Goal: Information Seeking & Learning: Check status

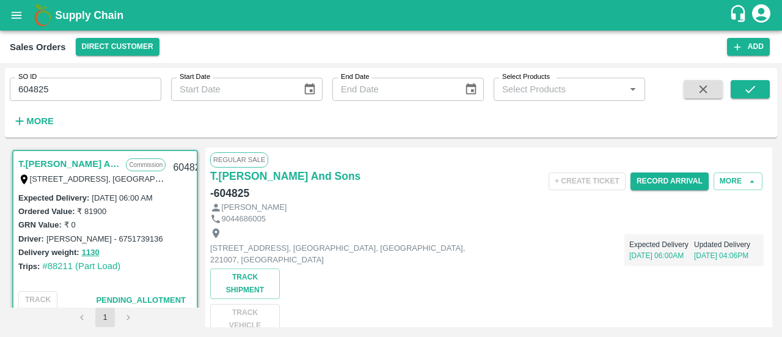
scroll to position [2, 0]
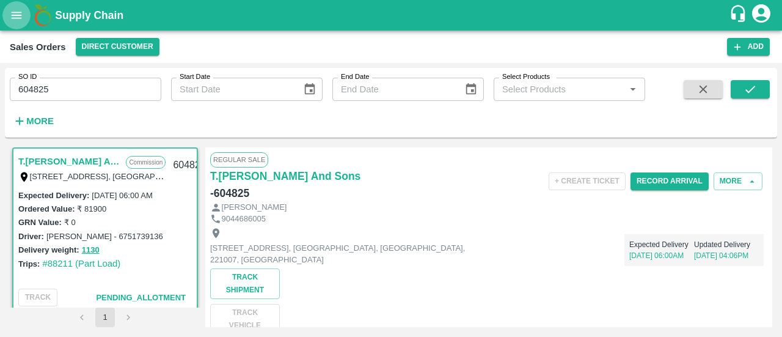
click at [13, 12] on icon "open drawer" at bounding box center [17, 15] width 10 height 7
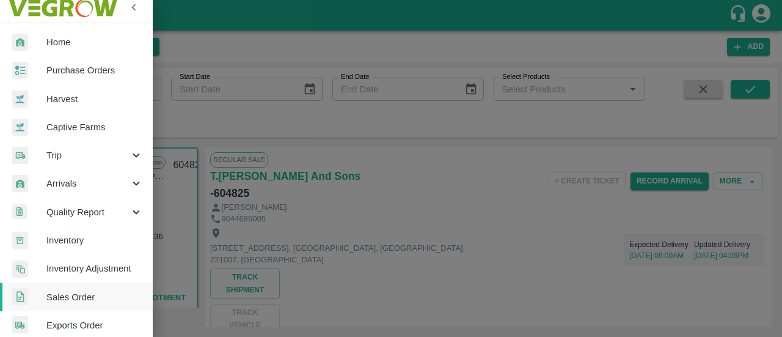
scroll to position [12, 0]
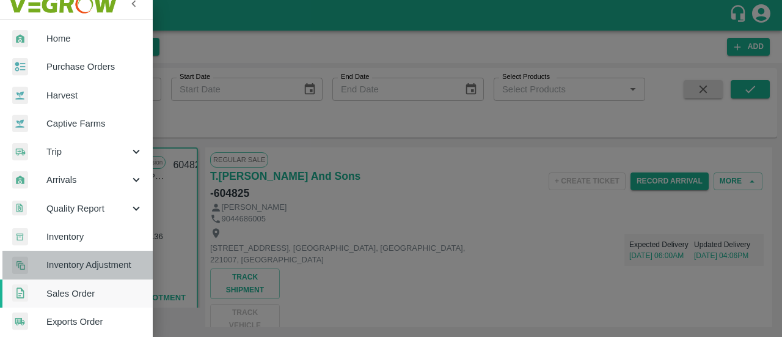
click at [81, 258] on span "Inventory Adjustment" at bounding box center [94, 264] width 97 height 13
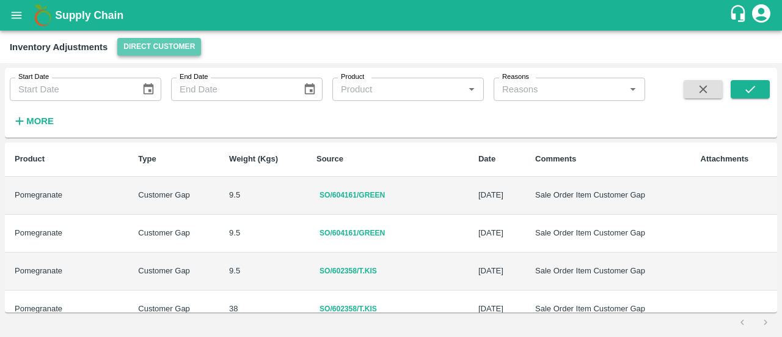
click at [167, 46] on button "Direct Customer" at bounding box center [159, 47] width 84 height 18
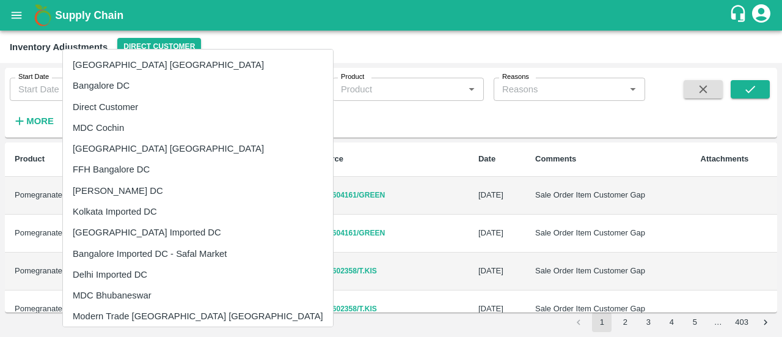
click at [291, 40] on div at bounding box center [391, 168] width 782 height 337
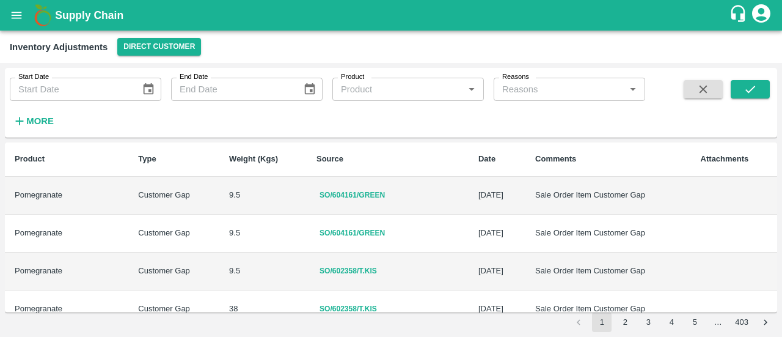
type input "DD/MM/YYYY"
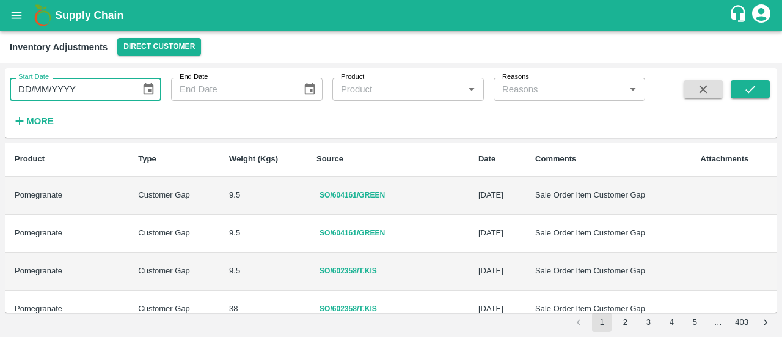
click at [92, 92] on input "DD/MM/YYYY" at bounding box center [71, 89] width 122 height 23
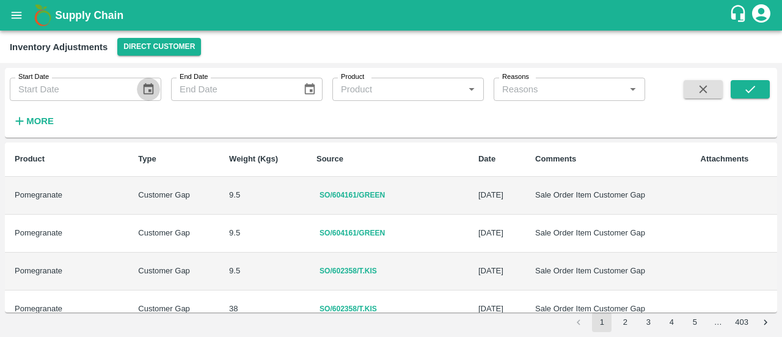
click at [153, 91] on icon "Choose date" at bounding box center [148, 89] width 10 height 12
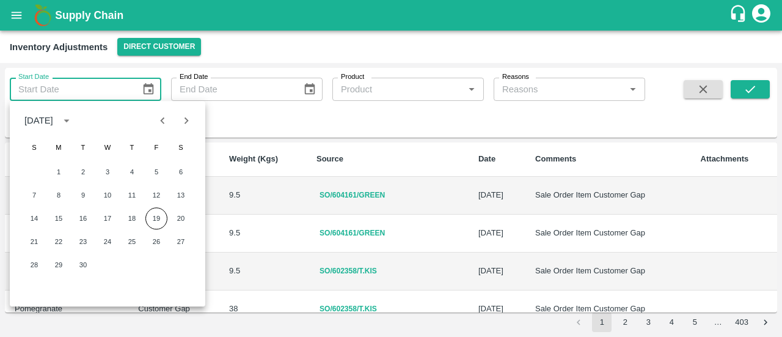
click at [163, 123] on icon "Previous month" at bounding box center [162, 120] width 13 height 13
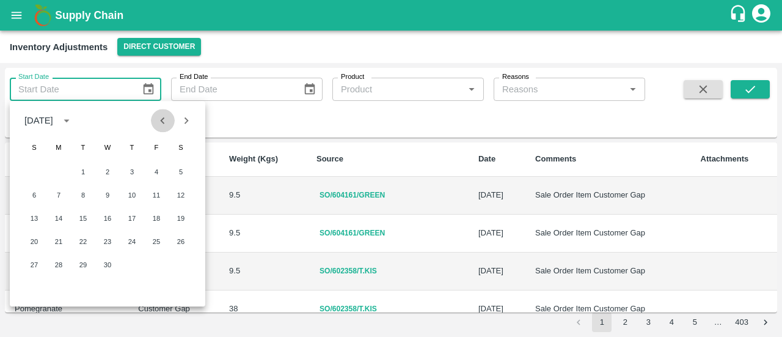
click at [163, 123] on icon "Previous month" at bounding box center [162, 120] width 13 height 13
click at [485, 109] on div "Start Date Start Date End Date End Date Product Product   * Reasons Reasons   *…" at bounding box center [322, 100] width 645 height 64
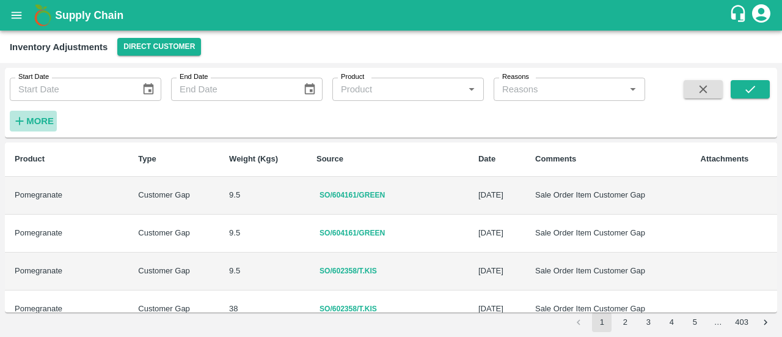
click at [45, 123] on strong "More" at bounding box center [40, 121] width 28 height 10
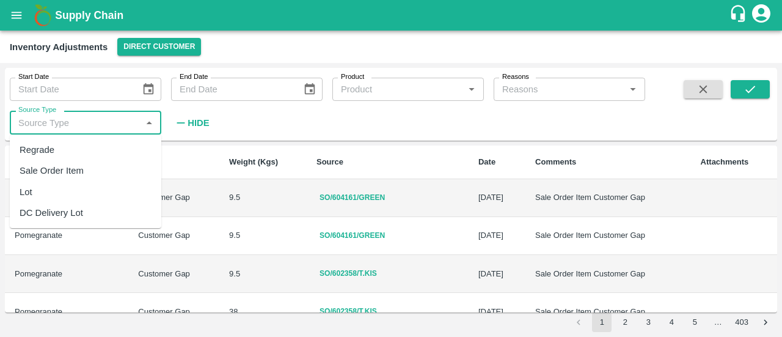
click at [87, 127] on input "Source Type" at bounding box center [75, 122] width 124 height 16
click at [51, 167] on div "Sale Order Item" at bounding box center [52, 170] width 64 height 13
type input "Sale Order Item"
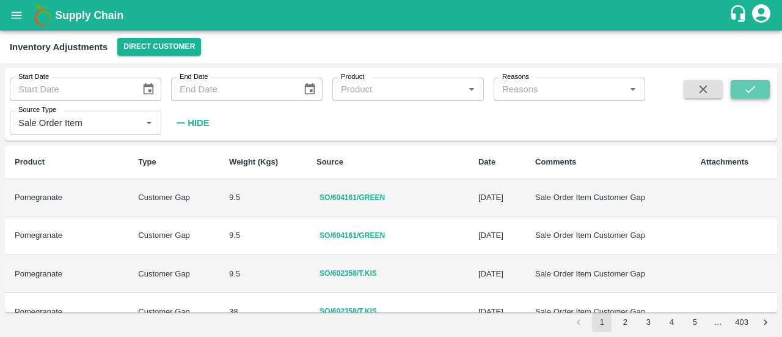
click at [752, 91] on icon "submit" at bounding box center [750, 89] width 13 height 13
click at [744, 89] on icon "submit" at bounding box center [750, 89] width 13 height 13
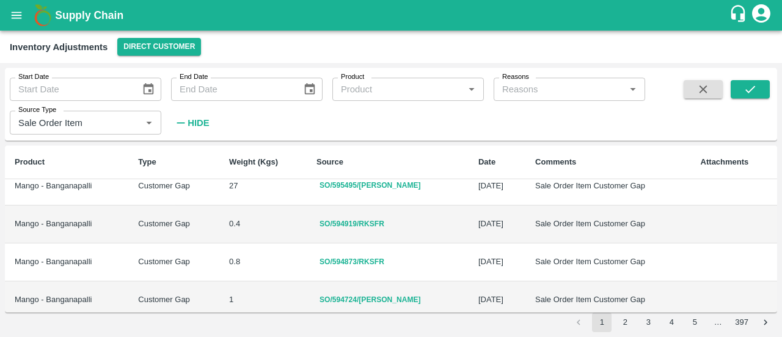
scroll to position [810, 0]
click at [628, 323] on button "2" at bounding box center [625, 322] width 20 height 20
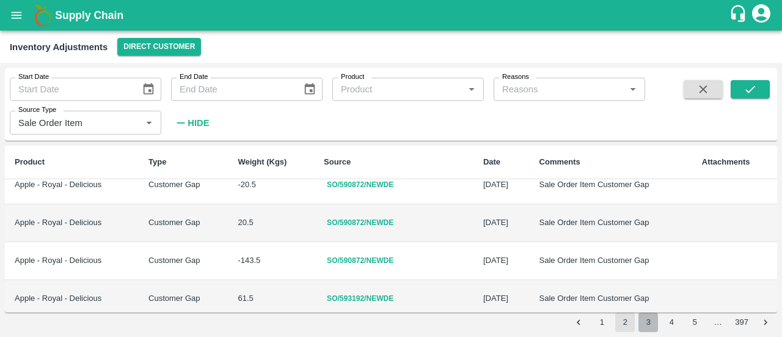
click at [642, 326] on button "3" at bounding box center [649, 322] width 20 height 20
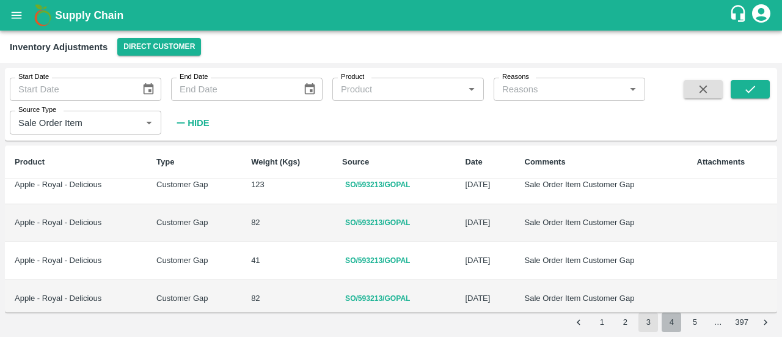
click at [664, 323] on button "4" at bounding box center [672, 322] width 20 height 20
click at [367, 97] on div "Product   *" at bounding box center [408, 89] width 152 height 23
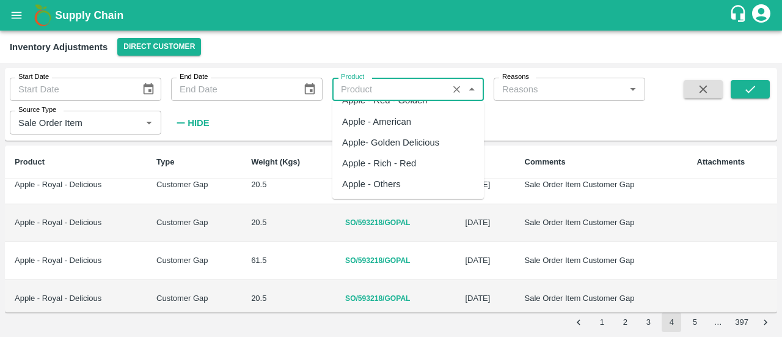
scroll to position [554, 0]
click at [367, 156] on div "Apple - Rich - Red" at bounding box center [379, 162] width 74 height 13
type input "Apple - Rich - Red"
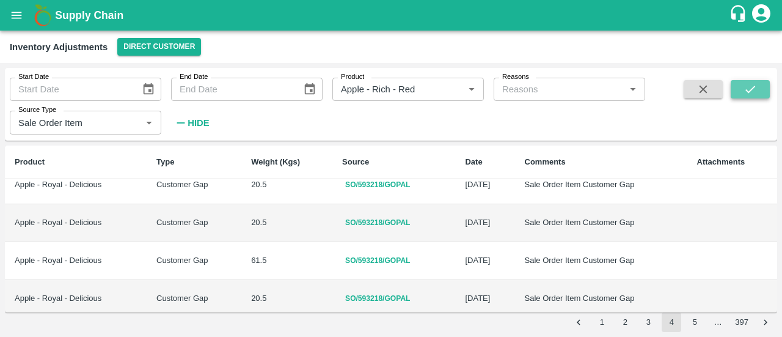
click at [742, 90] on button "submit" at bounding box center [750, 89] width 39 height 18
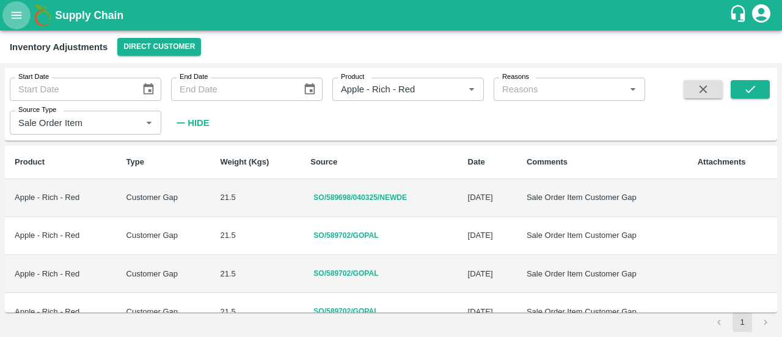
click at [18, 10] on icon "open drawer" at bounding box center [16, 15] width 13 height 13
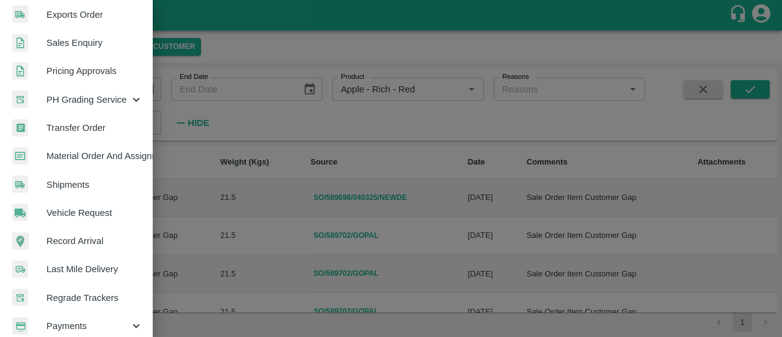
scroll to position [319, 0]
click at [323, 148] on div at bounding box center [391, 168] width 782 height 337
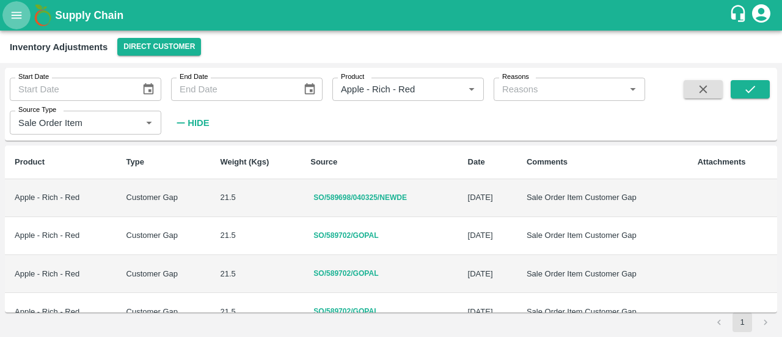
click at [20, 7] on button "open drawer" at bounding box center [16, 15] width 28 height 28
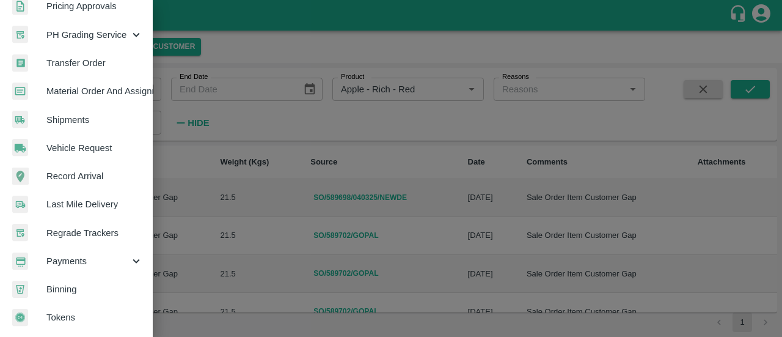
scroll to position [387, 0]
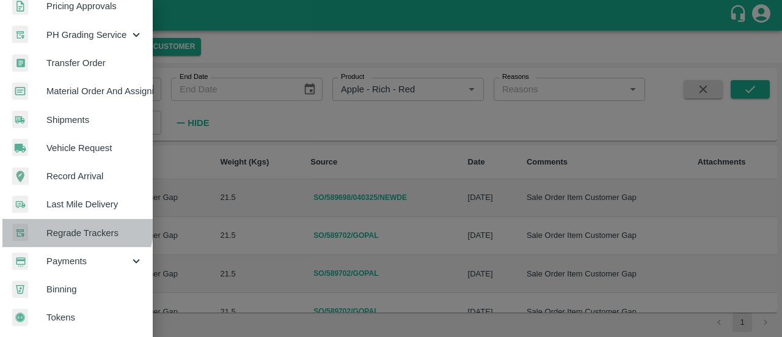
click at [59, 219] on link "Regrade Trackers" at bounding box center [76, 233] width 153 height 28
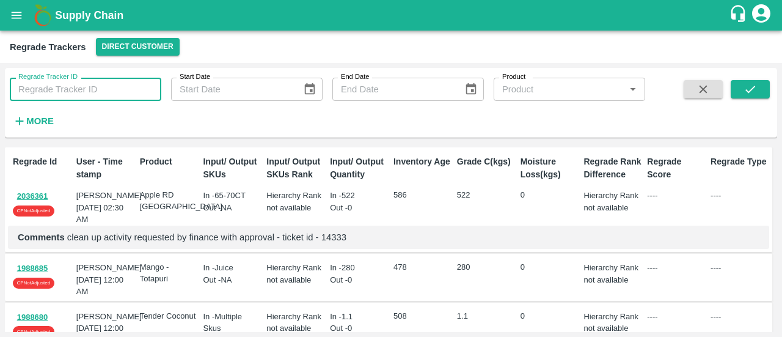
click at [45, 90] on input "Regrade Tracker ID" at bounding box center [86, 89] width 152 height 23
click at [22, 4] on button "open drawer" at bounding box center [16, 15] width 28 height 28
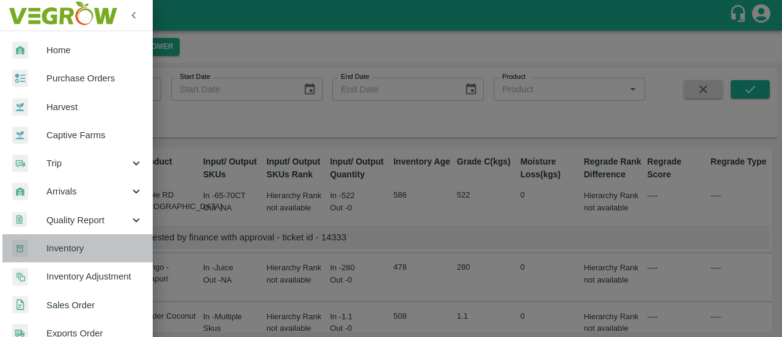
click at [86, 254] on span "Inventory" at bounding box center [94, 247] width 97 height 13
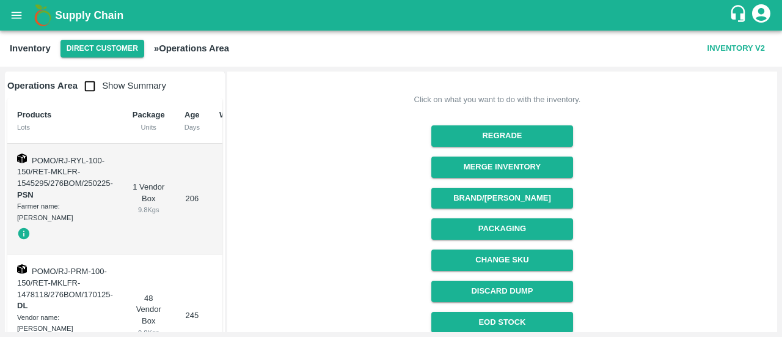
scroll to position [83, 0]
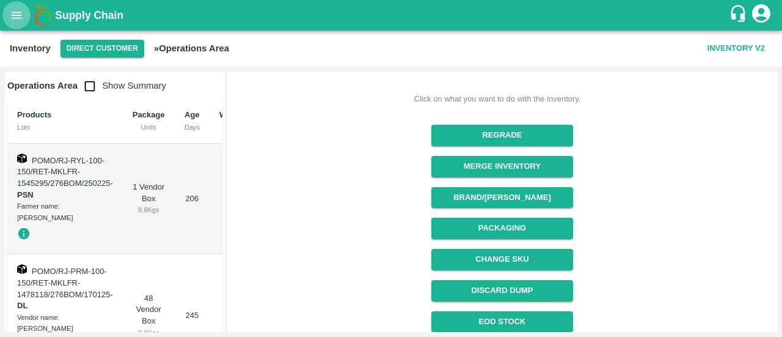
click at [14, 12] on icon "open drawer" at bounding box center [16, 15] width 13 height 13
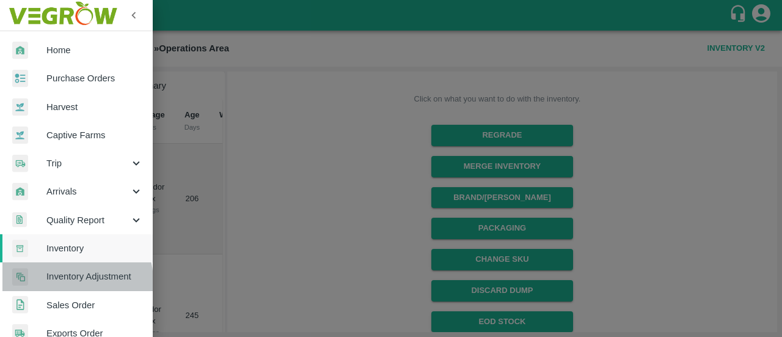
click at [68, 281] on span "Inventory Adjustment" at bounding box center [94, 276] width 97 height 13
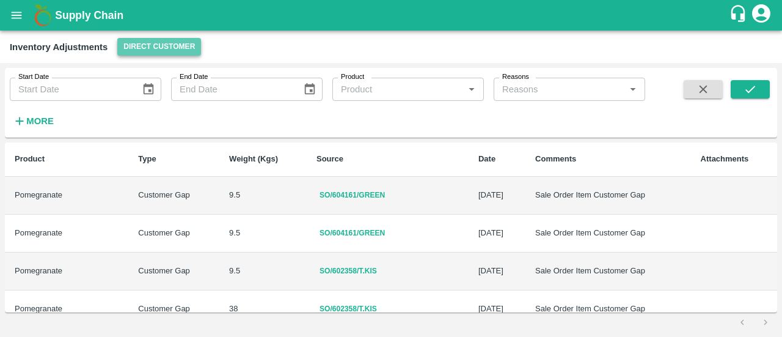
click at [150, 47] on button "Direct Customer" at bounding box center [159, 47] width 84 height 18
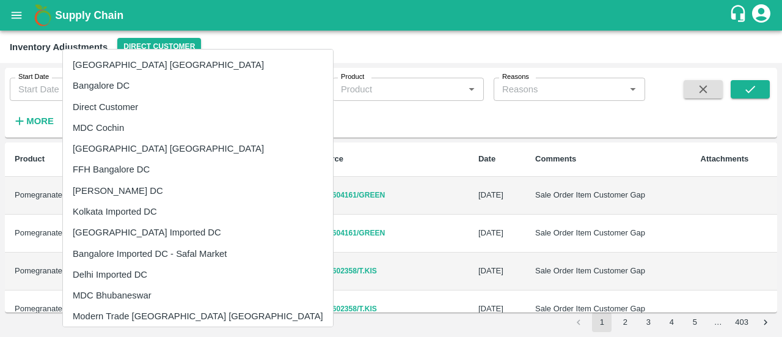
scroll to position [7, 0]
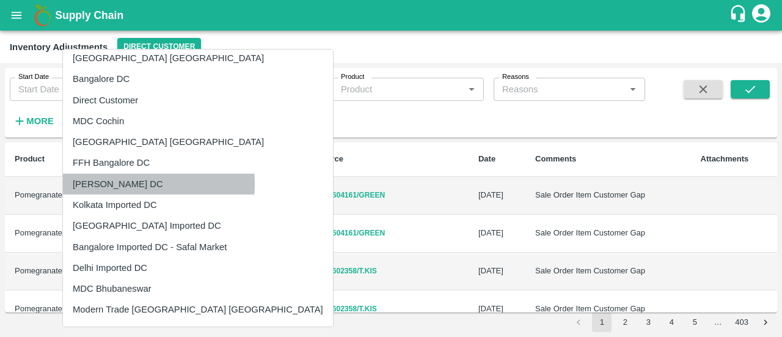
click at [97, 184] on li "[PERSON_NAME] DC" at bounding box center [198, 184] width 270 height 21
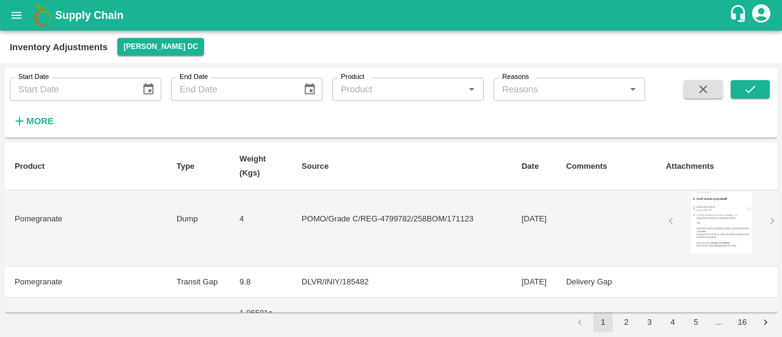
scroll to position [0, 0]
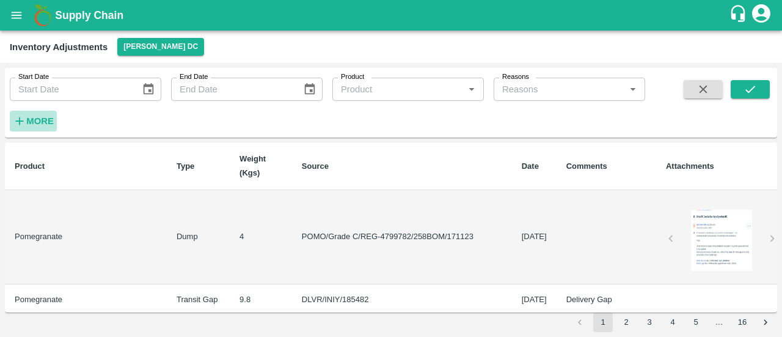
click at [27, 117] on strong "More" at bounding box center [40, 121] width 28 height 10
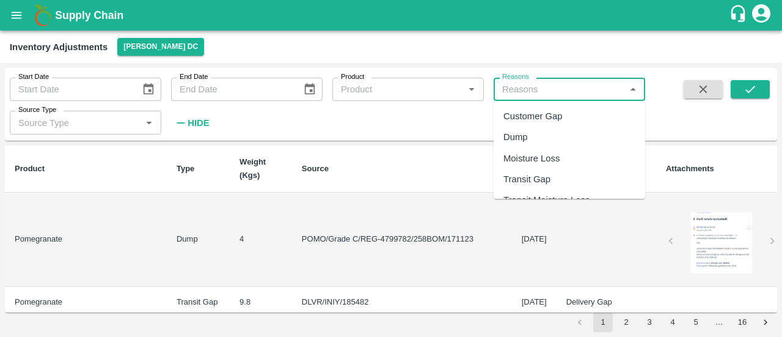
click at [546, 91] on input "Reasons" at bounding box center [559, 89] width 124 height 16
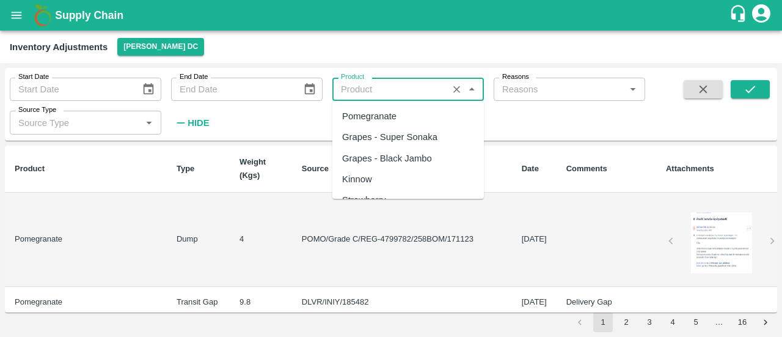
click at [348, 92] on input "Product" at bounding box center [390, 89] width 108 height 16
click at [354, 114] on div "Pomegranate" at bounding box center [369, 115] width 54 height 13
type input "Pomegranate"
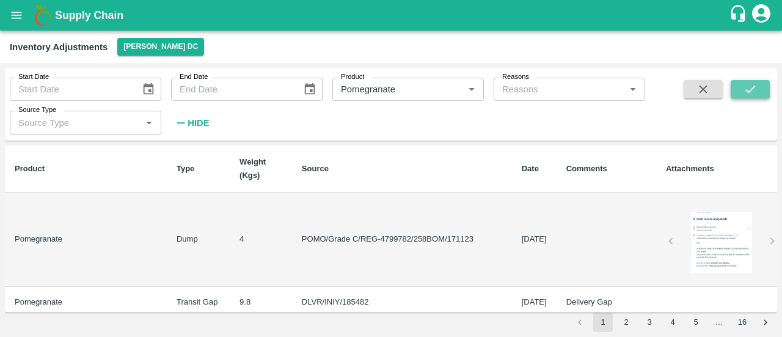
click at [739, 89] on button "submit" at bounding box center [750, 89] width 39 height 18
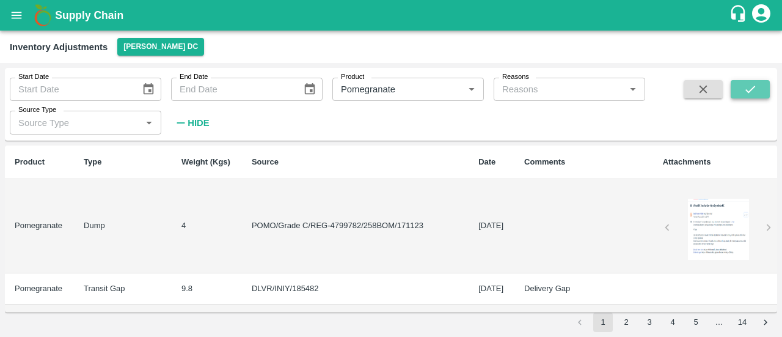
click at [739, 89] on button "submit" at bounding box center [750, 89] width 39 height 18
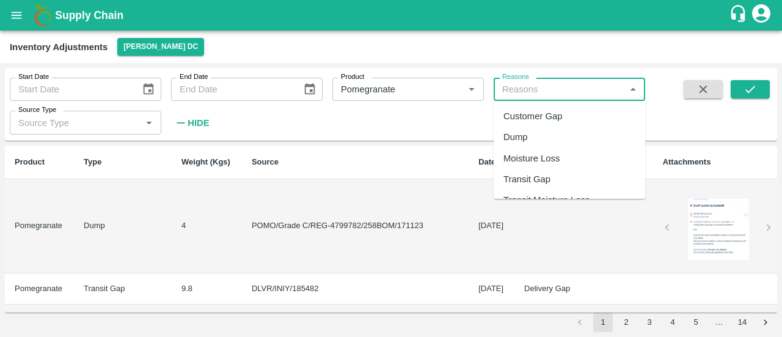
click at [561, 86] on input "Reasons" at bounding box center [559, 89] width 124 height 16
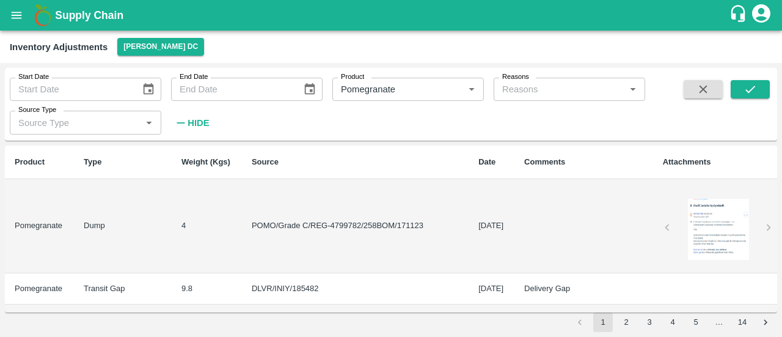
click at [376, 127] on div "Start Date Start Date End Date End Date Product Product   * Reasons Reasons   *…" at bounding box center [322, 101] width 645 height 67
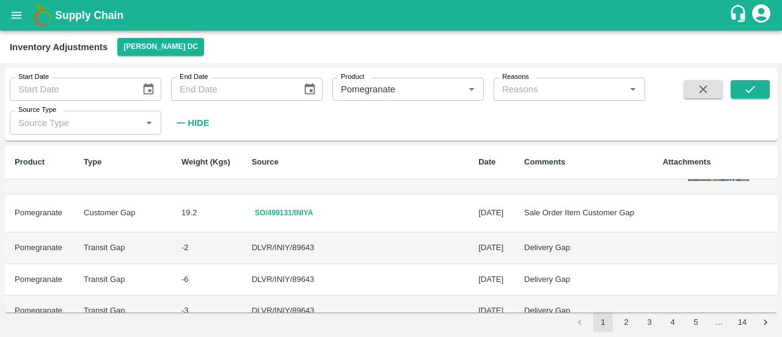
scroll to position [520, 0]
click at [745, 91] on icon "submit" at bounding box center [750, 89] width 13 height 13
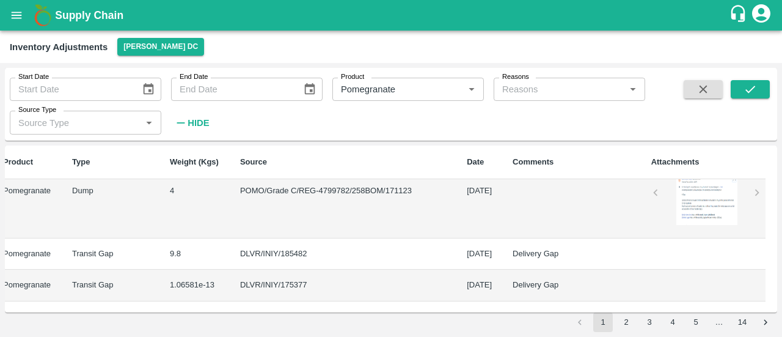
scroll to position [0, 15]
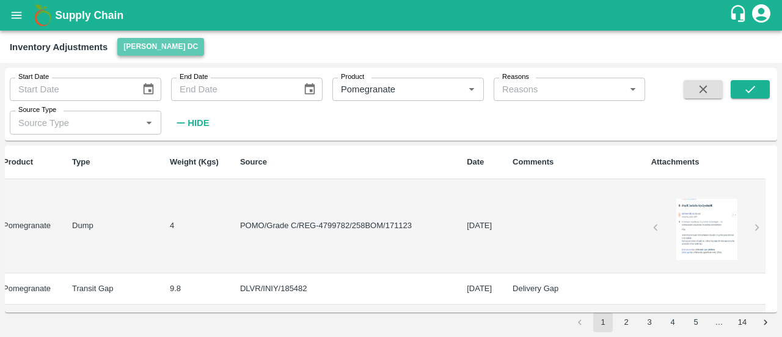
click at [154, 45] on button "[PERSON_NAME] DC" at bounding box center [160, 47] width 87 height 18
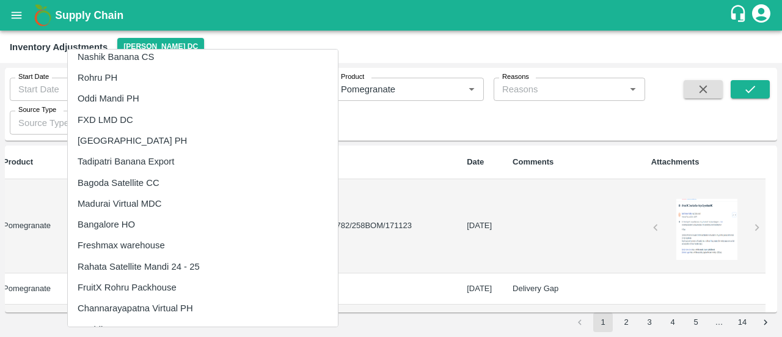
scroll to position [1266, 0]
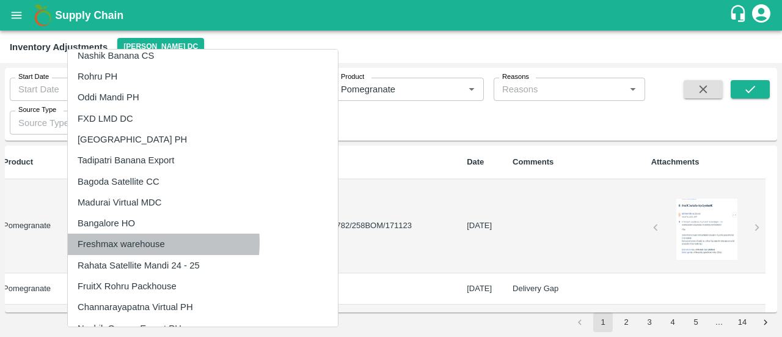
click at [122, 242] on li "Freshmax warehouse" at bounding box center [203, 243] width 270 height 21
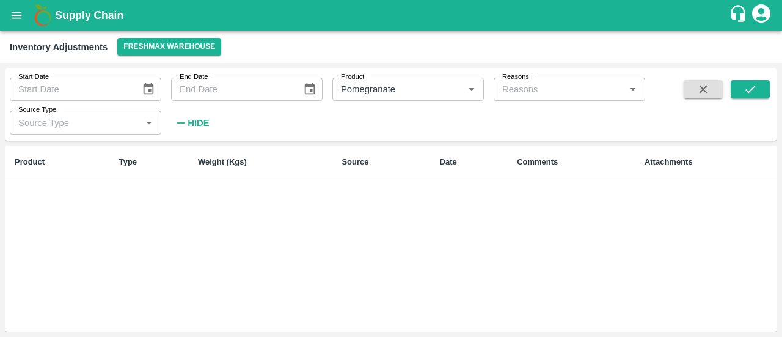
scroll to position [0, 0]
click at [750, 95] on icon "submit" at bounding box center [750, 89] width 13 height 13
click at [457, 87] on icon "Clear" at bounding box center [457, 90] width 12 height 12
click at [741, 89] on button "submit" at bounding box center [750, 89] width 39 height 18
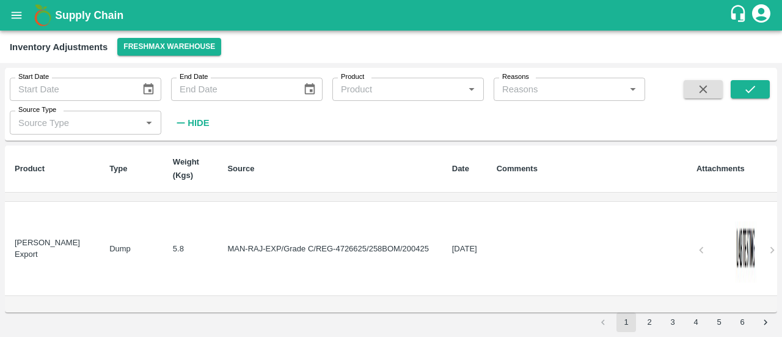
scroll to position [1531, 0]
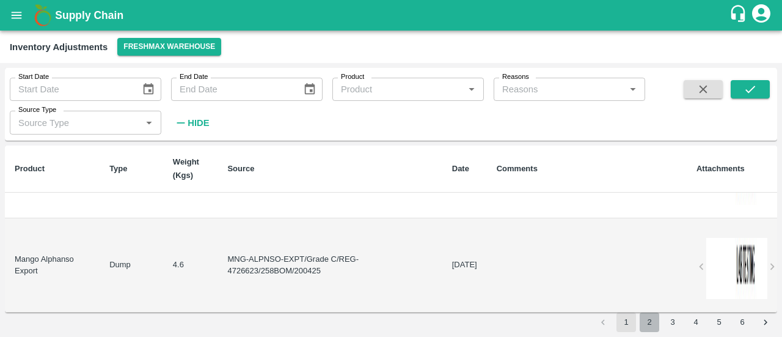
click at [655, 322] on button "2" at bounding box center [650, 322] width 20 height 20
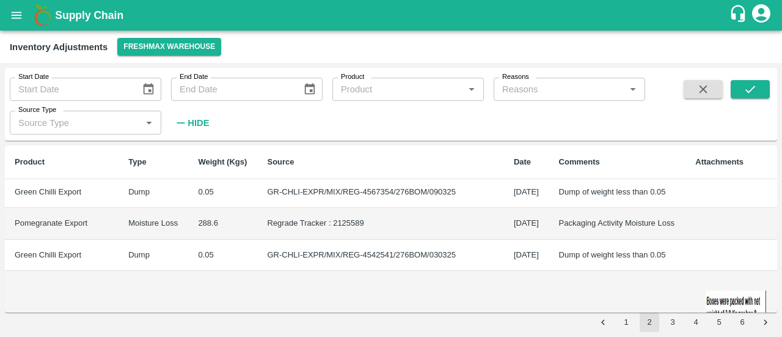
scroll to position [974, 0]
drag, startPoint x: 365, startPoint y: 240, endPoint x: 328, endPoint y: 238, distance: 36.7
click at [328, 238] on td "Regrade Tracker : 2125589" at bounding box center [381, 224] width 246 height 32
copy td "2125589"
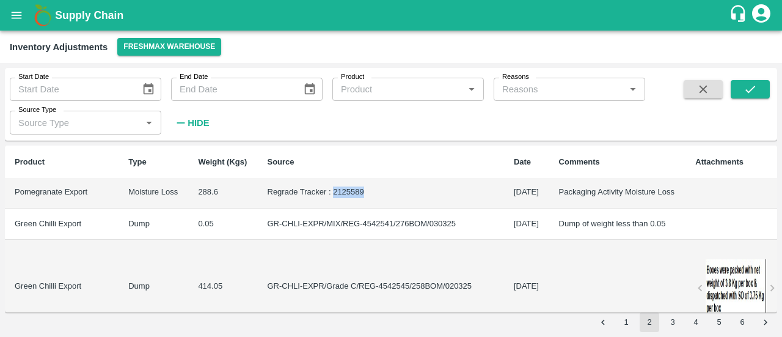
scroll to position [1007, 0]
click at [339, 179] on th "Source" at bounding box center [381, 162] width 246 height 34
click at [370, 204] on td "Regrade Tracker : 2125589" at bounding box center [381, 191] width 246 height 32
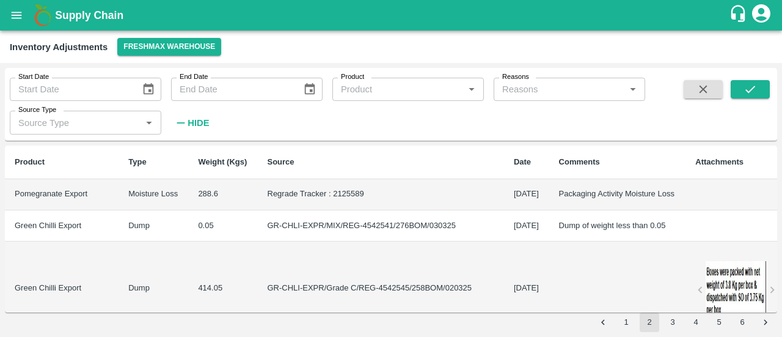
scroll to position [1003, 0]
drag, startPoint x: 362, startPoint y: 207, endPoint x: 324, endPoint y: 211, distance: 38.1
click at [324, 211] on td "Regrade Tracker : 2125589" at bounding box center [381, 195] width 246 height 32
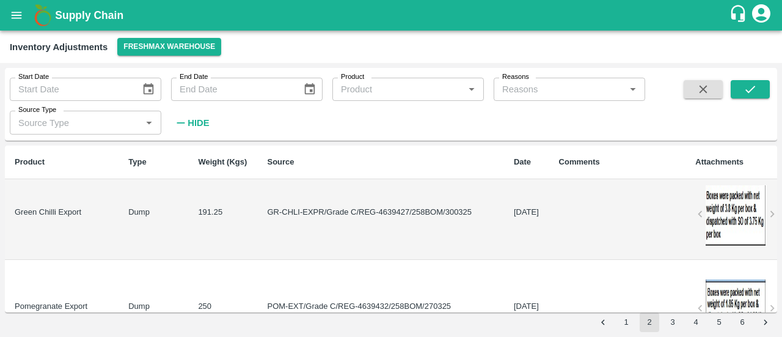
scroll to position [578, 0]
click at [188, 49] on button "Freshmax warehouse" at bounding box center [169, 47] width 104 height 18
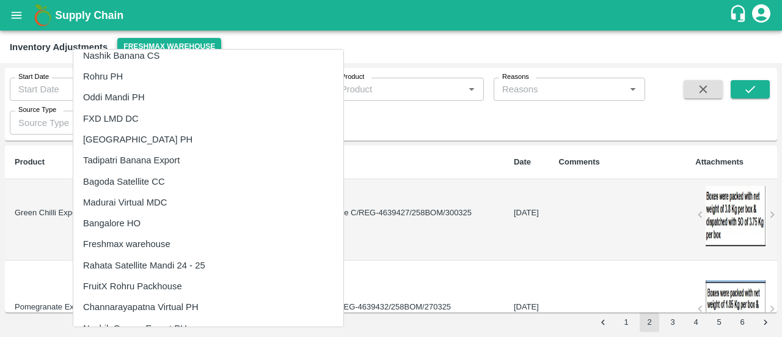
scroll to position [0, 0]
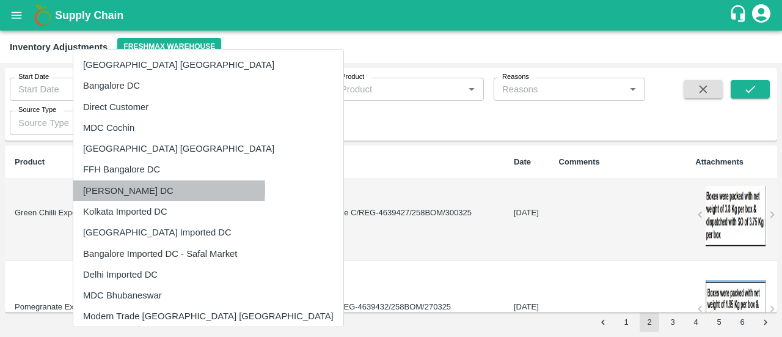
click at [147, 189] on li "[PERSON_NAME] DC" at bounding box center [208, 190] width 270 height 21
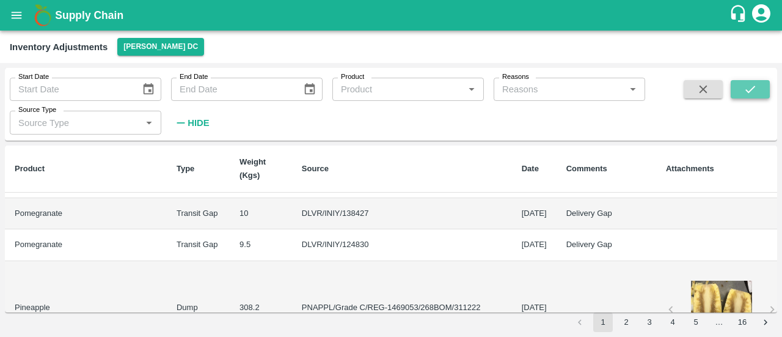
click at [744, 91] on icon "submit" at bounding box center [750, 89] width 13 height 13
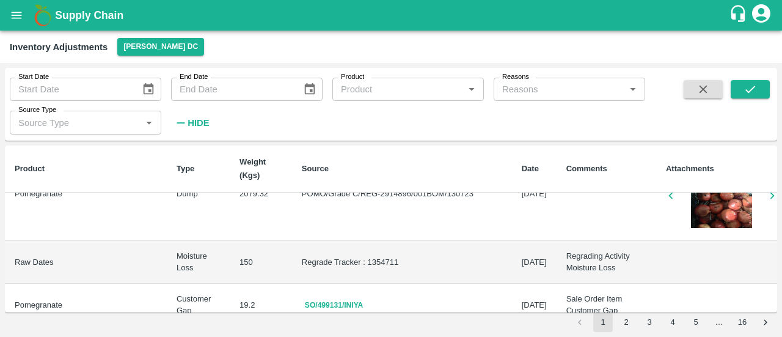
scroll to position [1463, 0]
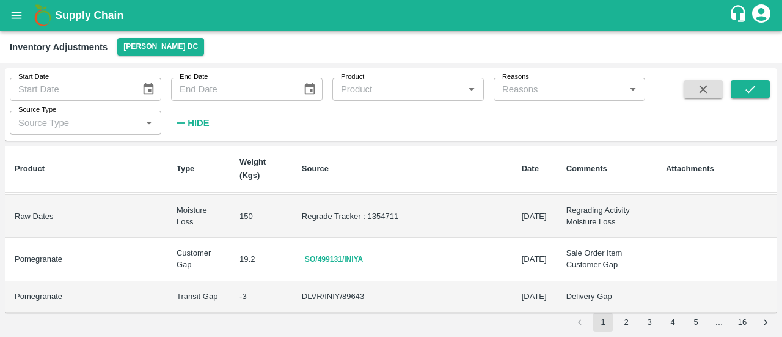
click at [628, 325] on button "2" at bounding box center [627, 322] width 20 height 20
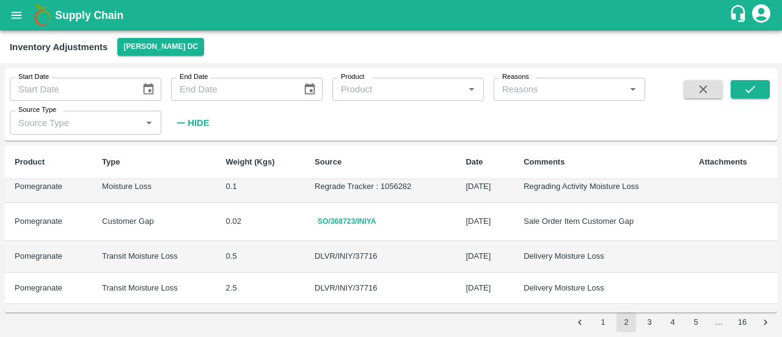
scroll to position [0, 0]
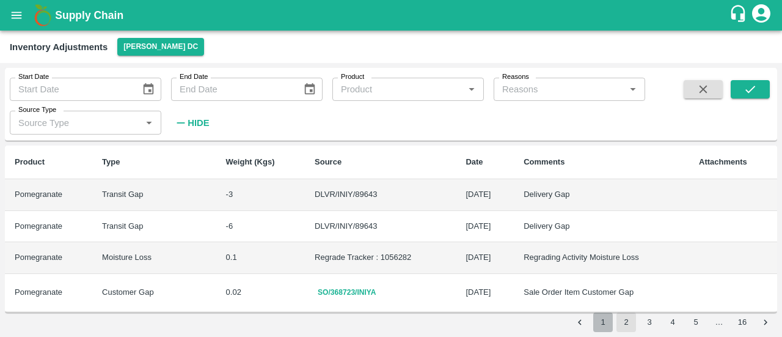
click at [605, 317] on button "1" at bounding box center [603, 322] width 20 height 20
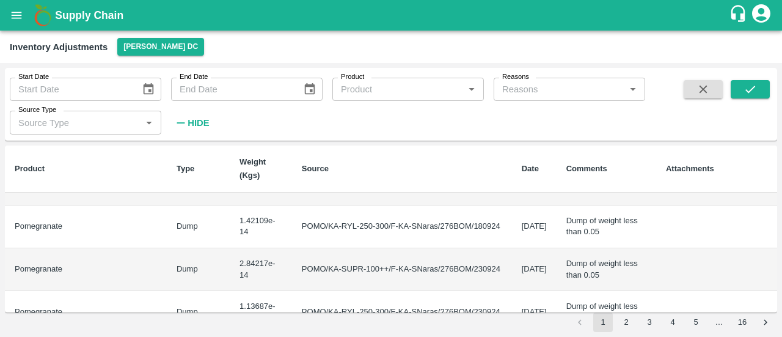
scroll to position [292, 0]
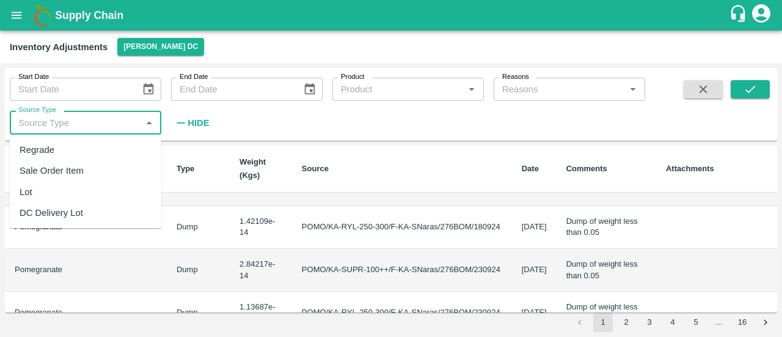
click at [109, 122] on input "Source Type" at bounding box center [75, 122] width 124 height 16
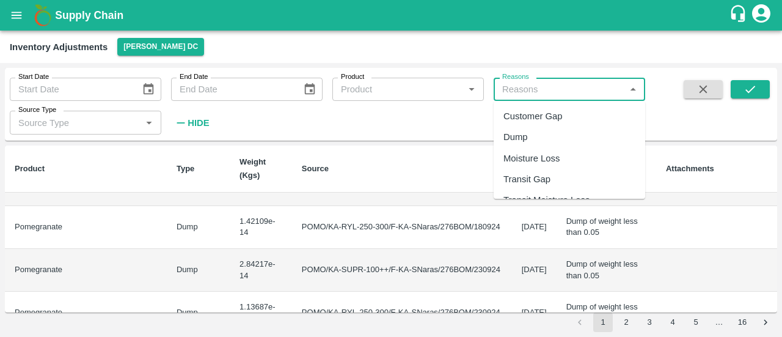
click at [519, 87] on input "Reasons" at bounding box center [559, 89] width 124 height 16
click at [522, 171] on div "Transit Gap" at bounding box center [570, 179] width 152 height 21
type input "Transit Gap"
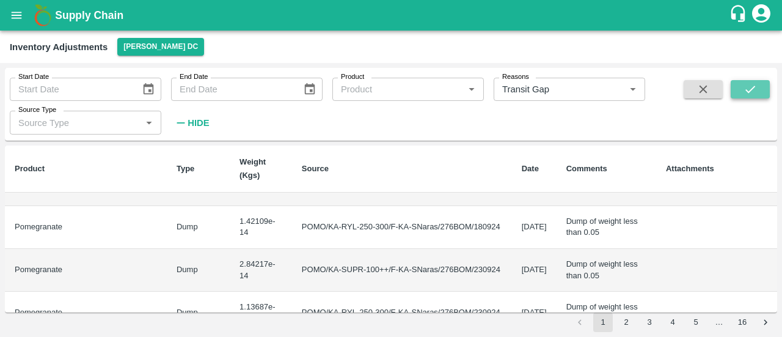
click at [748, 85] on icon "submit" at bounding box center [750, 89] width 13 height 13
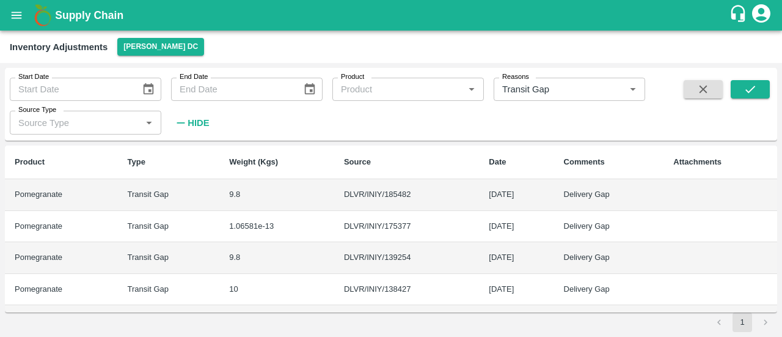
click at [408, 285] on td "DLVR/INIY/138427" at bounding box center [406, 290] width 145 height 32
click at [13, 22] on button "open drawer" at bounding box center [16, 15] width 28 height 28
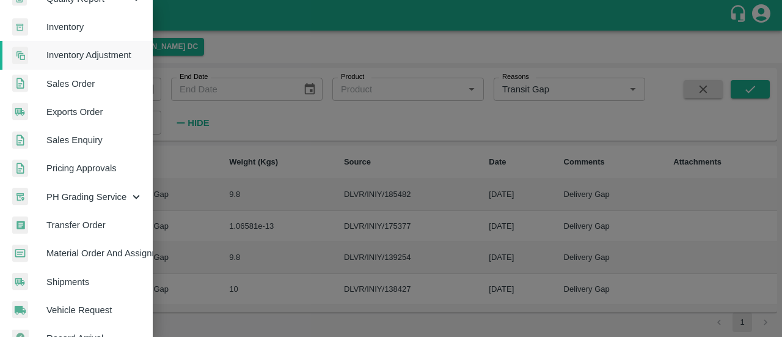
scroll to position [387, 0]
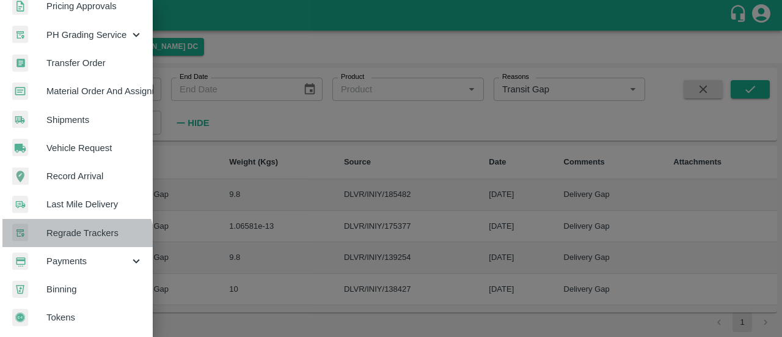
click at [73, 238] on link "Regrade Trackers" at bounding box center [76, 233] width 153 height 28
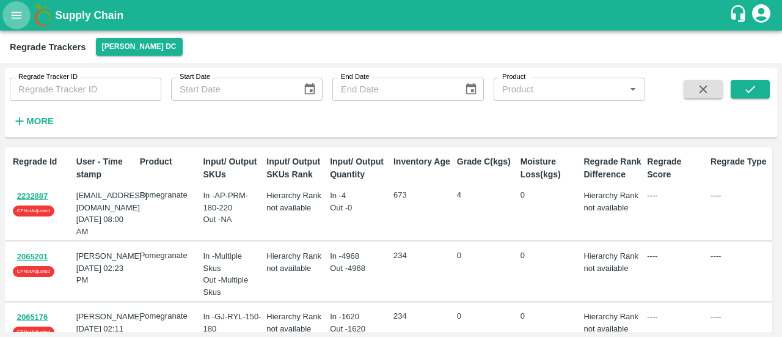
click at [15, 24] on button "open drawer" at bounding box center [16, 15] width 28 height 28
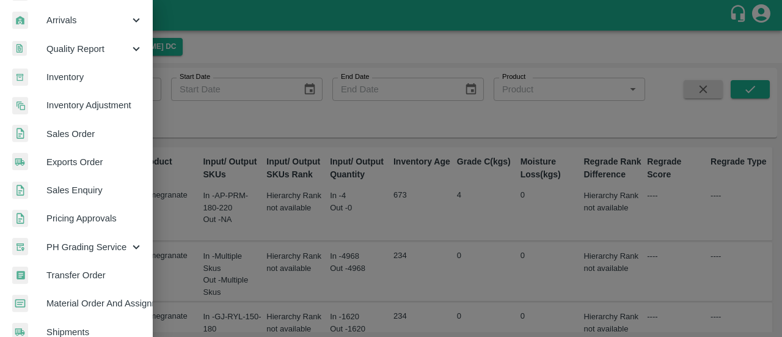
scroll to position [177, 0]
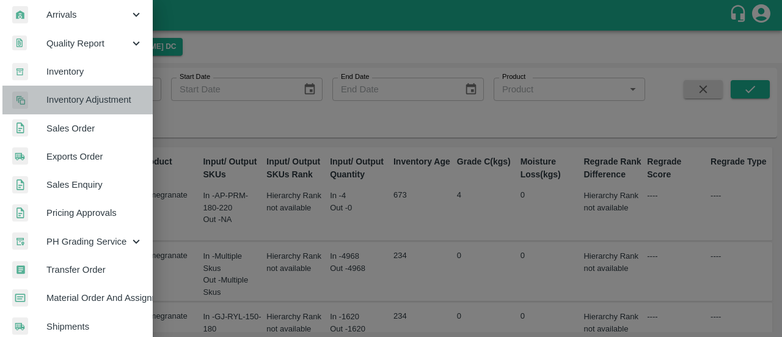
click at [86, 100] on span "Inventory Adjustment" at bounding box center [94, 99] width 97 height 13
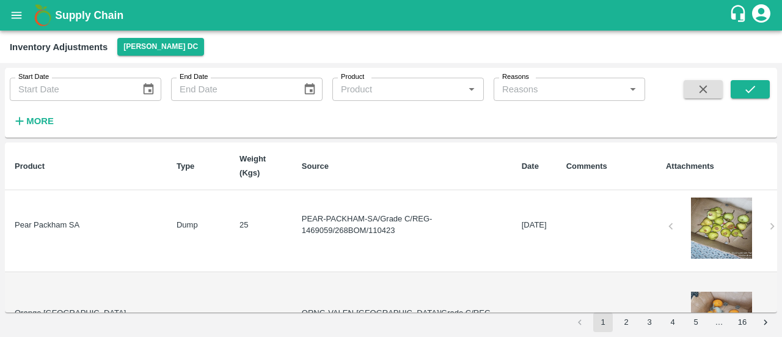
scroll to position [783, 0]
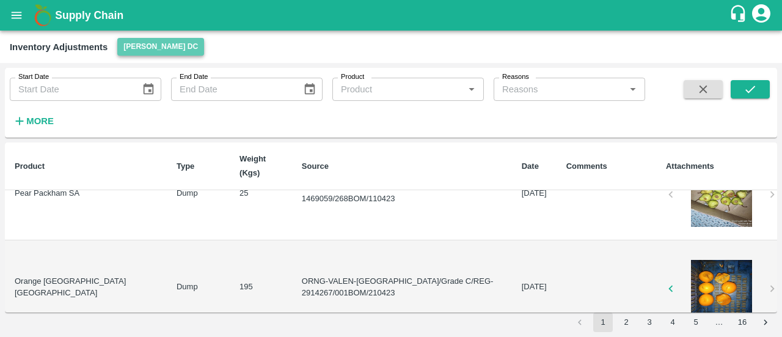
click at [152, 45] on button "[PERSON_NAME] DC" at bounding box center [160, 47] width 87 height 18
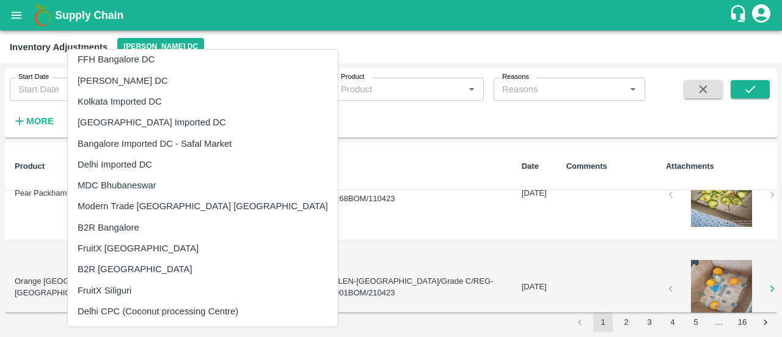
scroll to position [0, 0]
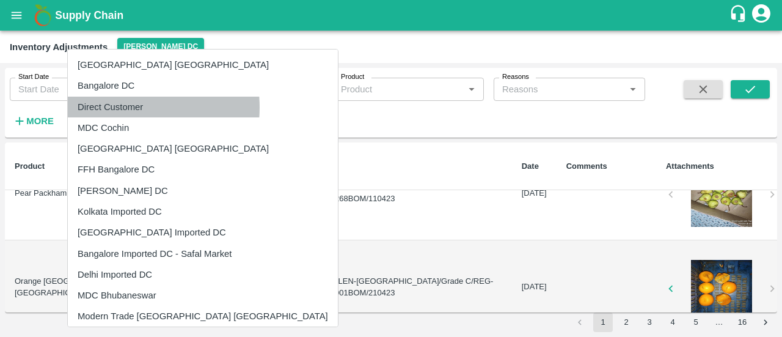
click at [127, 107] on li "Direct Customer" at bounding box center [203, 107] width 270 height 21
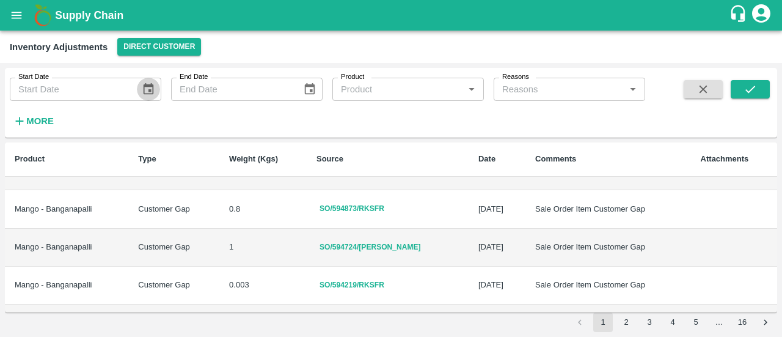
scroll to position [769, 0]
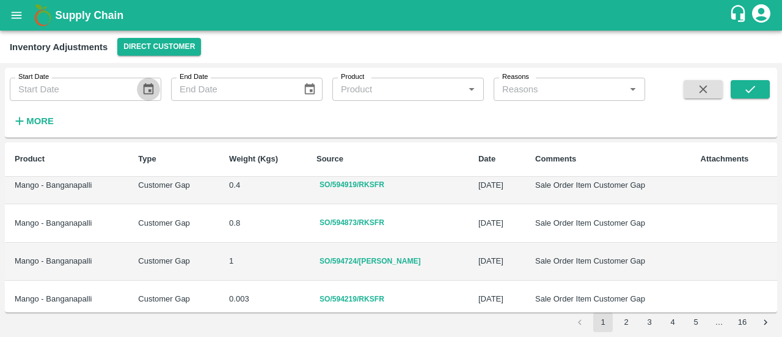
click at [149, 91] on icon "Choose date" at bounding box center [148, 89] width 10 height 12
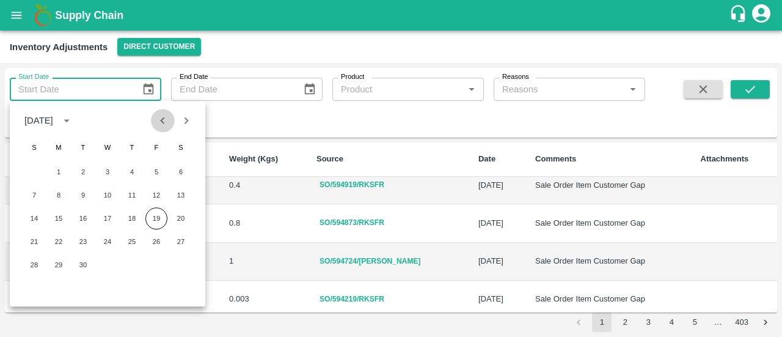
click at [158, 118] on icon "Previous month" at bounding box center [162, 120] width 13 height 13
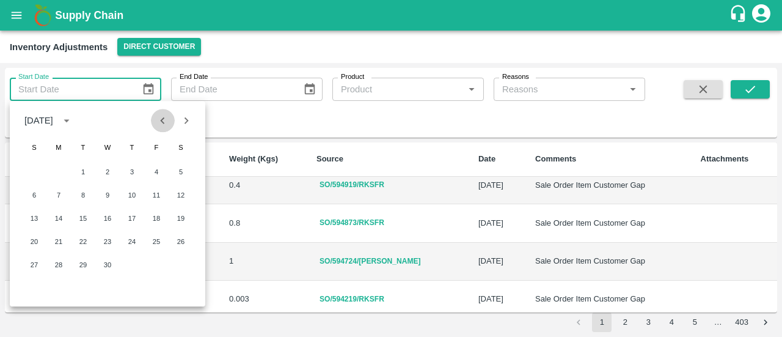
click at [158, 118] on icon "Previous month" at bounding box center [162, 120] width 13 height 13
click at [86, 196] on button "4" at bounding box center [83, 195] width 22 height 22
type input "[DATE]"
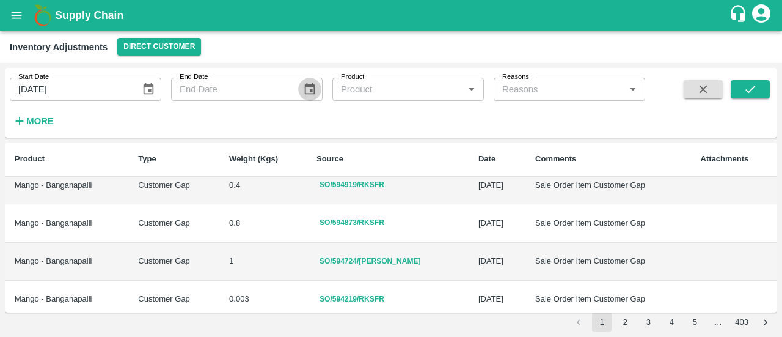
click at [311, 90] on icon "Choose date" at bounding box center [309, 89] width 10 height 12
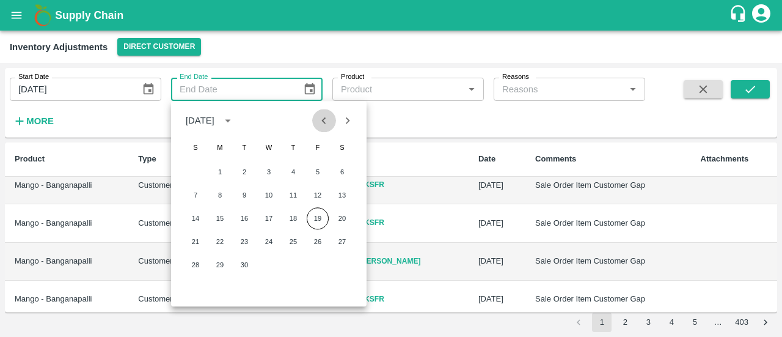
click at [323, 127] on icon "Previous month" at bounding box center [323, 120] width 13 height 13
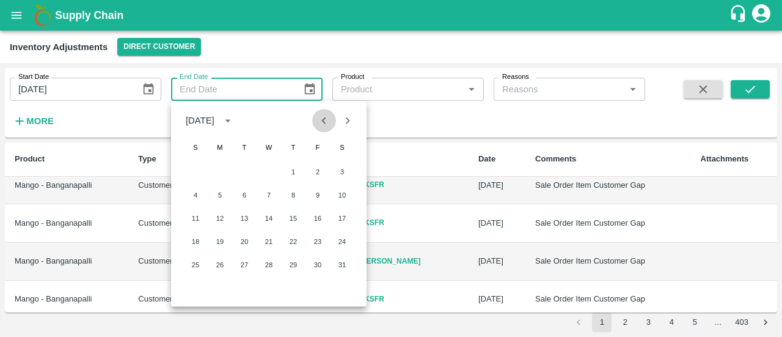
click at [323, 127] on icon "Previous month" at bounding box center [323, 120] width 13 height 13
click at [289, 188] on button "6" at bounding box center [293, 195] width 22 height 22
type input "[DATE]"
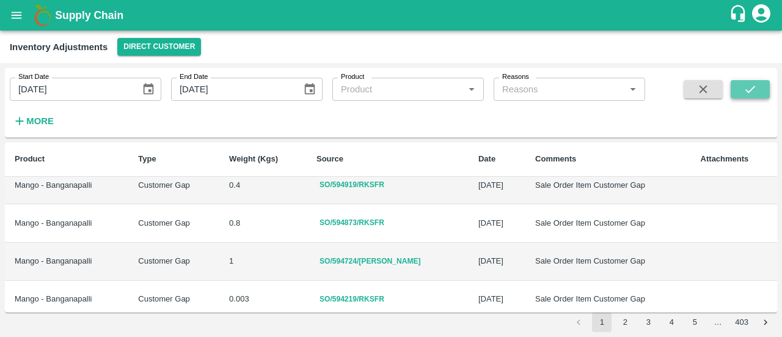
click at [752, 84] on icon "submit" at bounding box center [750, 89] width 13 height 13
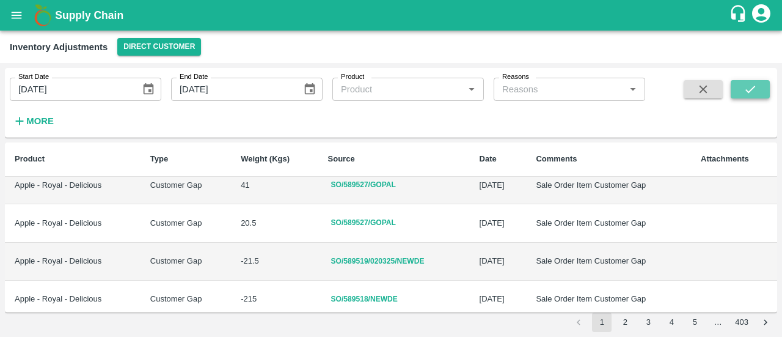
click at [757, 87] on button "submit" at bounding box center [750, 89] width 39 height 18
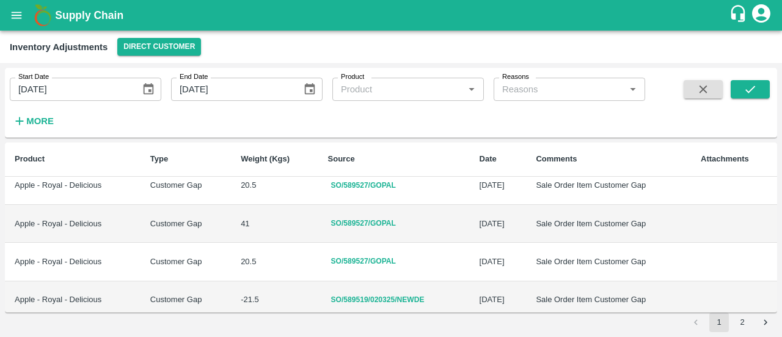
scroll to position [728, 0]
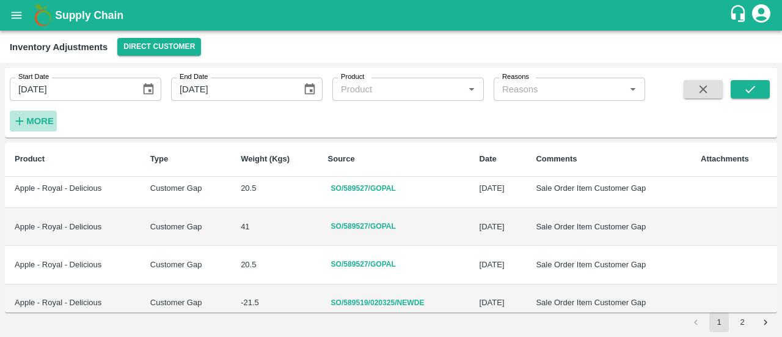
click at [29, 119] on strong "More" at bounding box center [40, 121] width 28 height 10
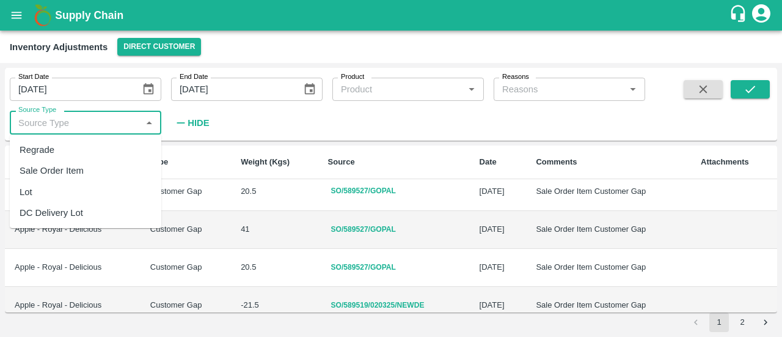
click at [81, 129] on input "Source Type" at bounding box center [75, 122] width 124 height 16
click at [57, 172] on div "Sale Order Item" at bounding box center [52, 170] width 64 height 13
type input "Sale Order Item"
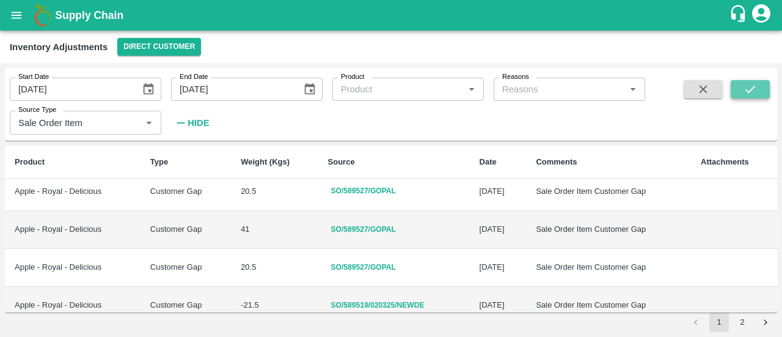
click at [742, 91] on button "submit" at bounding box center [750, 89] width 39 height 18
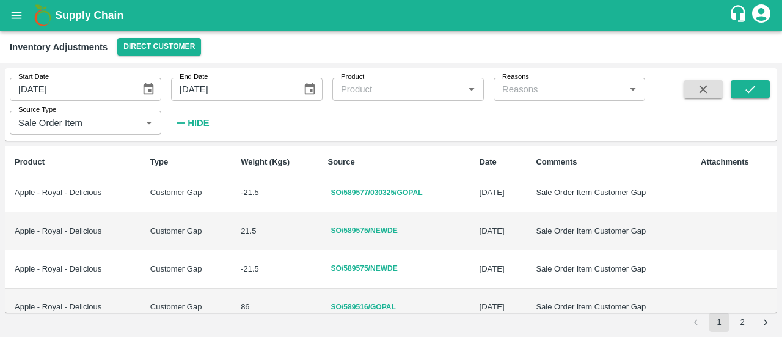
scroll to position [46, 0]
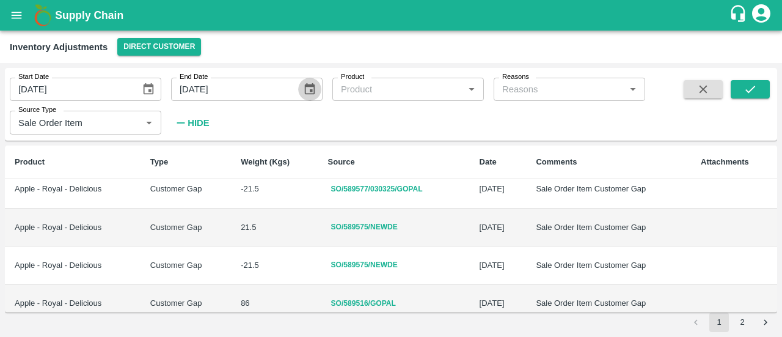
click at [307, 92] on icon "Choose date, selected date is Mar 6, 2025" at bounding box center [309, 89] width 13 height 13
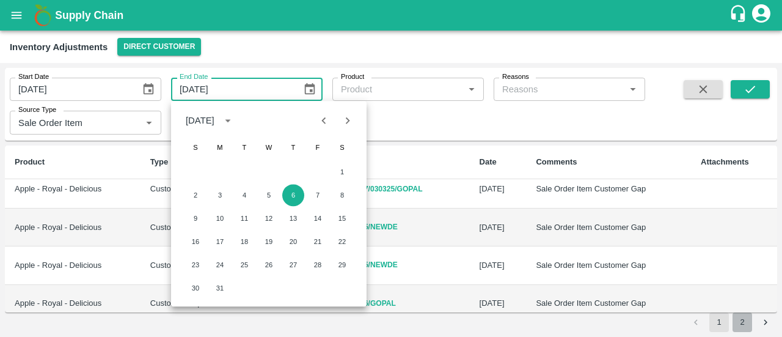
click at [743, 318] on button "2" at bounding box center [743, 322] width 20 height 20
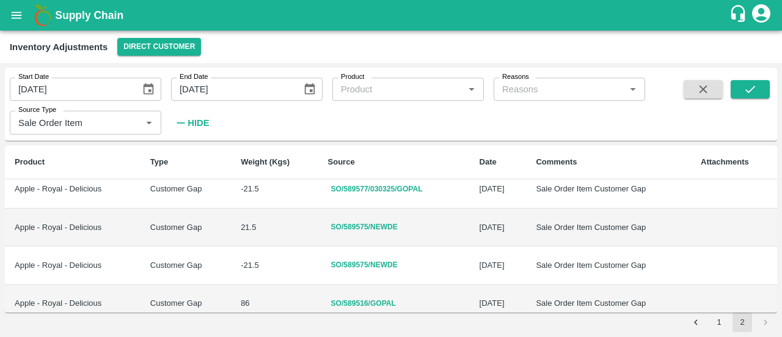
click at [743, 319] on button "2" at bounding box center [743, 322] width 20 height 20
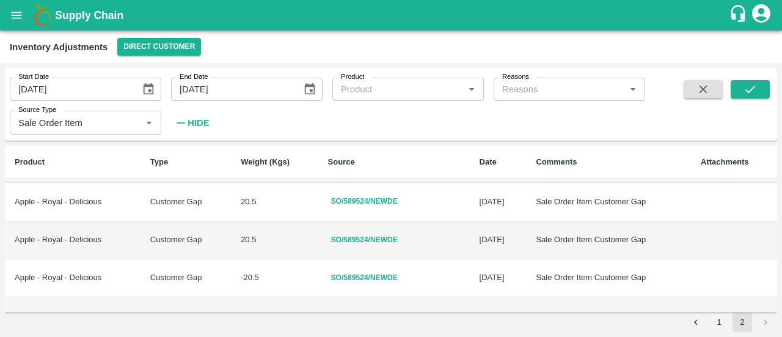
scroll to position [508, 0]
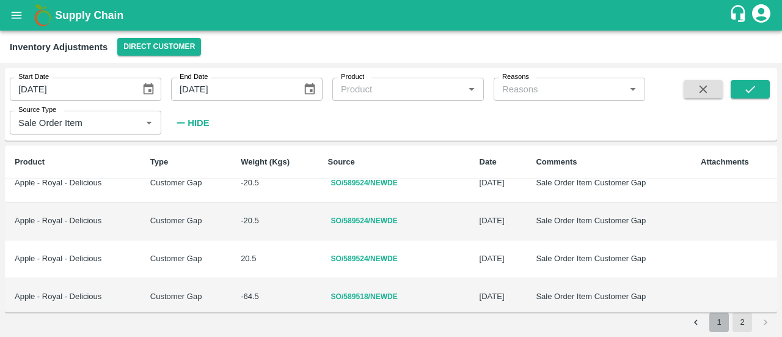
click at [721, 326] on button "1" at bounding box center [720, 322] width 20 height 20
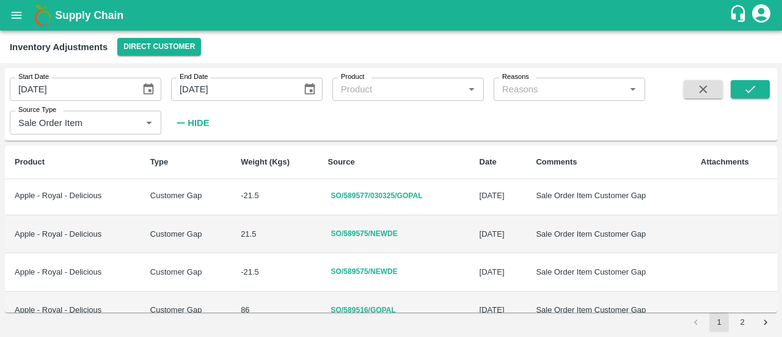
scroll to position [0, 0]
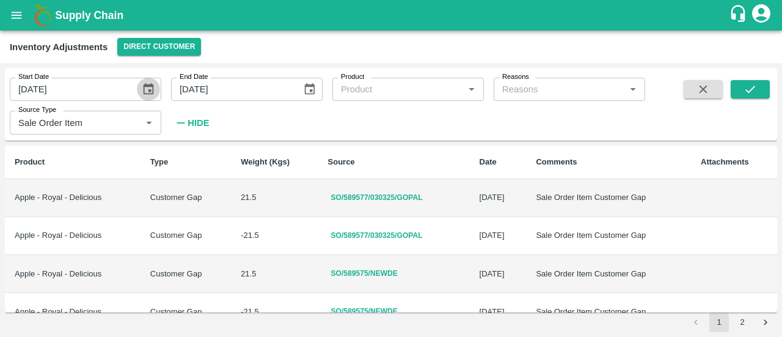
click at [149, 85] on icon "Choose date, selected date is Mar 4, 2025" at bounding box center [148, 89] width 10 height 12
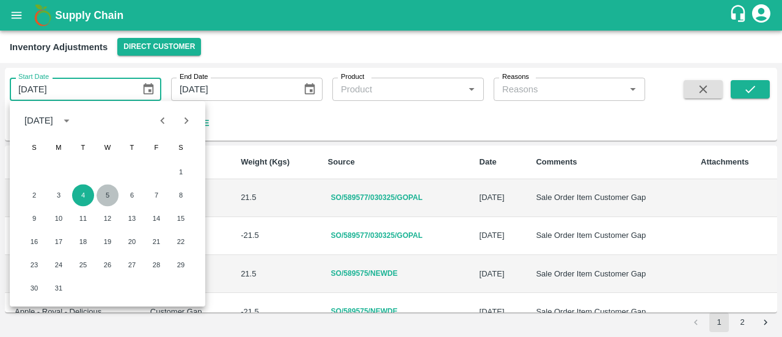
click at [108, 191] on button "5" at bounding box center [108, 195] width 22 height 22
type input "[DATE]"
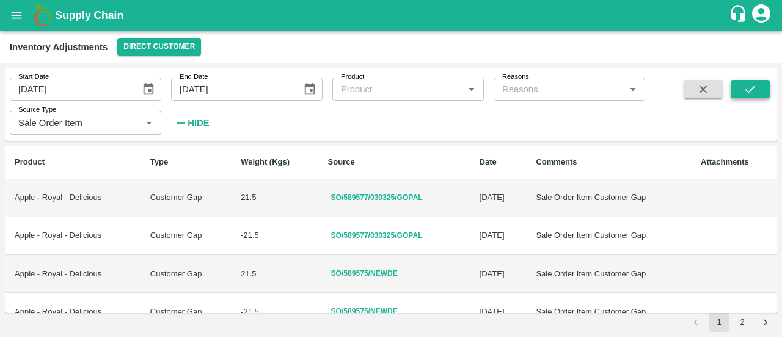
click at [746, 94] on icon "submit" at bounding box center [750, 89] width 13 height 13
click at [306, 90] on icon "Choose date, selected date is Mar 6, 2025" at bounding box center [309, 89] width 13 height 13
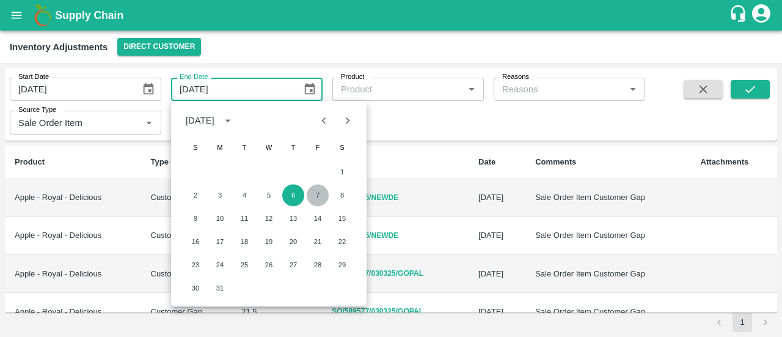
click at [312, 198] on button "7" at bounding box center [318, 195] width 22 height 22
type input "[DATE]"
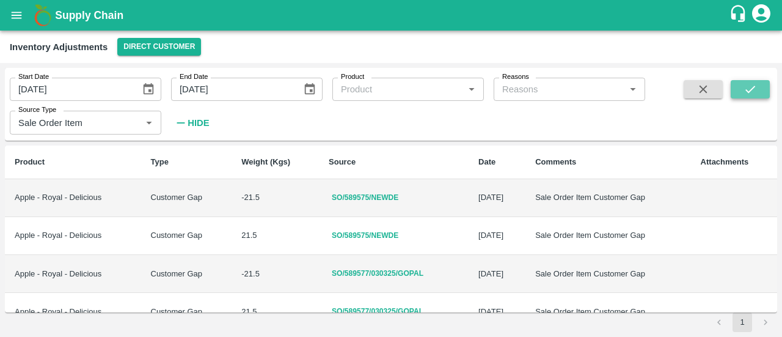
click at [748, 87] on icon "submit" at bounding box center [750, 89] width 13 height 13
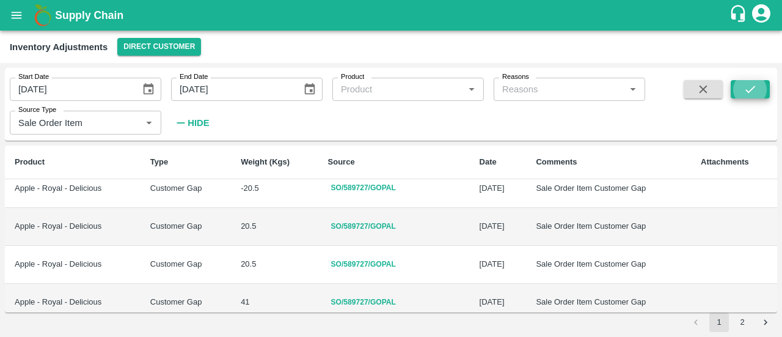
scroll to position [428, 0]
click at [313, 92] on icon "Choose date, selected date is Mar 7, 2025" at bounding box center [309, 89] width 13 height 13
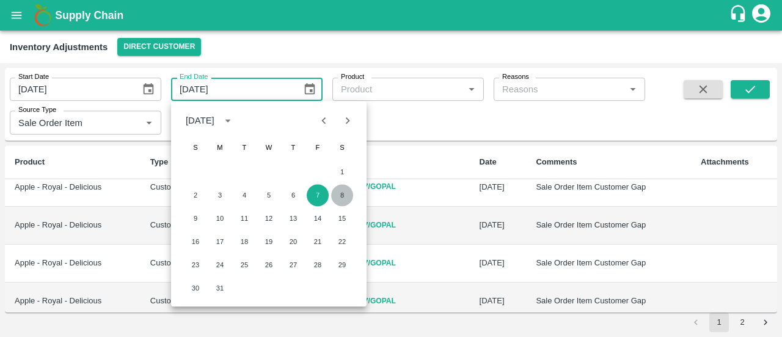
click at [335, 191] on button "8" at bounding box center [342, 195] width 22 height 22
type input "[DATE]"
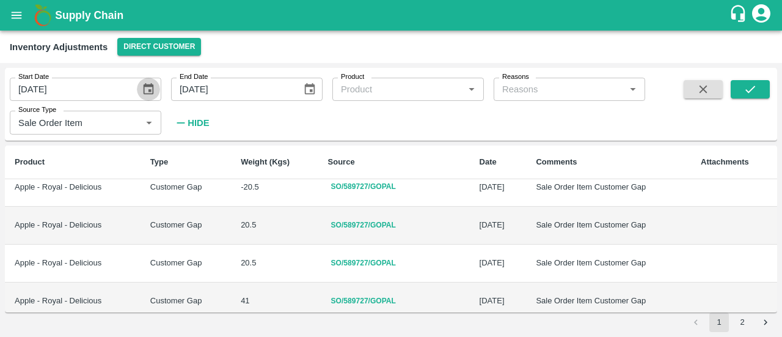
click at [145, 88] on icon "Choose date, selected date is Mar 5, 2025" at bounding box center [148, 89] width 13 height 13
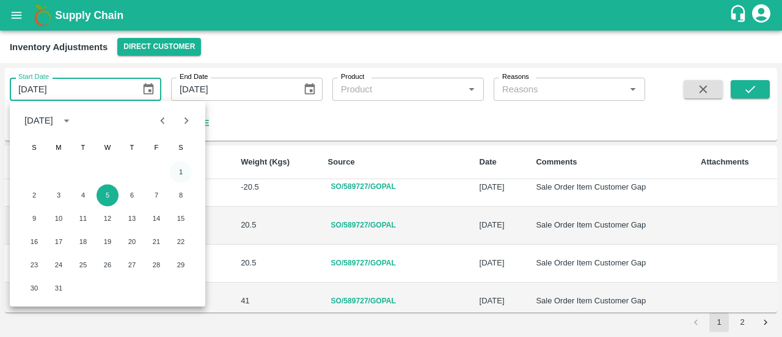
click at [183, 167] on button "1" at bounding box center [181, 172] width 22 height 22
type input "[DATE]"
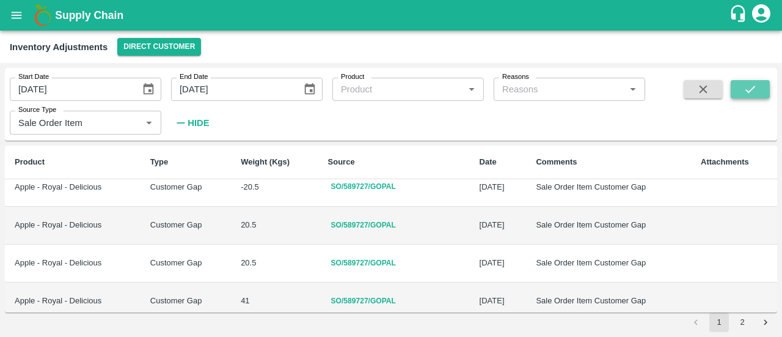
click at [753, 88] on icon "submit" at bounding box center [751, 89] width 10 height 7
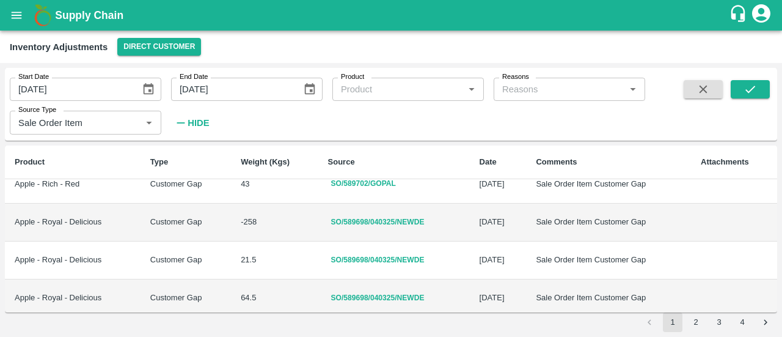
scroll to position [810, 0]
click at [693, 321] on button "2" at bounding box center [696, 322] width 20 height 20
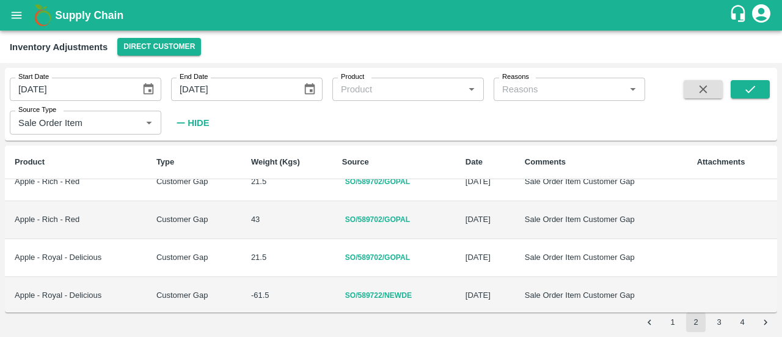
scroll to position [207, 0]
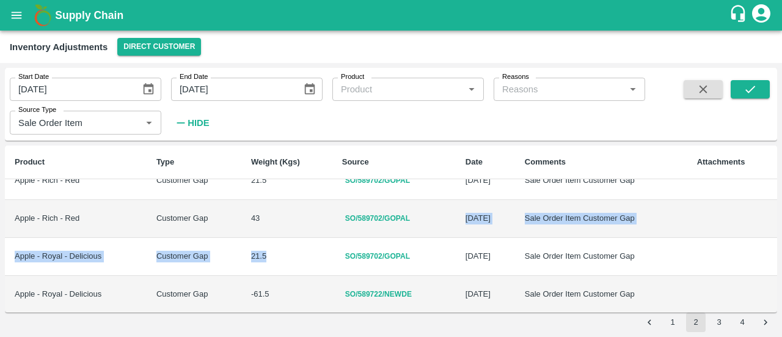
drag, startPoint x: 310, startPoint y: 237, endPoint x: 254, endPoint y: 219, distance: 59.1
click at [254, 219] on td "43" at bounding box center [286, 219] width 91 height 38
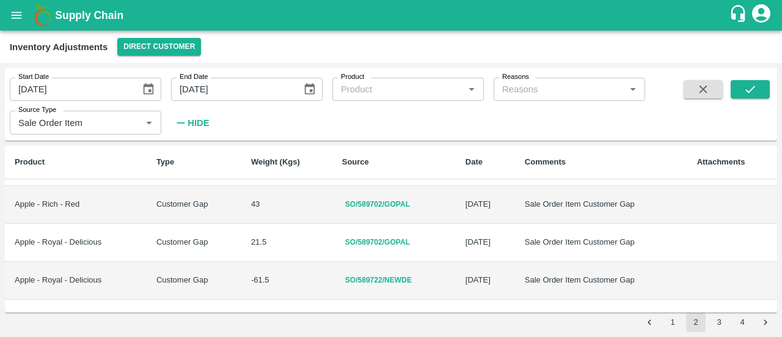
scroll to position [222, 0]
click at [161, 53] on button "Direct Customer" at bounding box center [159, 47] width 84 height 18
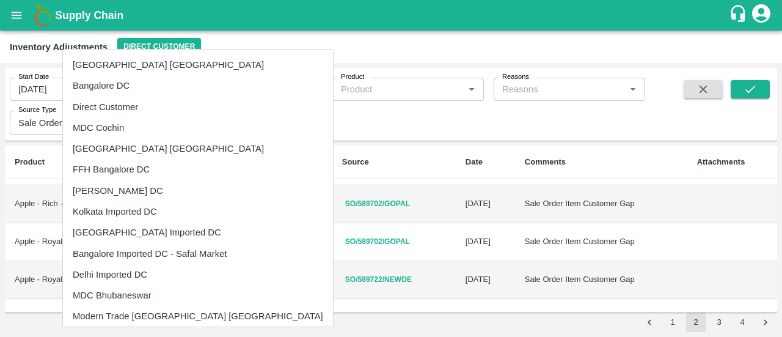
click at [117, 229] on li "[GEOGRAPHIC_DATA] Imported DC" at bounding box center [198, 232] width 270 height 21
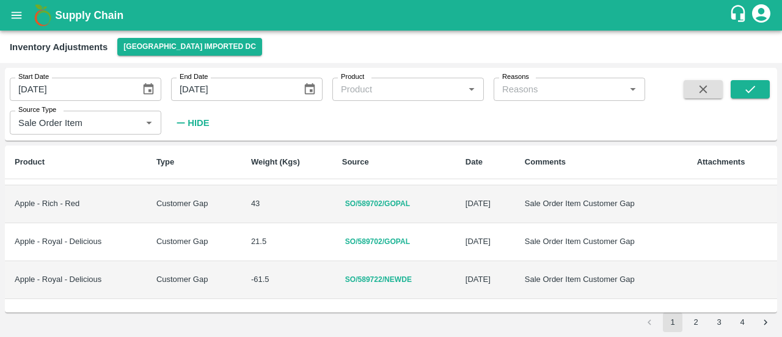
scroll to position [0, 0]
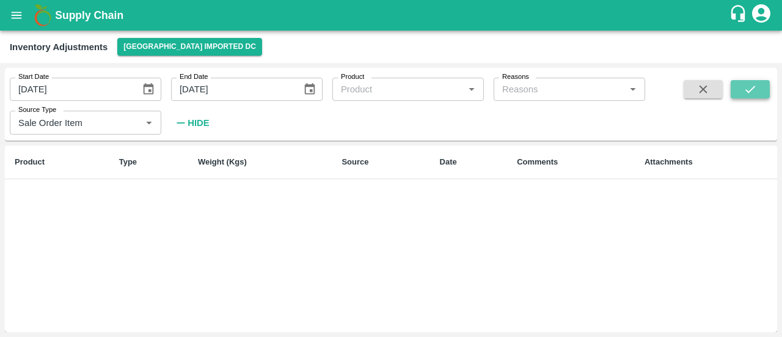
click at [749, 88] on icon "submit" at bounding box center [750, 89] width 13 height 13
click at [744, 89] on icon "submit" at bounding box center [750, 89] width 13 height 13
click at [307, 86] on icon "Choose date, selected date is Mar 8, 2025" at bounding box center [309, 89] width 10 height 12
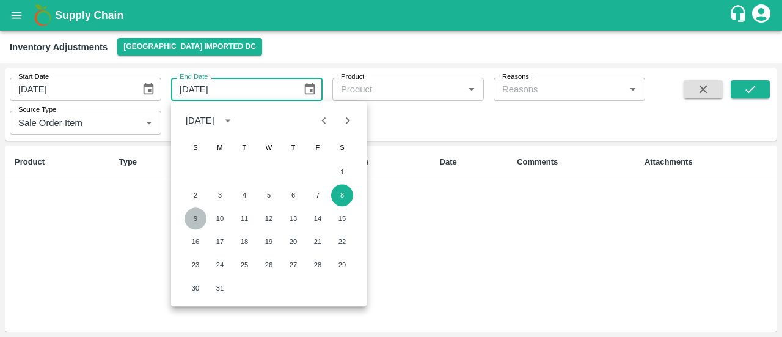
click at [202, 213] on button "9" at bounding box center [196, 218] width 22 height 22
type input "[DATE]"
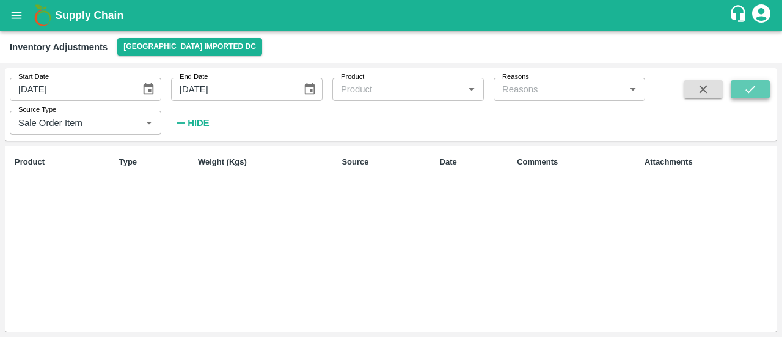
click at [752, 90] on icon "submit" at bounding box center [751, 89] width 10 height 7
click at [139, 121] on icon "Clear" at bounding box center [134, 123] width 12 height 12
click at [740, 94] on button "submit" at bounding box center [750, 89] width 39 height 18
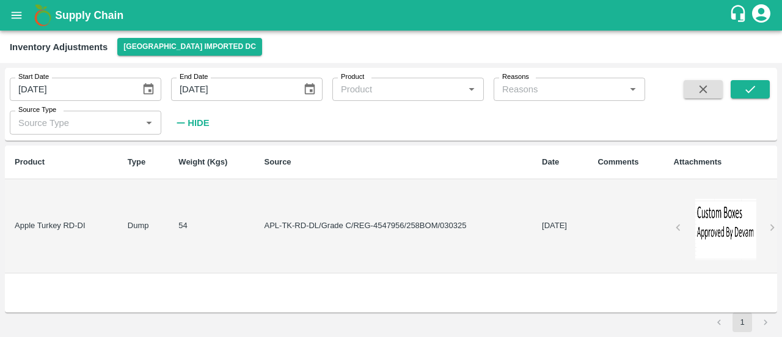
click at [701, 217] on div at bounding box center [726, 229] width 84 height 61
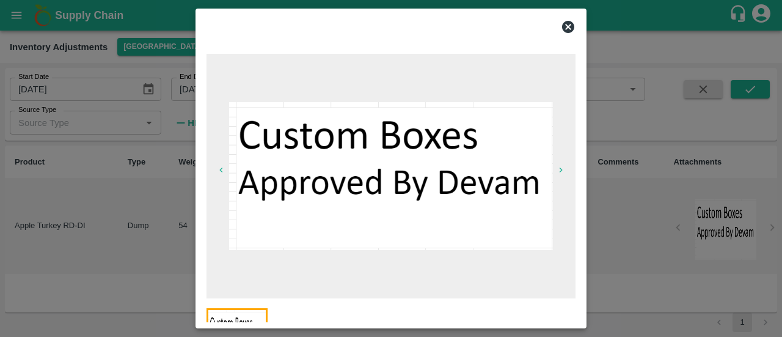
click at [569, 30] on icon at bounding box center [568, 27] width 12 height 12
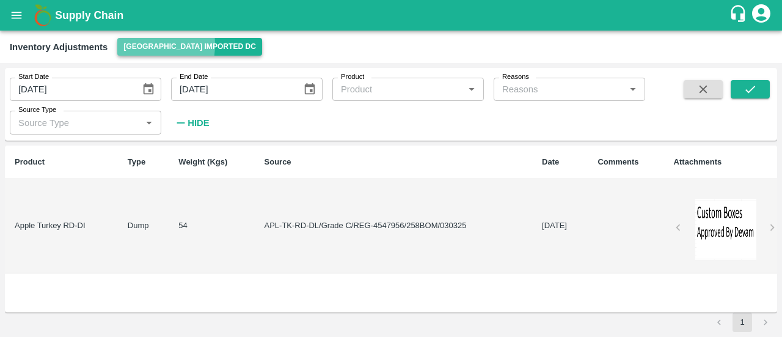
click at [131, 45] on button "[GEOGRAPHIC_DATA] Imported DC" at bounding box center [189, 47] width 145 height 18
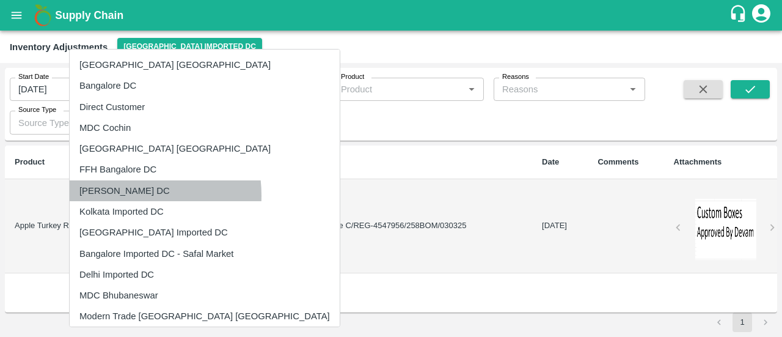
click at [123, 195] on li "[PERSON_NAME] DC" at bounding box center [205, 190] width 270 height 21
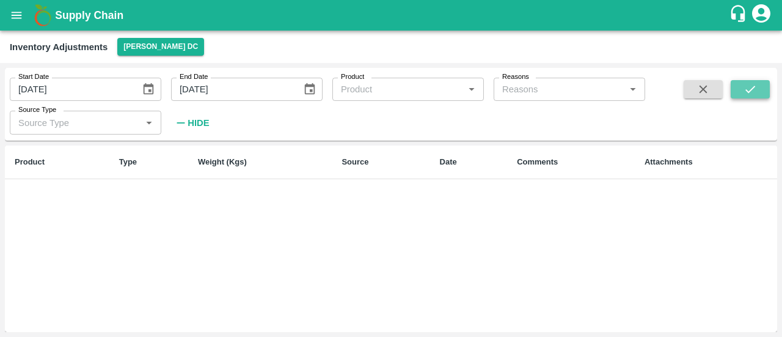
click at [737, 96] on button "submit" at bounding box center [750, 89] width 39 height 18
click at [758, 86] on button "submit" at bounding box center [750, 89] width 39 height 18
click at [155, 90] on button "Choose date, selected date is Mar 1, 2025" at bounding box center [148, 89] width 23 height 23
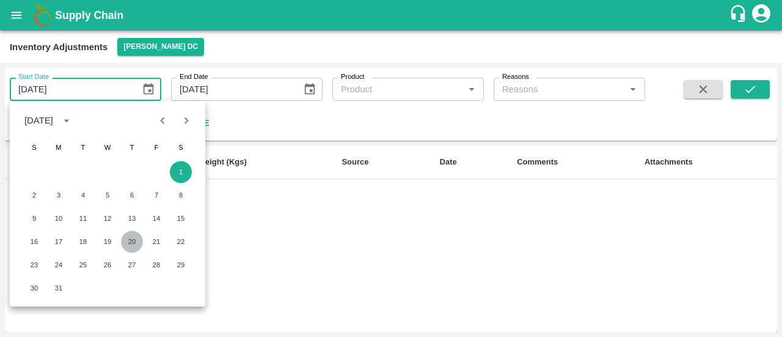
click at [127, 238] on button "20" at bounding box center [132, 241] width 22 height 22
type input "[DATE]"
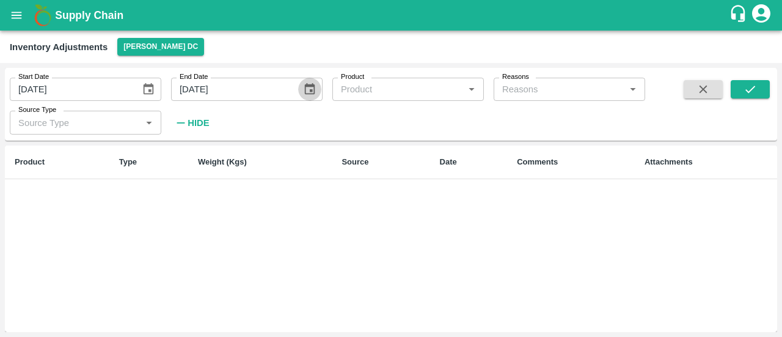
click at [314, 87] on icon "Choose date, selected date is Mar 9, 2025" at bounding box center [309, 89] width 10 height 12
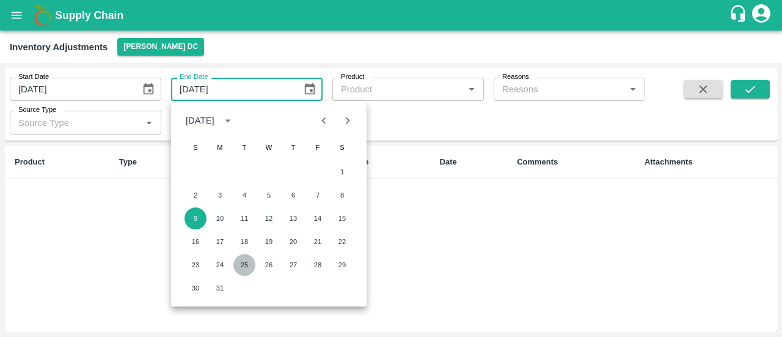
click at [243, 266] on button "25" at bounding box center [244, 265] width 22 height 22
type input "[DATE]"
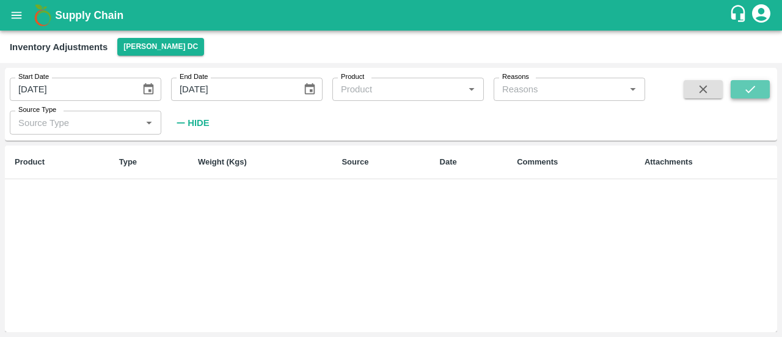
click at [752, 89] on icon "submit" at bounding box center [751, 89] width 10 height 7
click at [310, 91] on icon "Choose date, selected date is Mar 25, 2025" at bounding box center [309, 89] width 10 height 12
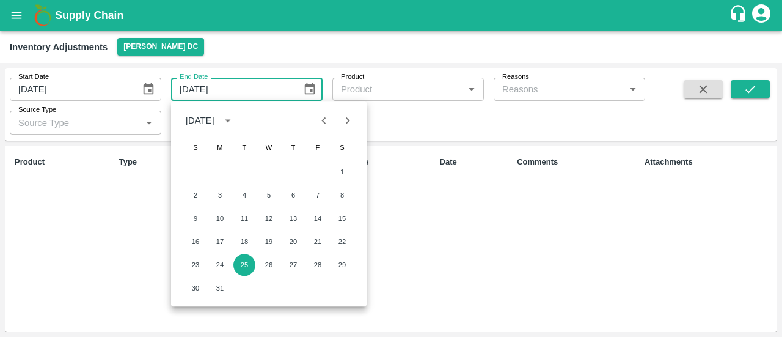
click at [152, 87] on icon "Choose date, selected date is Mar 20, 2025" at bounding box center [148, 89] width 13 height 13
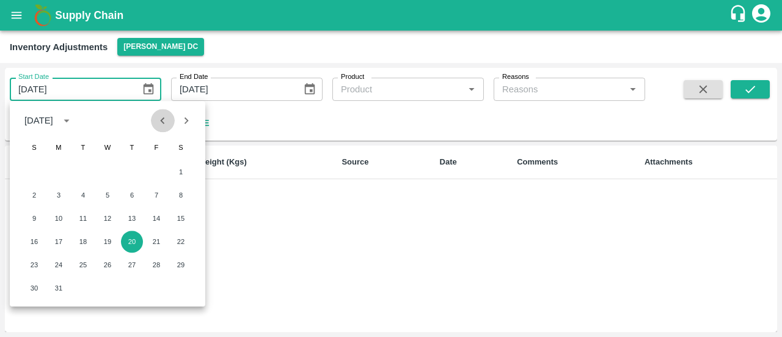
click at [161, 126] on icon "Previous month" at bounding box center [162, 120] width 13 height 13
click at [173, 215] on button "15" at bounding box center [181, 218] width 22 height 22
type input "[DATE]"
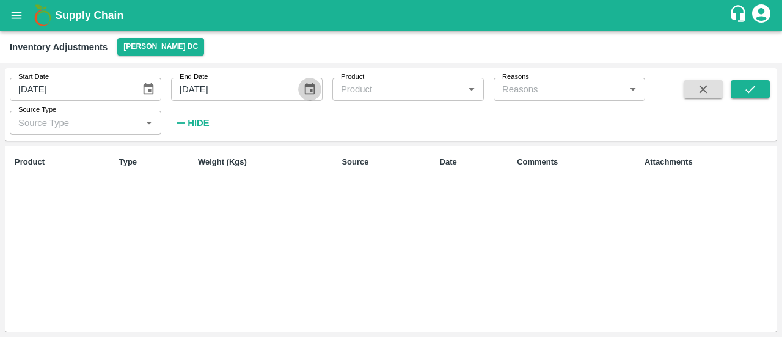
click at [310, 96] on icon "Choose date, selected date is Mar 25, 2025" at bounding box center [309, 89] width 13 height 13
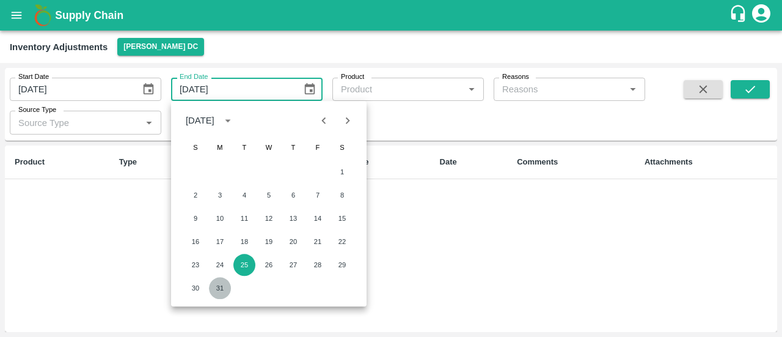
click at [224, 283] on button "31" at bounding box center [220, 288] width 22 height 22
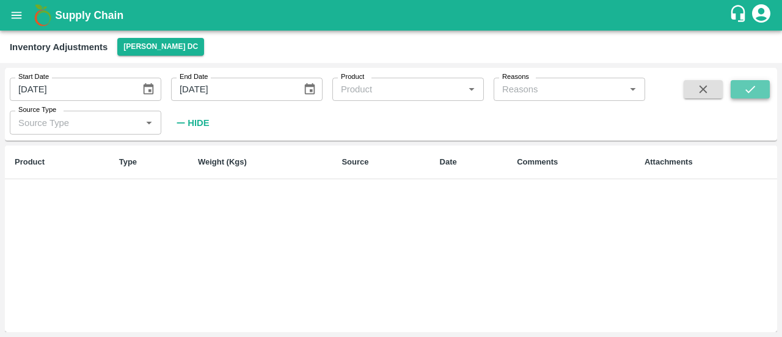
click at [739, 87] on button "submit" at bounding box center [750, 89] width 39 height 18
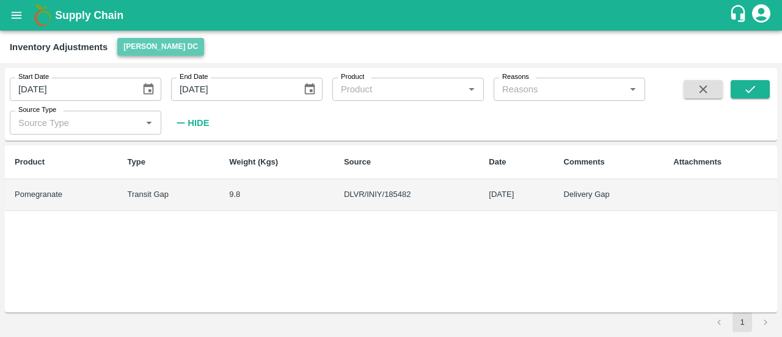
click at [155, 43] on button "[PERSON_NAME] DC" at bounding box center [160, 47] width 87 height 18
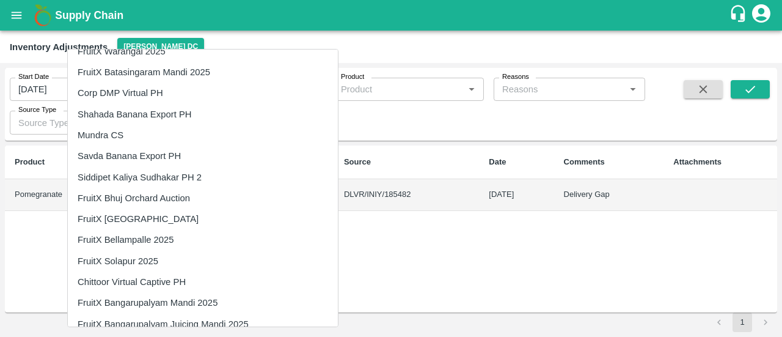
scroll to position [1791, 0]
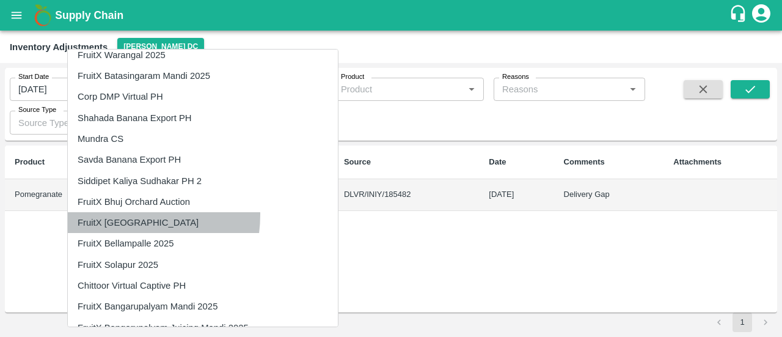
click at [115, 215] on li "FruitX [GEOGRAPHIC_DATA]" at bounding box center [203, 222] width 270 height 21
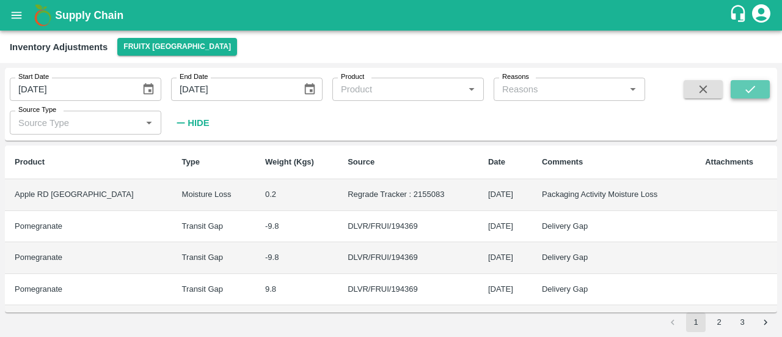
click at [757, 90] on button "submit" at bounding box center [750, 89] width 39 height 18
click at [307, 91] on icon "Choose date, selected date is Mar 31, 2025" at bounding box center [309, 89] width 13 height 13
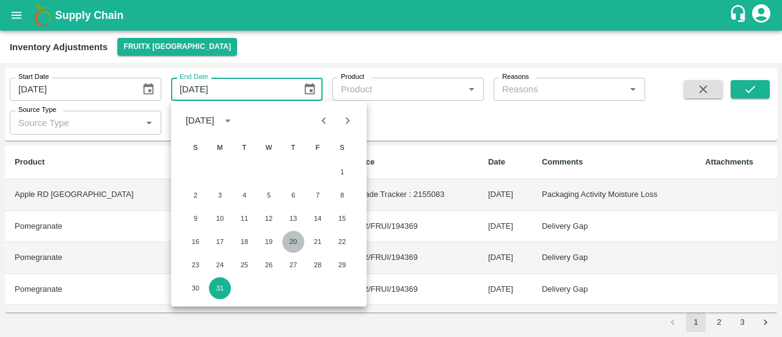
click at [295, 246] on button "20" at bounding box center [293, 241] width 22 height 22
type input "[DATE]"
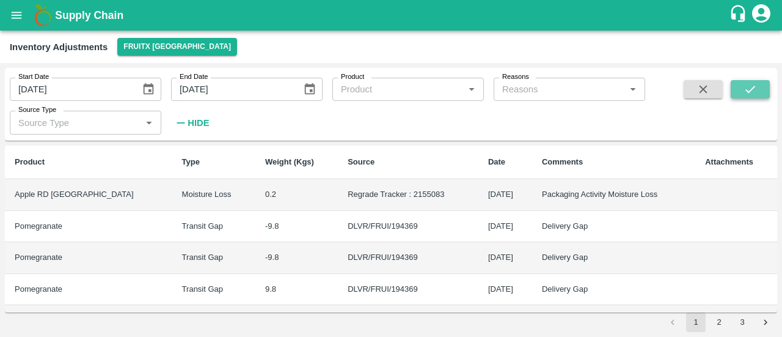
click at [739, 91] on button "submit" at bounding box center [750, 89] width 39 height 18
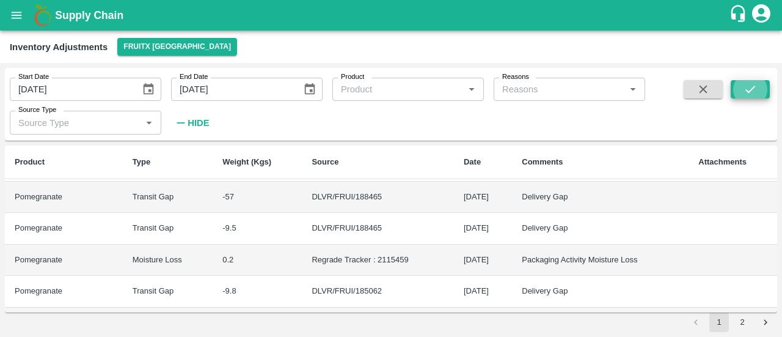
scroll to position [649, 0]
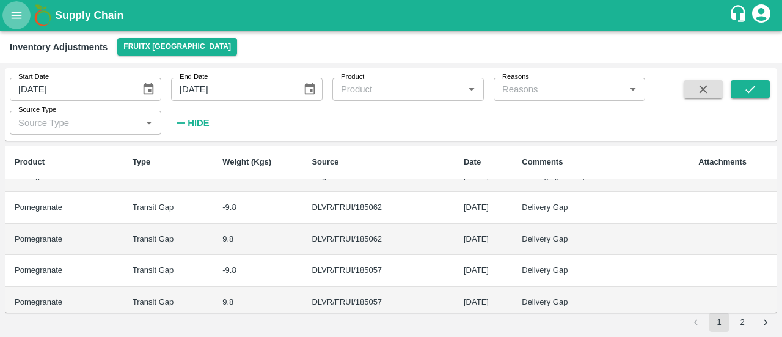
click at [18, 17] on icon "open drawer" at bounding box center [16, 15] width 13 height 13
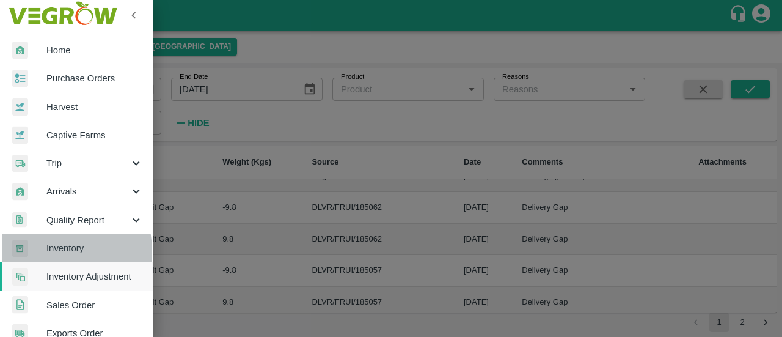
click at [54, 251] on span "Inventory" at bounding box center [94, 247] width 97 height 13
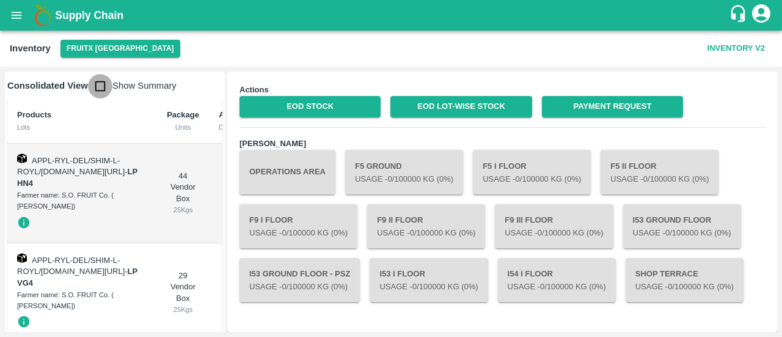
click at [98, 84] on input "checkbox" at bounding box center [100, 86] width 24 height 24
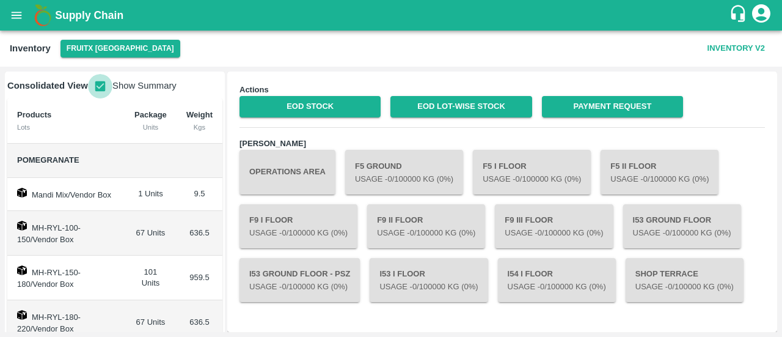
click at [98, 84] on input "checkbox" at bounding box center [100, 86] width 24 height 24
checkbox input "false"
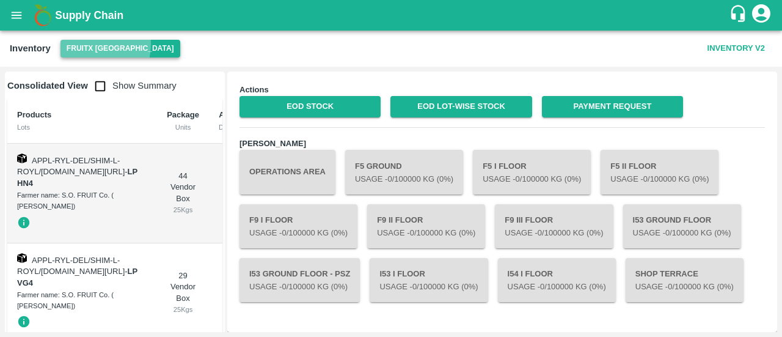
click at [89, 45] on button "FruitX [GEOGRAPHIC_DATA]" at bounding box center [121, 49] width 120 height 18
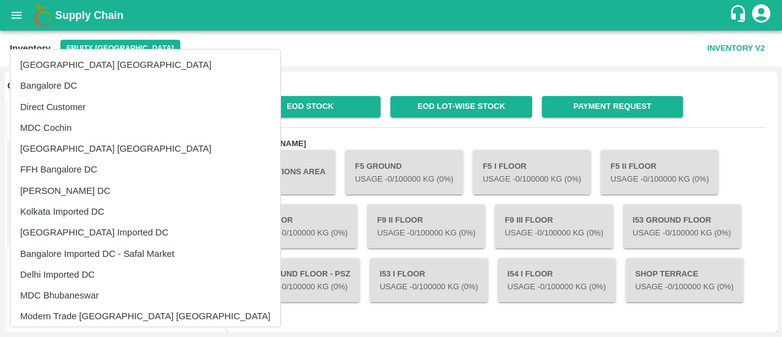
click at [269, 181] on div at bounding box center [391, 168] width 782 height 337
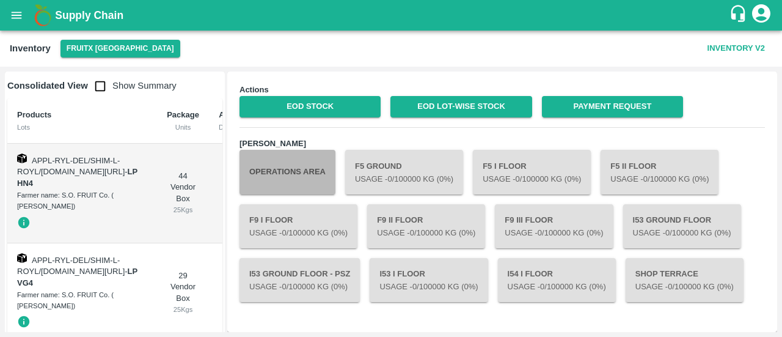
click at [269, 181] on button "Operations Area" at bounding box center [288, 172] width 96 height 44
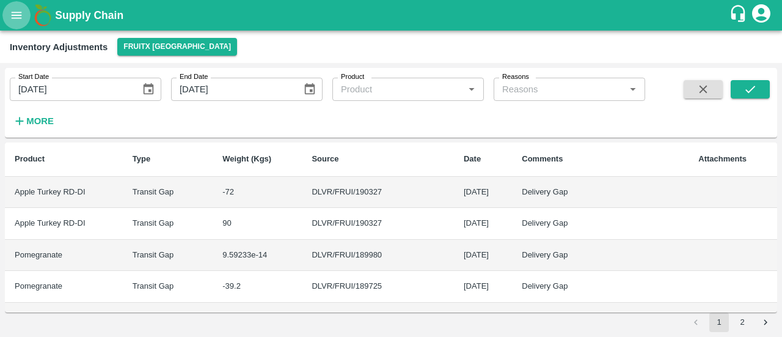
click at [9, 19] on button "open drawer" at bounding box center [16, 15] width 28 height 28
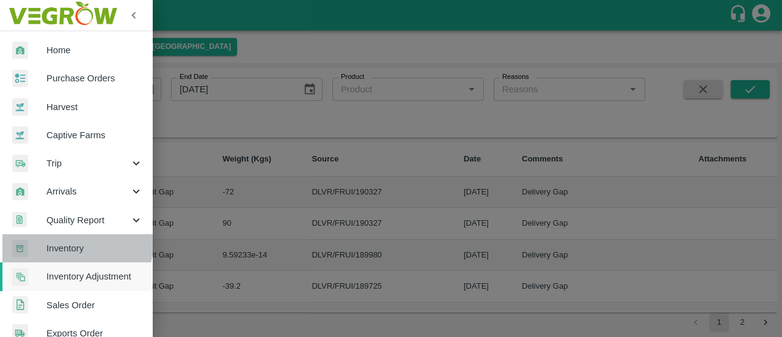
click at [59, 242] on span "Inventory" at bounding box center [94, 247] width 97 height 13
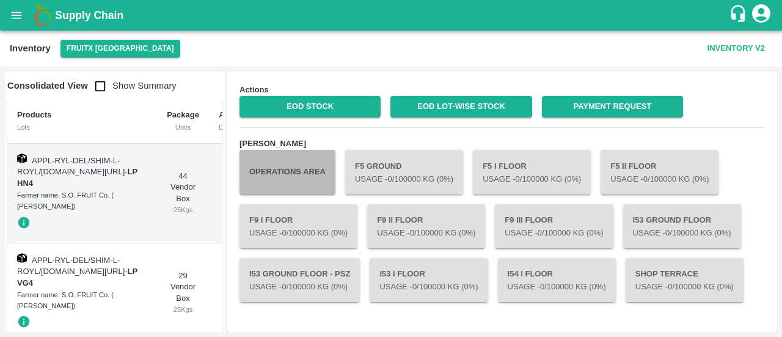
click at [265, 167] on button "Operations Area" at bounding box center [288, 172] width 96 height 44
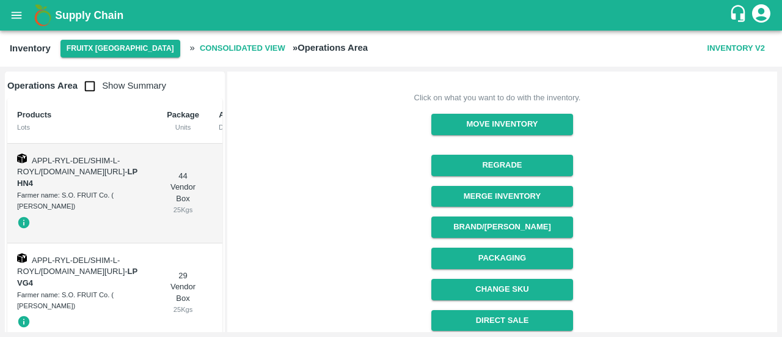
scroll to position [88, 0]
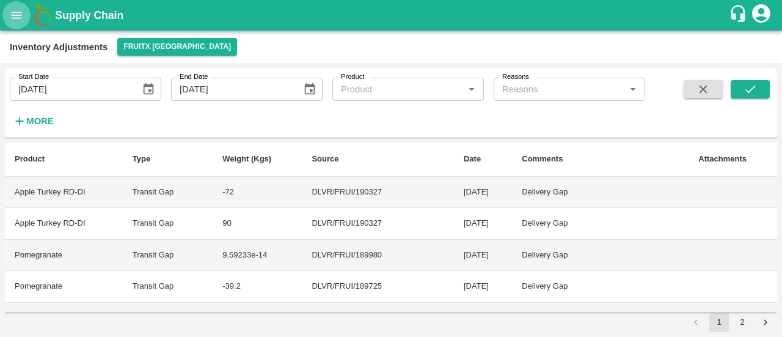
click at [13, 11] on icon "open drawer" at bounding box center [16, 15] width 13 height 13
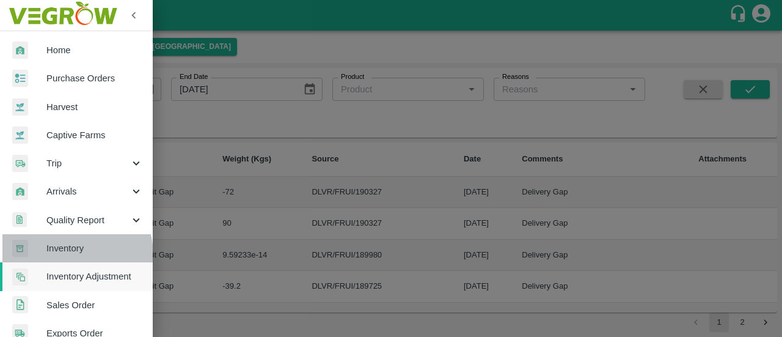
click at [61, 255] on link "Inventory" at bounding box center [76, 248] width 153 height 28
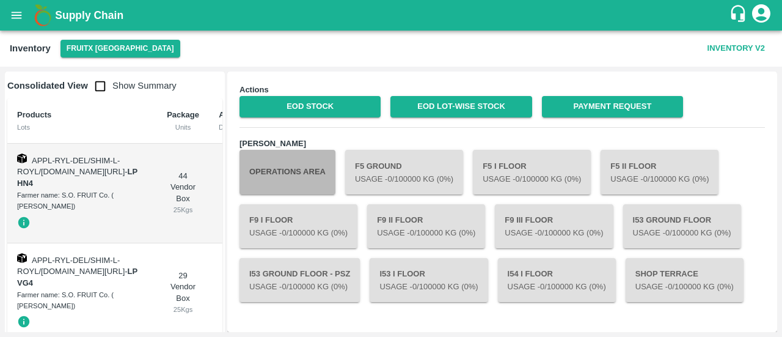
click at [246, 175] on button "Operations Area" at bounding box center [288, 172] width 96 height 44
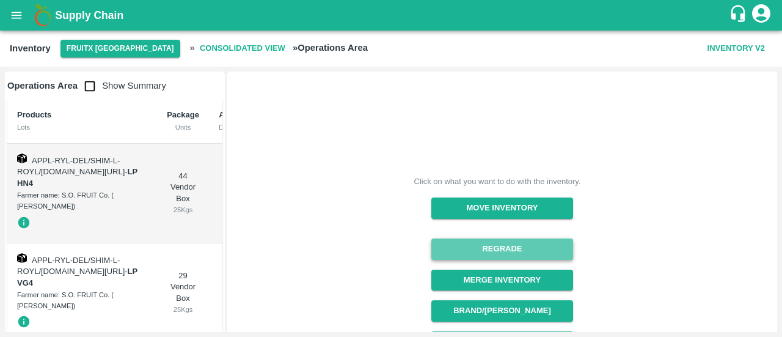
click at [482, 241] on button "Regrade" at bounding box center [501, 248] width 141 height 21
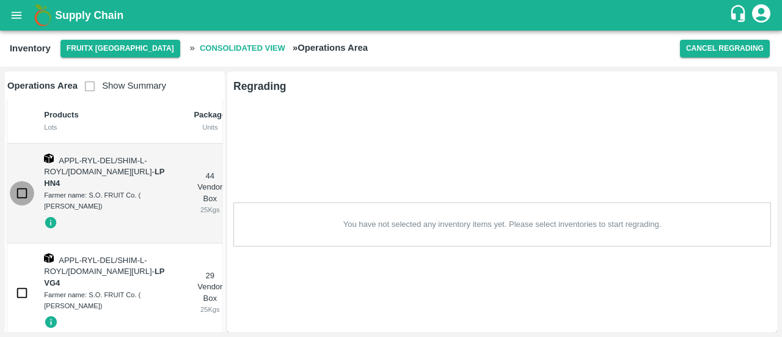
click at [23, 198] on input "checkbox" at bounding box center [22, 193] width 24 height 24
checkbox input "true"
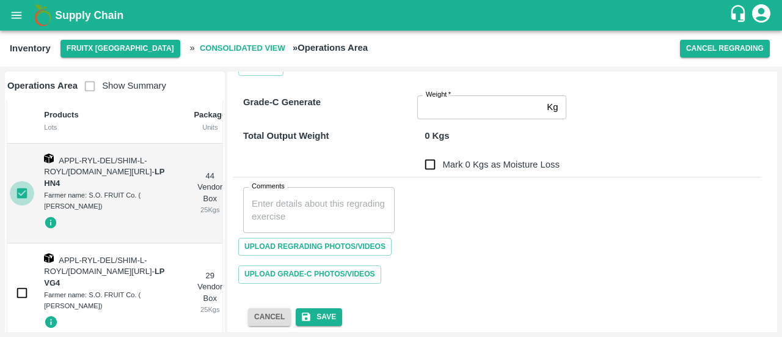
scroll to position [210, 0]
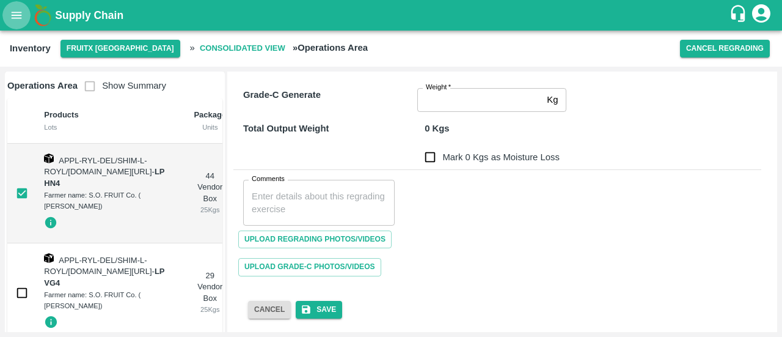
click at [24, 12] on button "open drawer" at bounding box center [16, 15] width 28 height 28
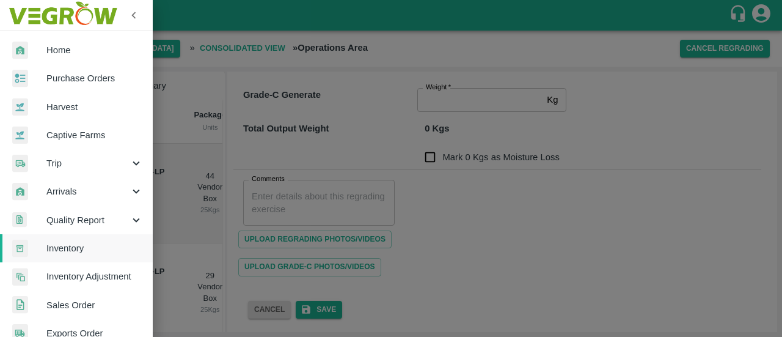
click at [24, 12] on img at bounding box center [63, 15] width 114 height 38
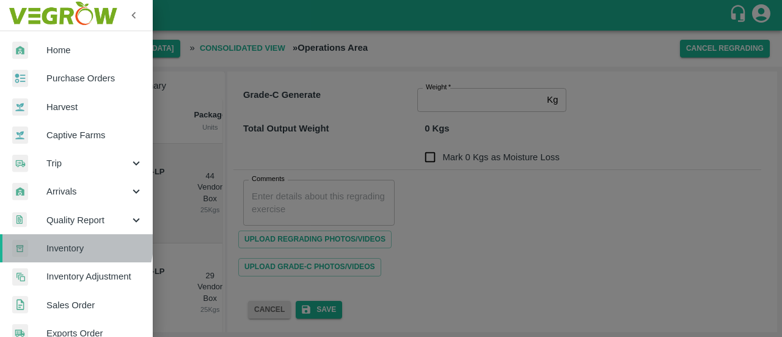
click at [75, 244] on span "Inventory" at bounding box center [94, 247] width 97 height 13
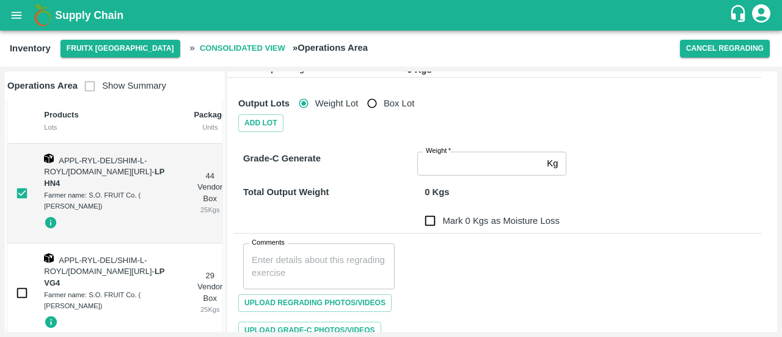
scroll to position [0, 0]
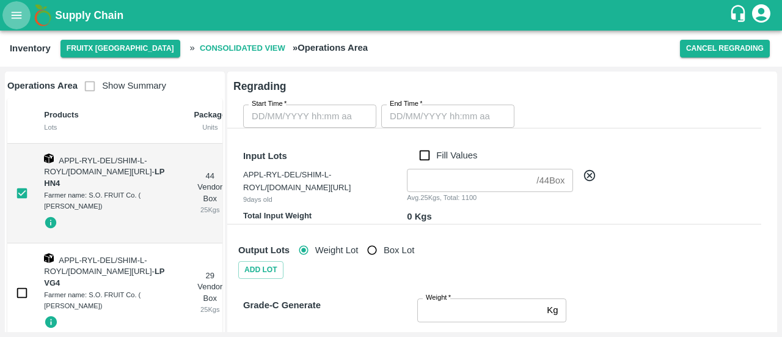
click at [17, 11] on icon "open drawer" at bounding box center [16, 15] width 13 height 13
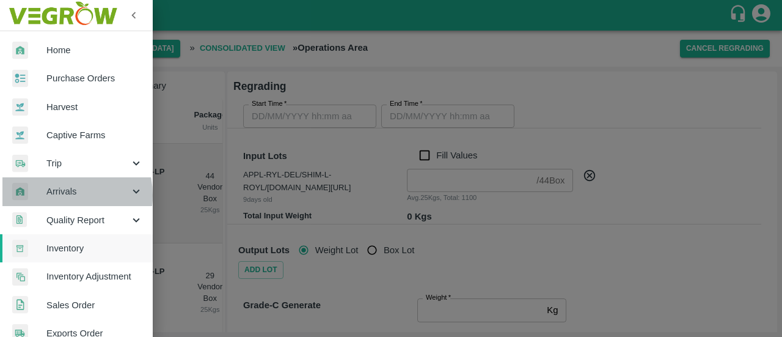
click at [55, 195] on span "Arrivals" at bounding box center [87, 191] width 83 height 13
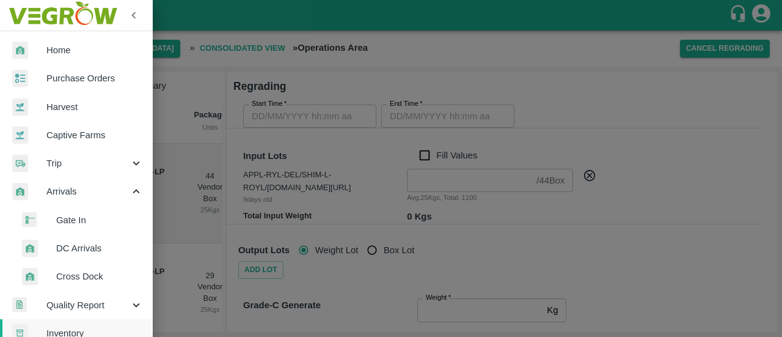
click at [82, 237] on li "DC Arrivals" at bounding box center [81, 248] width 143 height 28
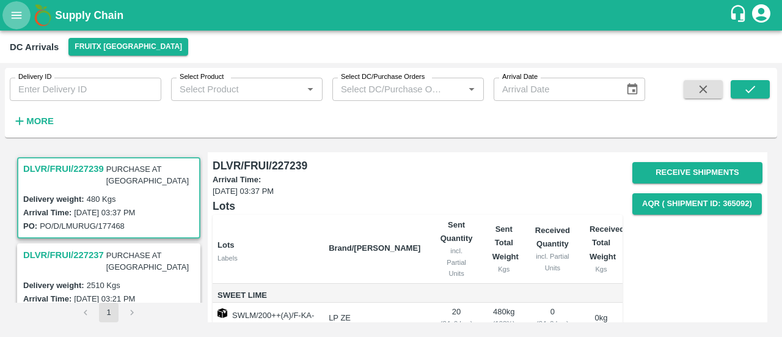
click at [22, 13] on icon "open drawer" at bounding box center [16, 15] width 13 height 13
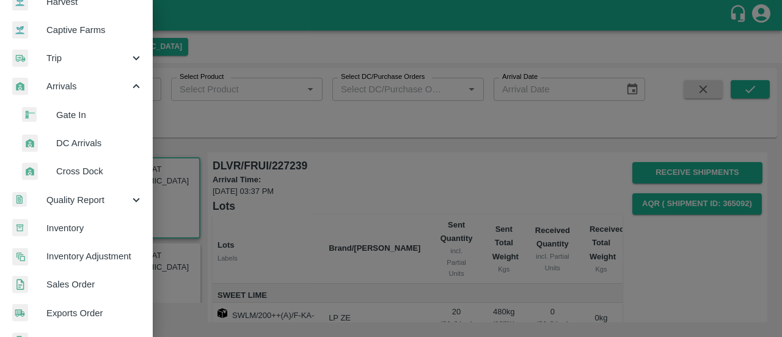
scroll to position [110, 0]
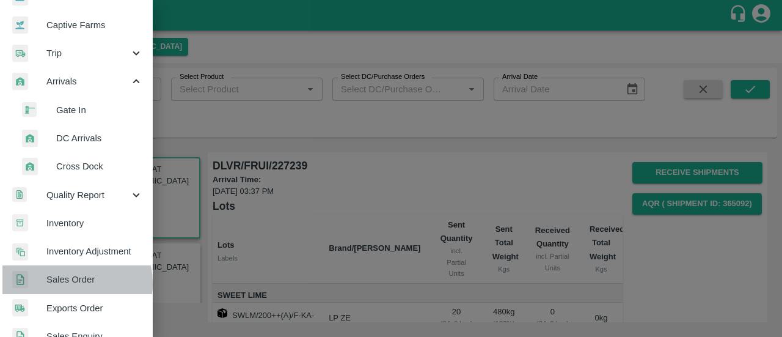
click at [66, 283] on span "Sales Order" at bounding box center [94, 279] width 97 height 13
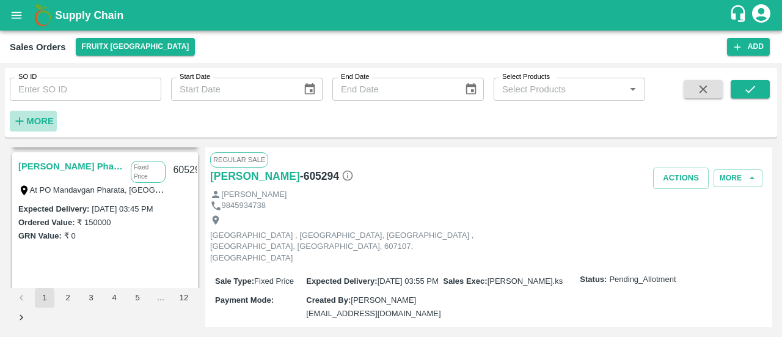
click at [33, 124] on strong "More" at bounding box center [40, 121] width 28 height 10
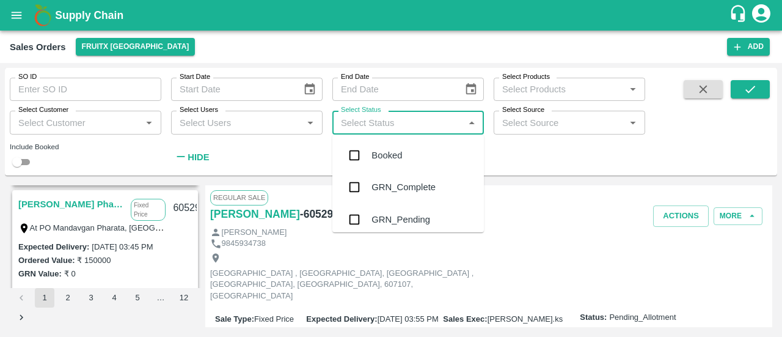
click at [447, 125] on input "Select Status" at bounding box center [398, 122] width 124 height 16
click at [408, 219] on div "GRN_Pending" at bounding box center [401, 219] width 59 height 13
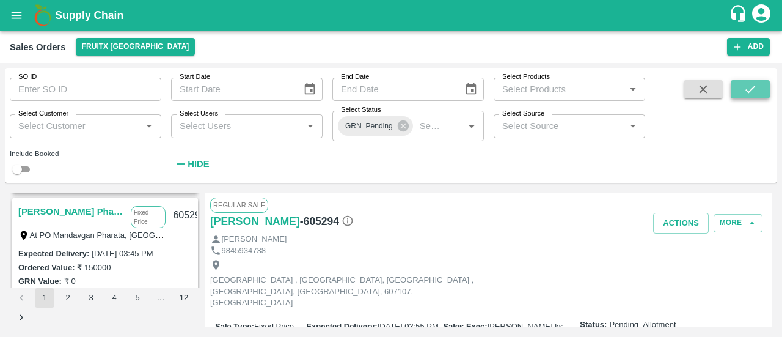
click at [761, 87] on button "submit" at bounding box center [750, 89] width 39 height 18
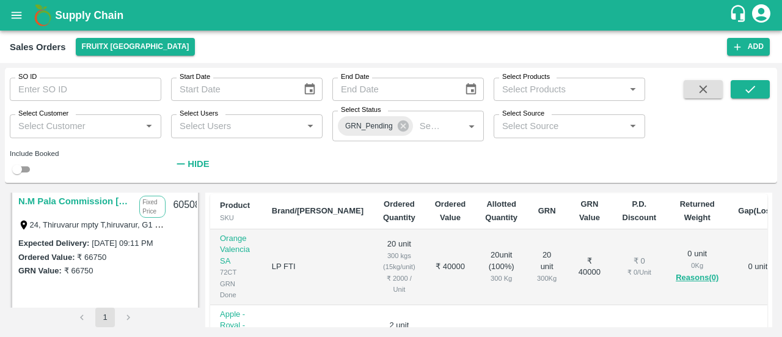
scroll to position [178, 0]
click at [65, 201] on link "N.M Pala Commission [PERSON_NAME]" at bounding box center [75, 201] width 115 height 16
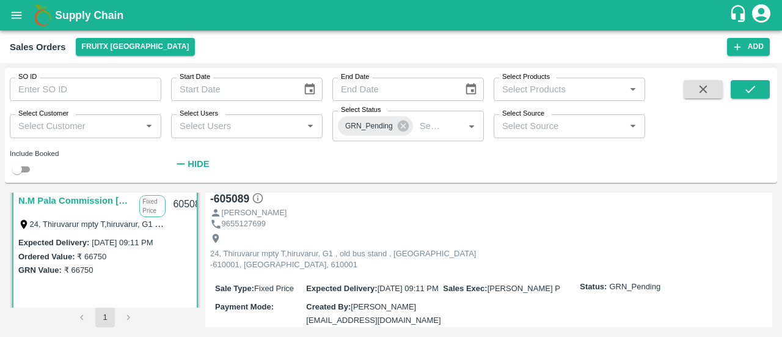
scroll to position [50, 0]
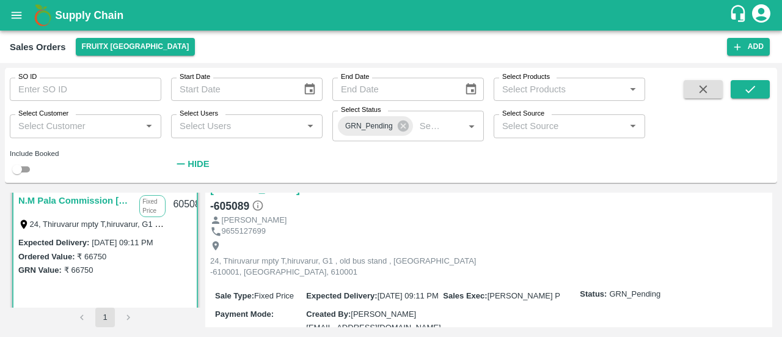
click at [621, 288] on span "GRN_Pending" at bounding box center [634, 294] width 51 height 12
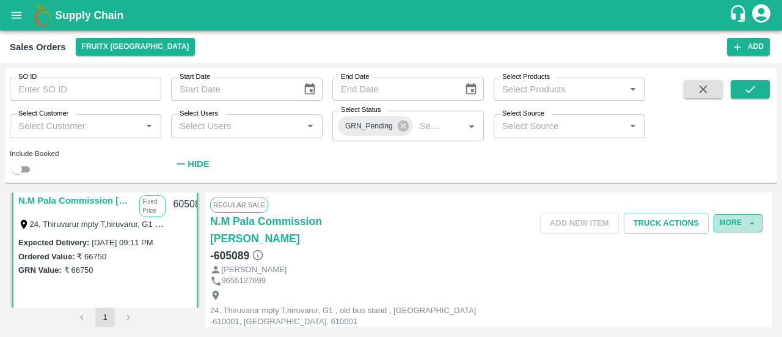
click at [747, 224] on icon "button" at bounding box center [752, 223] width 11 height 11
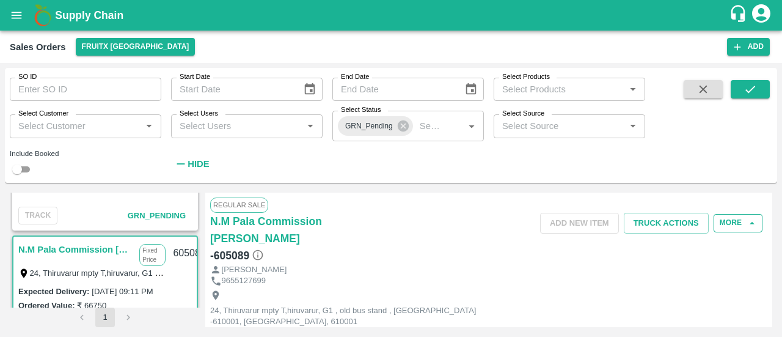
scroll to position [127, 0]
click at [407, 127] on icon at bounding box center [403, 125] width 11 height 11
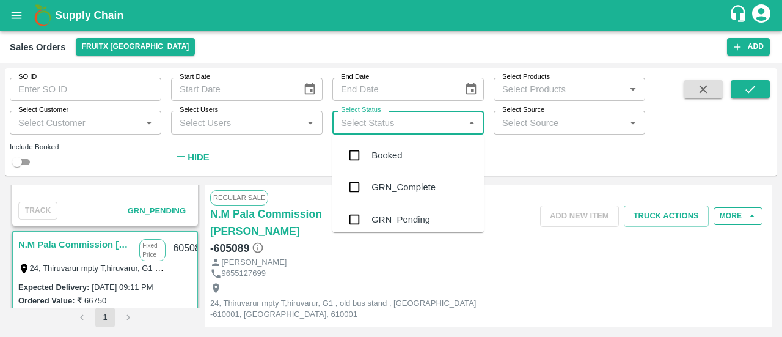
click at [407, 127] on input "Select Status" at bounding box center [398, 122] width 124 height 16
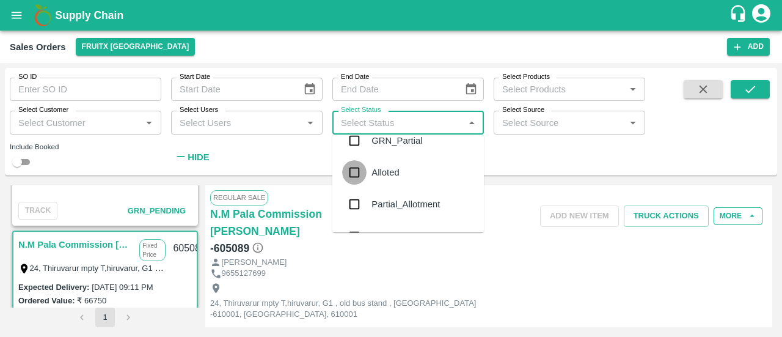
click at [358, 168] on input "checkbox" at bounding box center [354, 172] width 24 height 24
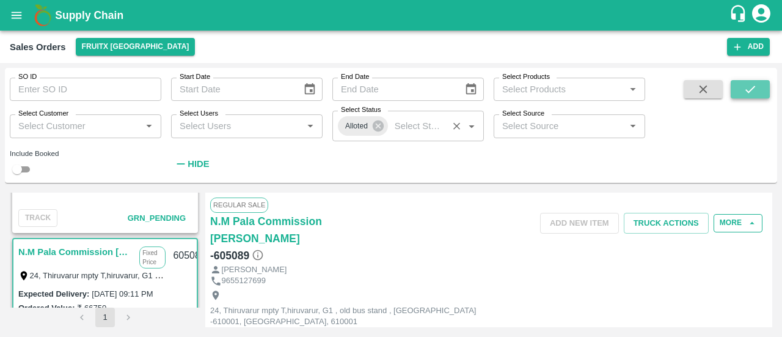
click at [746, 89] on icon "submit" at bounding box center [750, 89] width 13 height 13
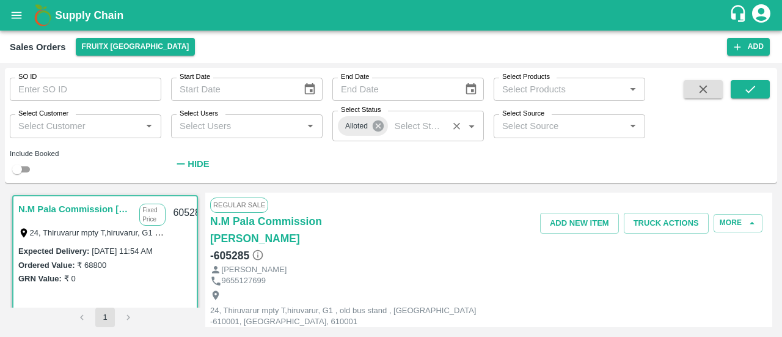
click at [378, 128] on icon at bounding box center [378, 125] width 11 height 11
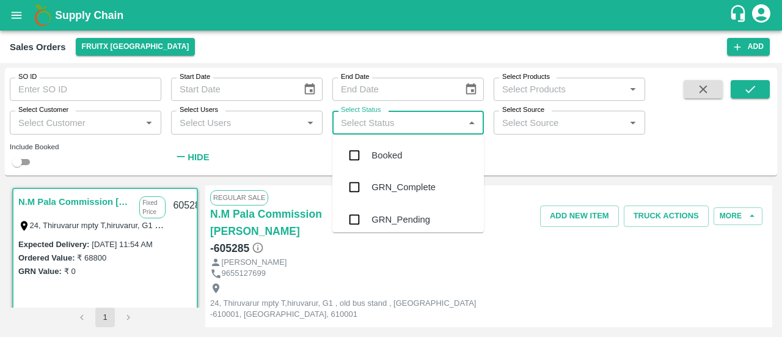
click at [378, 128] on input "Select Status" at bounding box center [398, 122] width 124 height 16
click at [355, 182] on input "checkbox" at bounding box center [354, 185] width 24 height 24
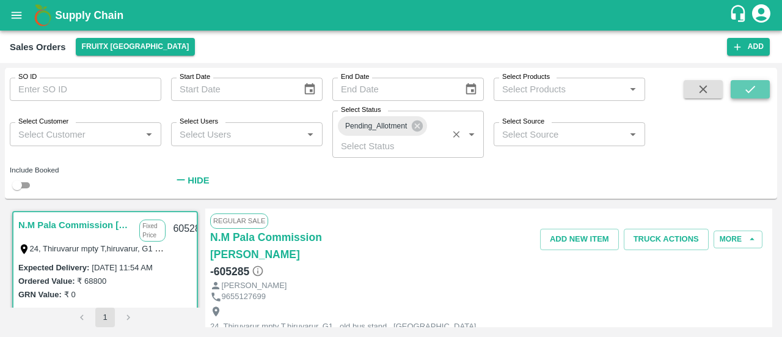
click at [754, 86] on icon "submit" at bounding box center [750, 89] width 13 height 13
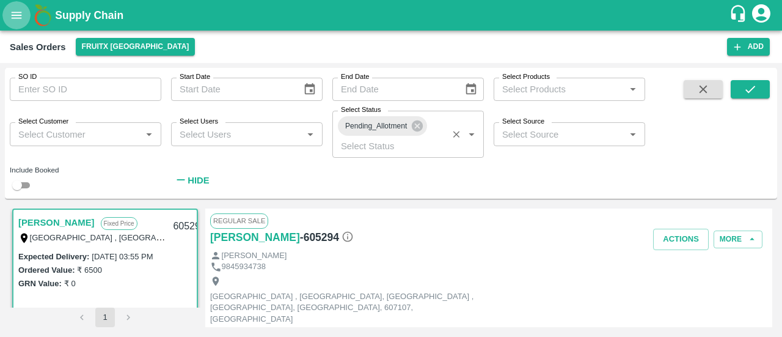
click at [17, 20] on icon "open drawer" at bounding box center [16, 15] width 13 height 13
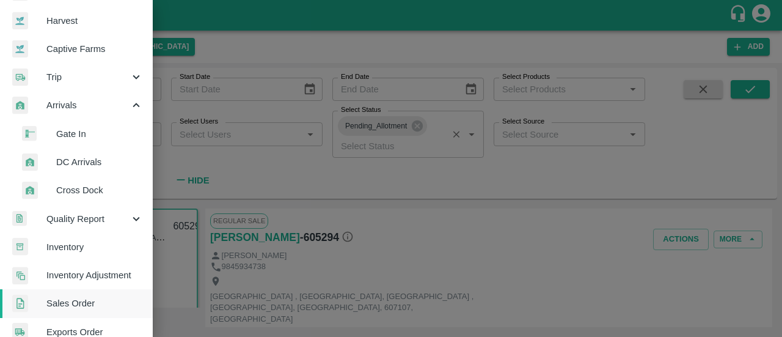
scroll to position [88, 0]
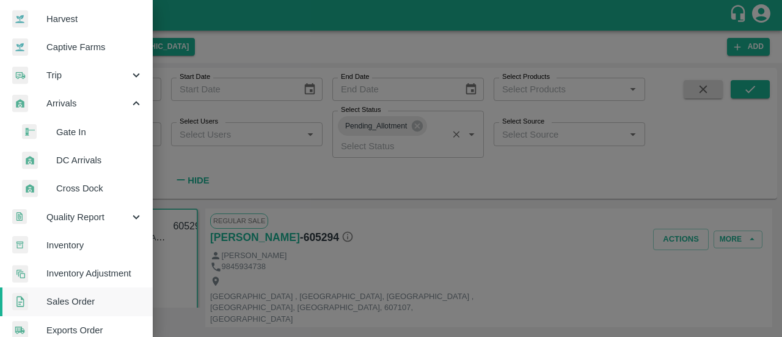
click at [67, 162] on span "DC Arrivals" at bounding box center [99, 159] width 87 height 13
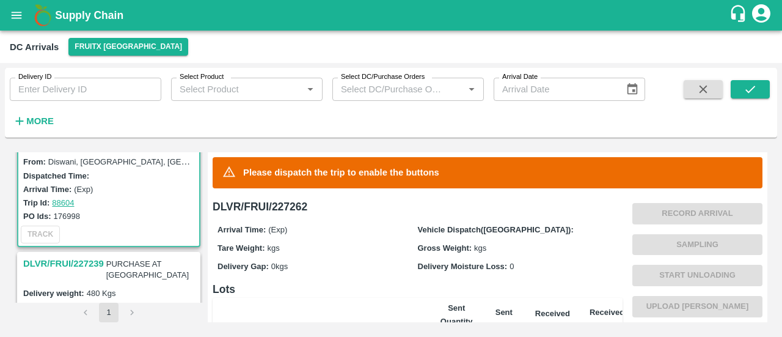
scroll to position [65, 0]
click at [59, 265] on h3 "DLVR/FRUI/227239" at bounding box center [63, 264] width 81 height 16
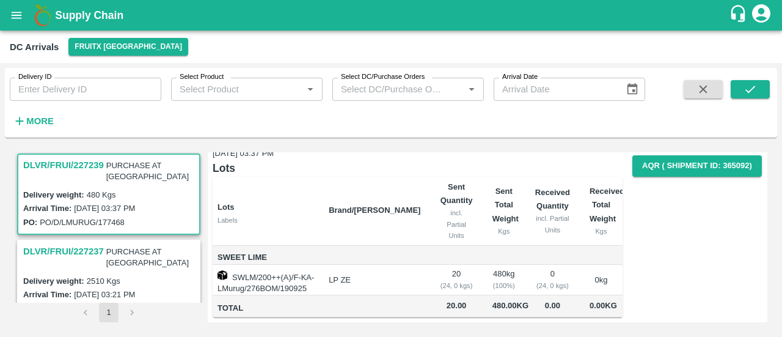
scroll to position [48, 0]
click at [39, 117] on strong "More" at bounding box center [40, 121] width 28 height 10
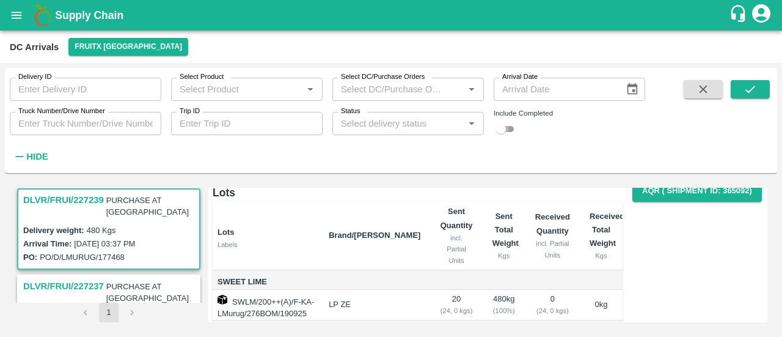
click at [507, 128] on input "checkbox" at bounding box center [501, 129] width 44 height 15
checkbox input "true"
click at [742, 90] on button "submit" at bounding box center [750, 89] width 39 height 18
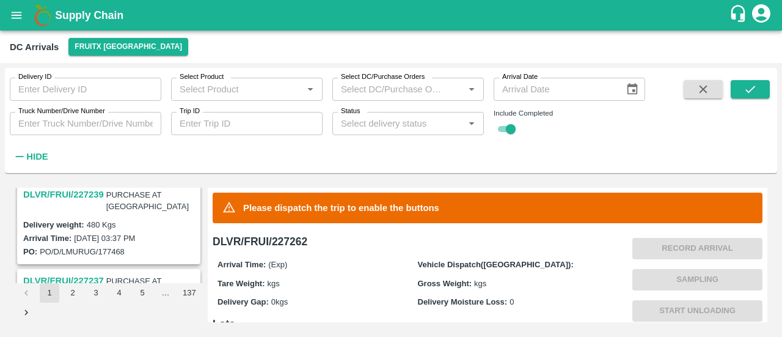
scroll to position [169, 0]
click at [89, 199] on h3 "DLVR/FRUI/227239" at bounding box center [63, 195] width 81 height 16
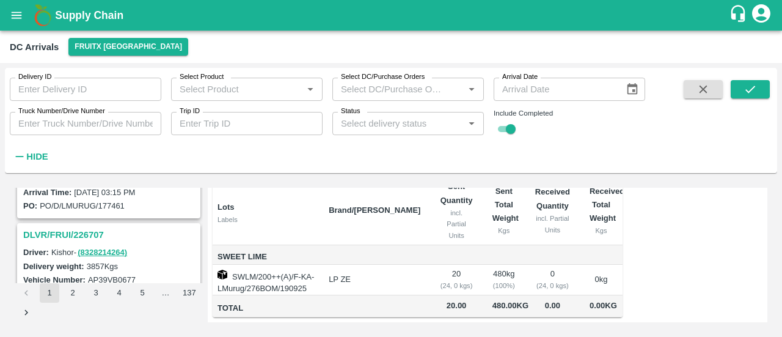
scroll to position [372, 0]
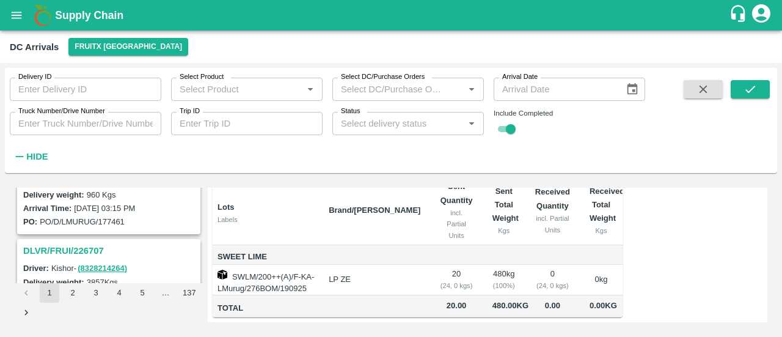
click at [66, 243] on h3 "DLVR/FRUI/226707" at bounding box center [110, 251] width 175 height 16
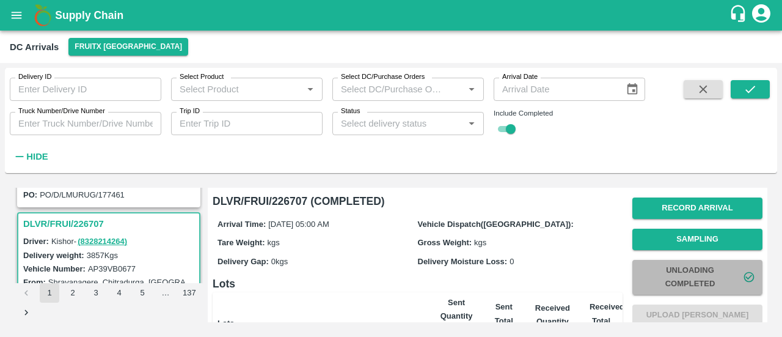
click at [658, 285] on button "Unloading Completed" at bounding box center [698, 277] width 130 height 35
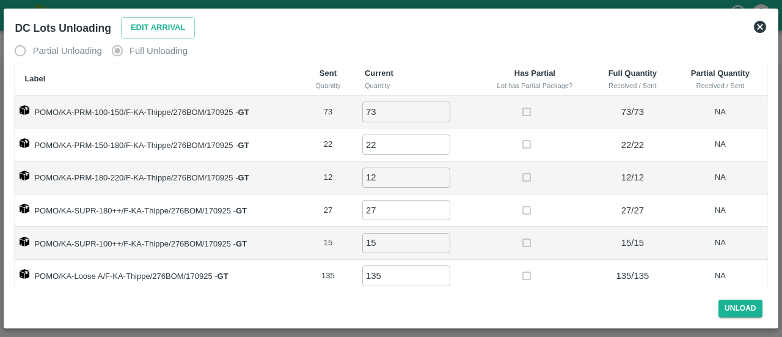
scroll to position [9, 0]
click at [757, 29] on icon at bounding box center [760, 27] width 12 height 12
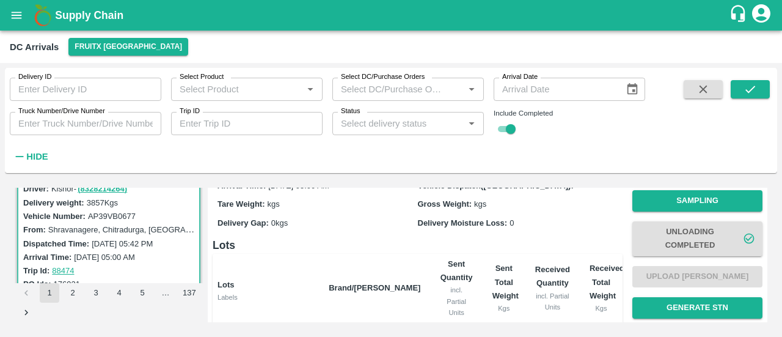
scroll to position [0, 0]
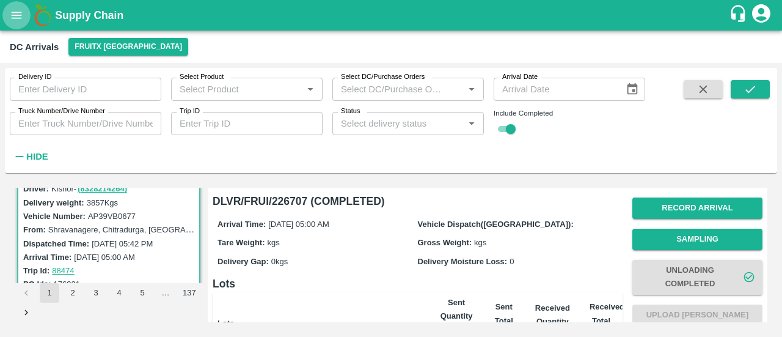
click at [12, 9] on icon "open drawer" at bounding box center [16, 15] width 13 height 13
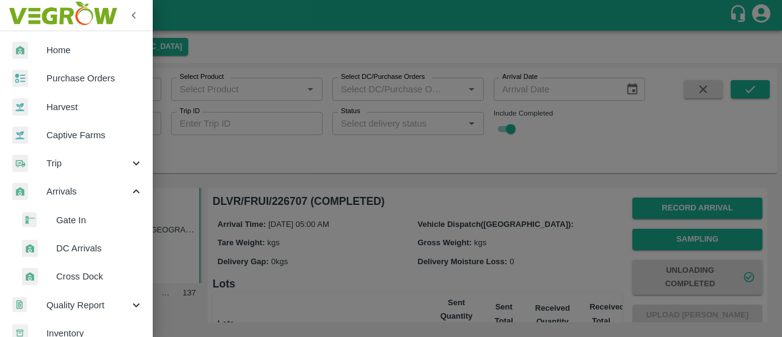
click at [60, 243] on span "DC Arrivals" at bounding box center [99, 247] width 87 height 13
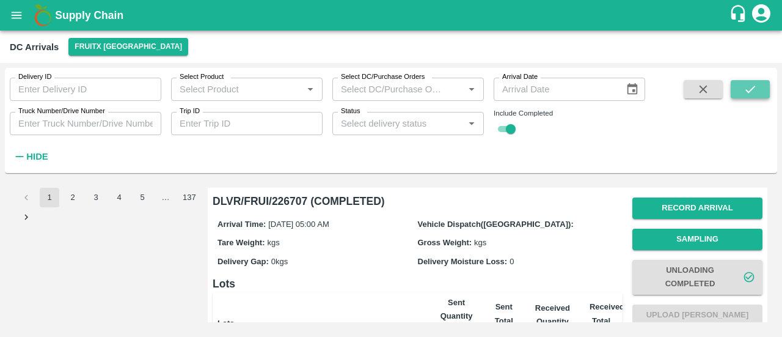
click at [752, 92] on icon "submit" at bounding box center [750, 89] width 13 height 13
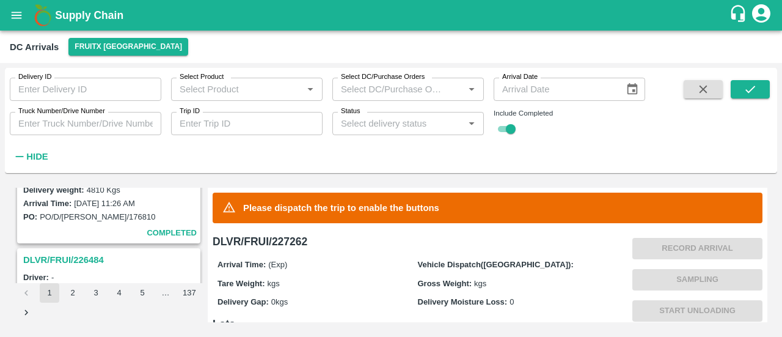
scroll to position [717, 0]
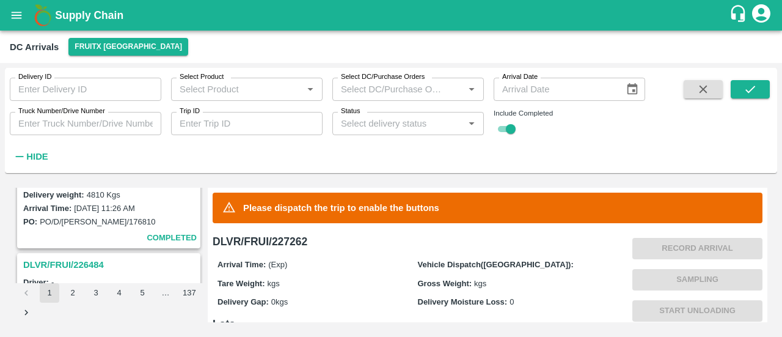
click at [72, 257] on h3 "DLVR/FRUI/226484" at bounding box center [110, 265] width 175 height 16
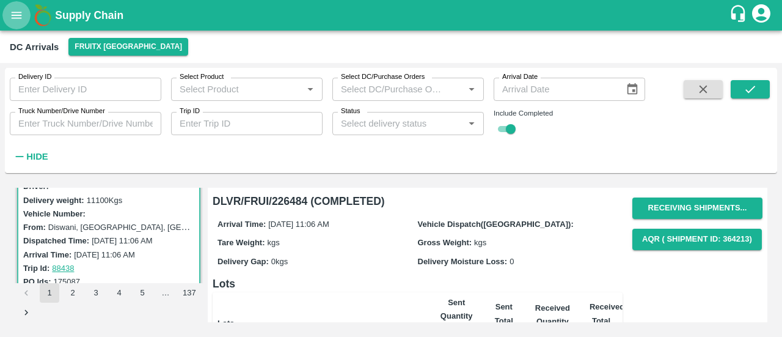
click at [15, 9] on icon "open drawer" at bounding box center [16, 15] width 13 height 13
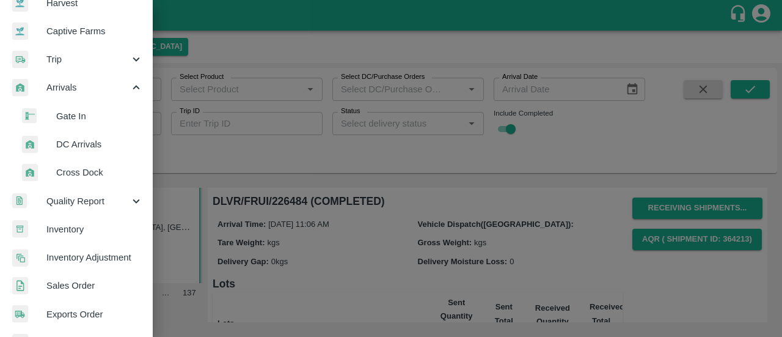
scroll to position [111, 0]
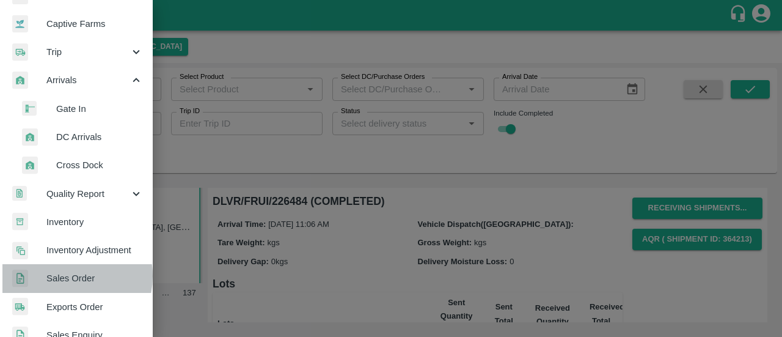
click at [63, 276] on span "Sales Order" at bounding box center [94, 277] width 97 height 13
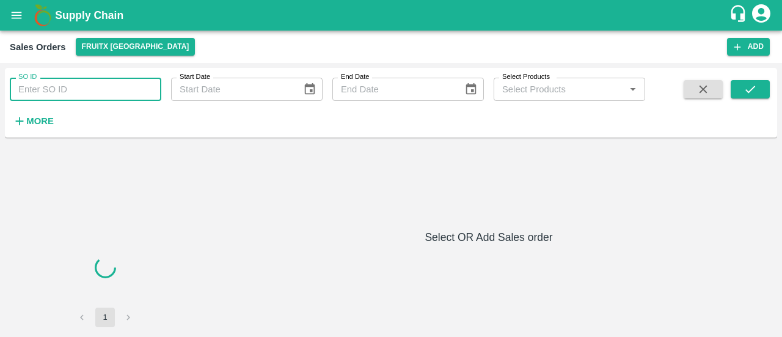
click at [90, 90] on input "SO ID" at bounding box center [86, 89] width 152 height 23
paste input "605280"
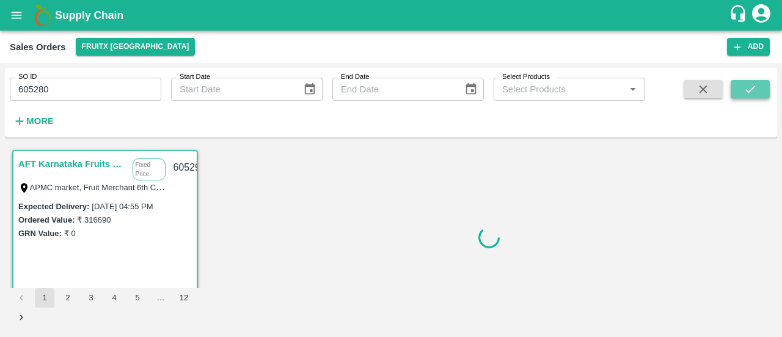
click at [753, 89] on icon "submit" at bounding box center [750, 89] width 13 height 13
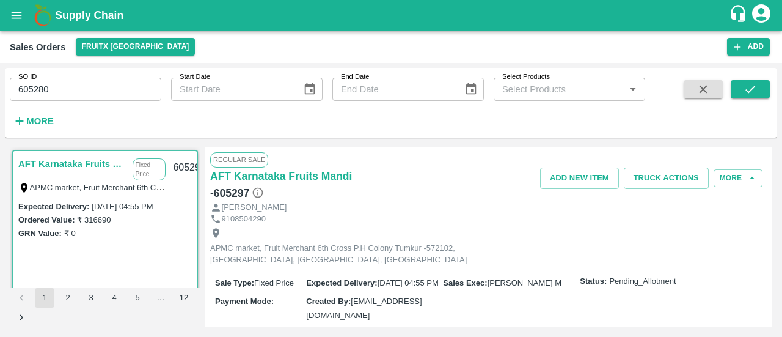
scroll to position [2, 0]
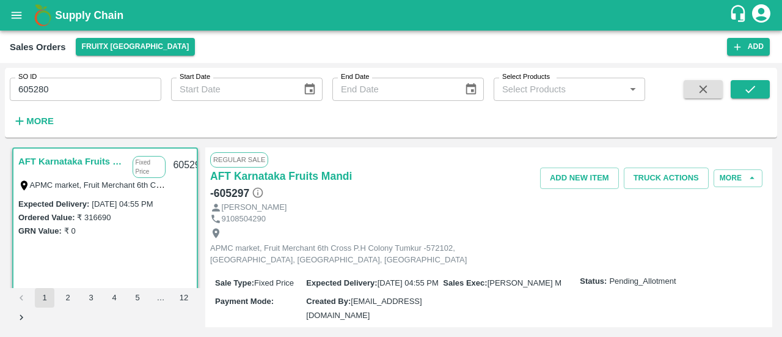
click at [97, 160] on link "AFT Karnataka Fruits Mandi" at bounding box center [72, 161] width 108 height 16
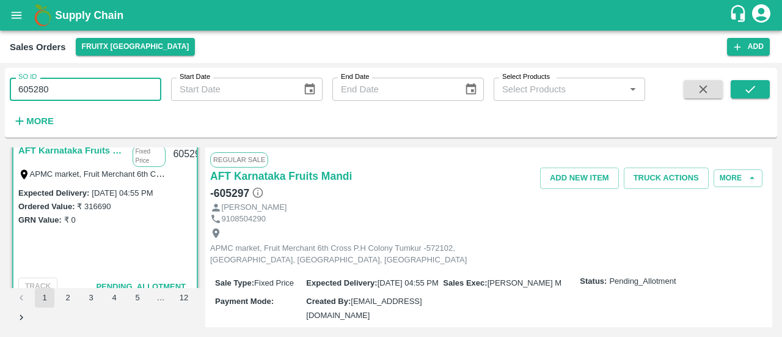
click at [86, 79] on input "605280" at bounding box center [86, 89] width 152 height 23
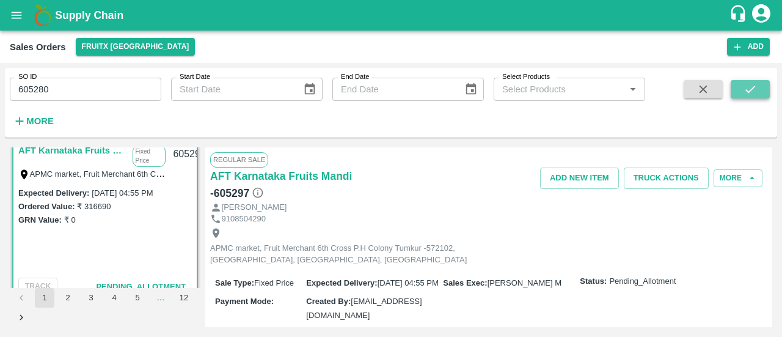
click at [744, 94] on icon "submit" at bounding box center [750, 89] width 13 height 13
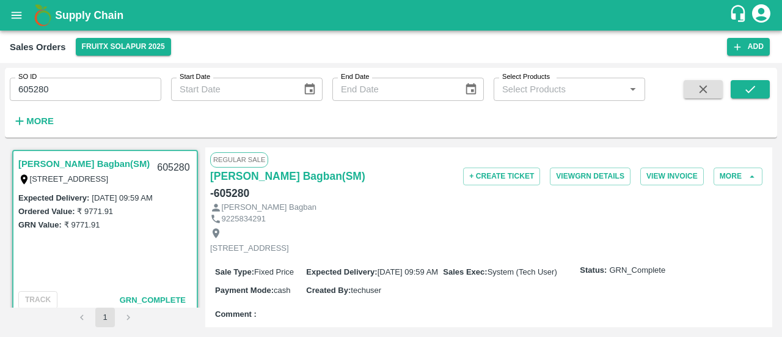
click at [14, 9] on icon "open drawer" at bounding box center [16, 15] width 13 height 13
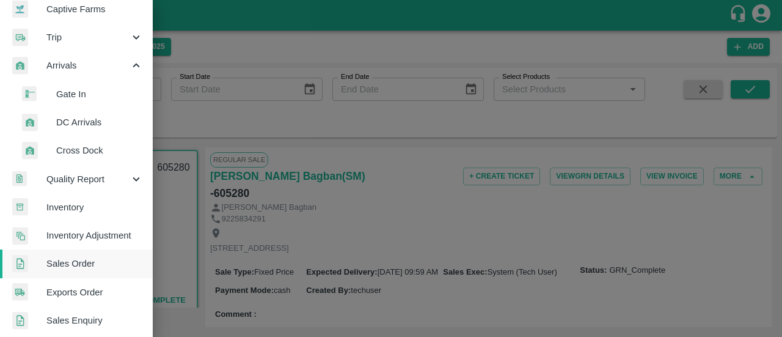
scroll to position [127, 0]
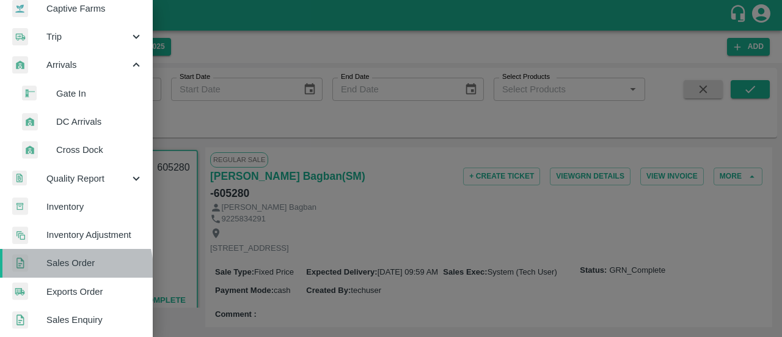
click at [68, 269] on span "Sales Order" at bounding box center [94, 262] width 97 height 13
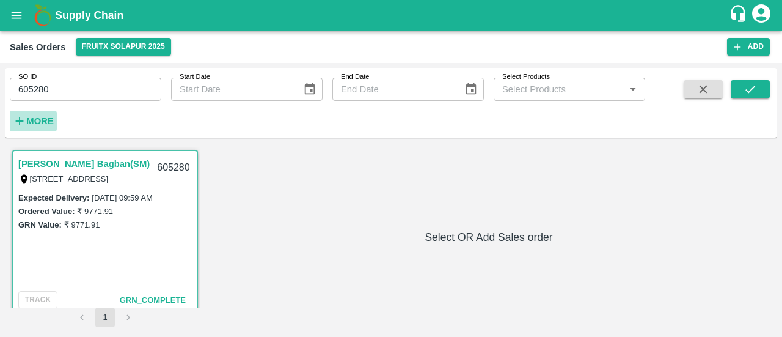
click at [46, 123] on strong "More" at bounding box center [40, 121] width 28 height 10
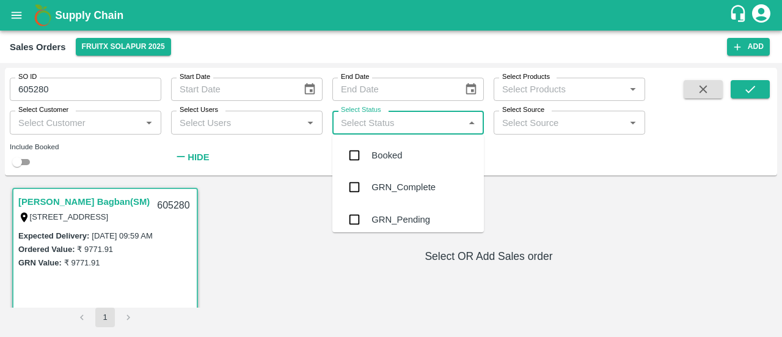
click at [387, 128] on input "Select Status" at bounding box center [398, 122] width 124 height 16
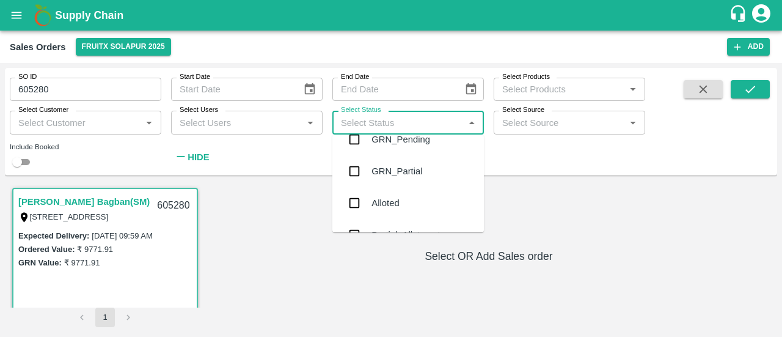
scroll to position [81, 0]
click at [354, 191] on input "checkbox" at bounding box center [354, 202] width 24 height 24
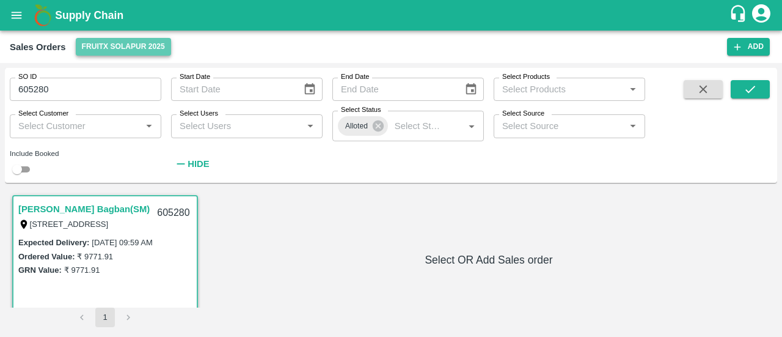
click at [138, 50] on button "FruitX Solapur 2025" at bounding box center [123, 47] width 95 height 18
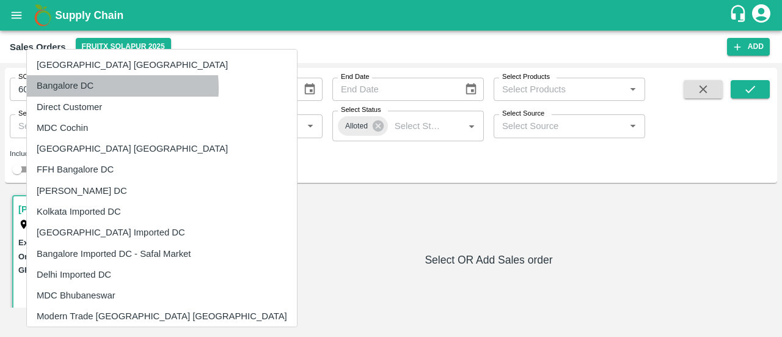
click at [86, 88] on li "Bangalore DC" at bounding box center [162, 85] width 270 height 21
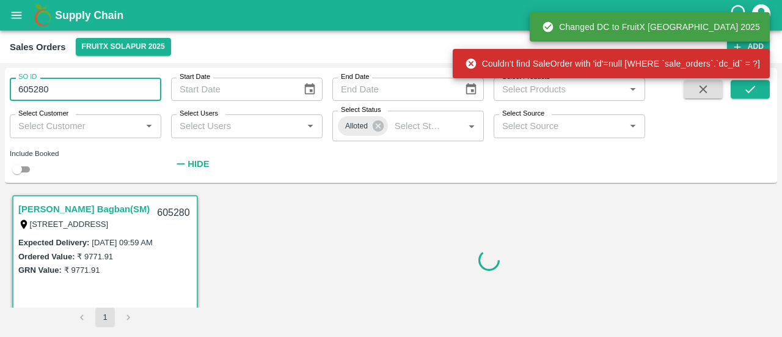
click at [90, 81] on input "605280" at bounding box center [86, 89] width 152 height 23
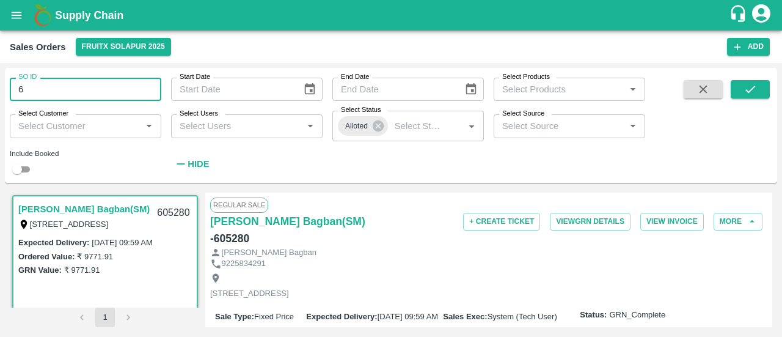
type input "6"
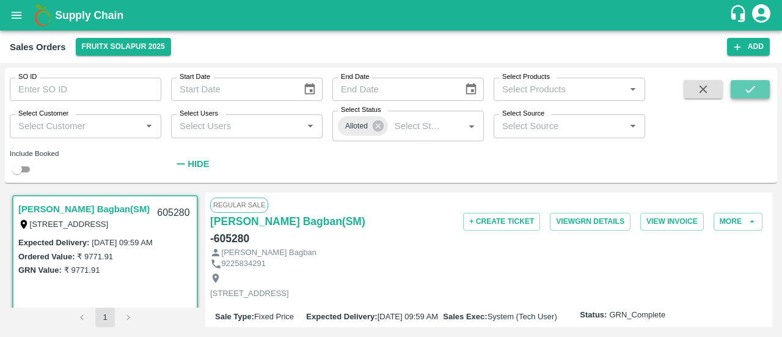
click at [746, 87] on icon "submit" at bounding box center [750, 89] width 13 height 13
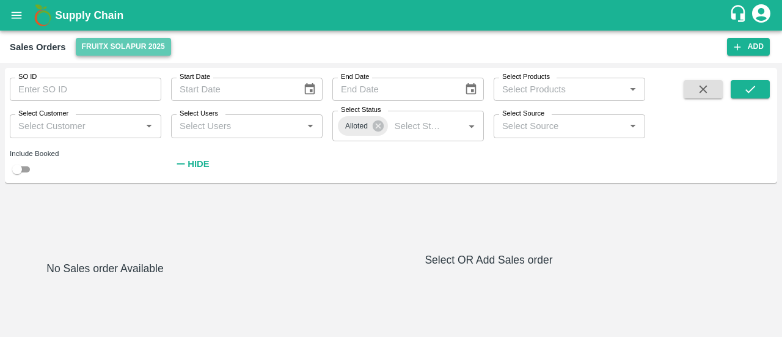
click at [142, 46] on button "FruitX Solapur 2025" at bounding box center [123, 47] width 95 height 18
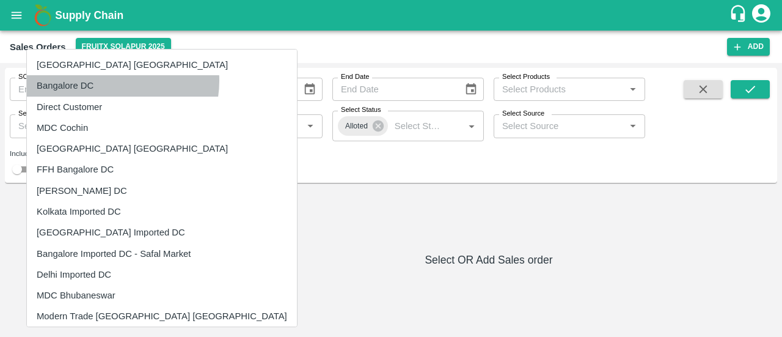
click at [110, 81] on li "Bangalore DC" at bounding box center [162, 85] width 270 height 21
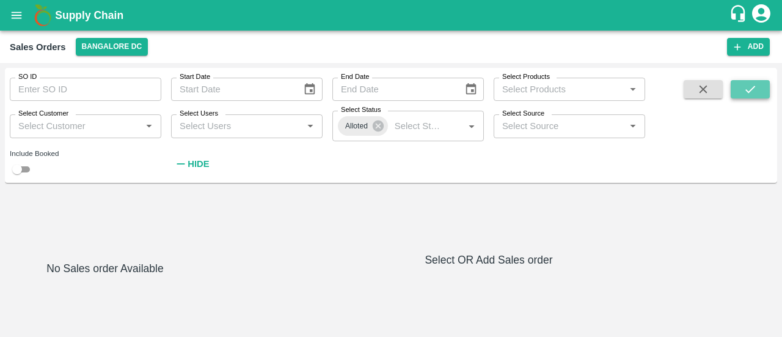
click at [743, 92] on button "submit" at bounding box center [750, 89] width 39 height 18
click at [137, 41] on button "Bangalore DC" at bounding box center [112, 47] width 73 height 18
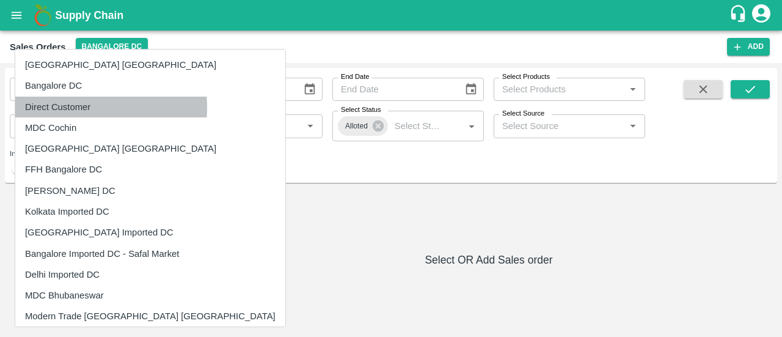
click at [66, 108] on li "Direct Customer" at bounding box center [150, 107] width 270 height 21
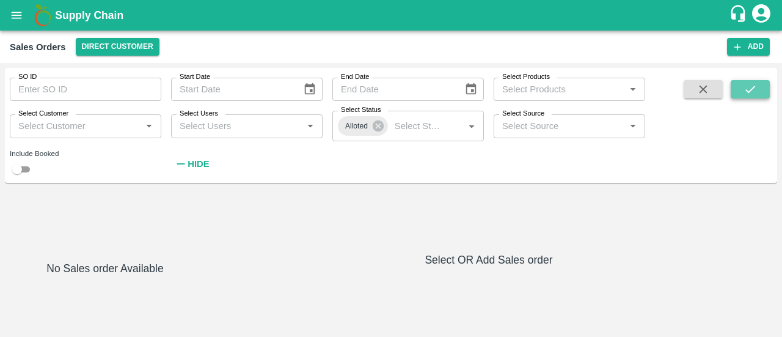
click at [755, 89] on icon "submit" at bounding box center [750, 89] width 13 height 13
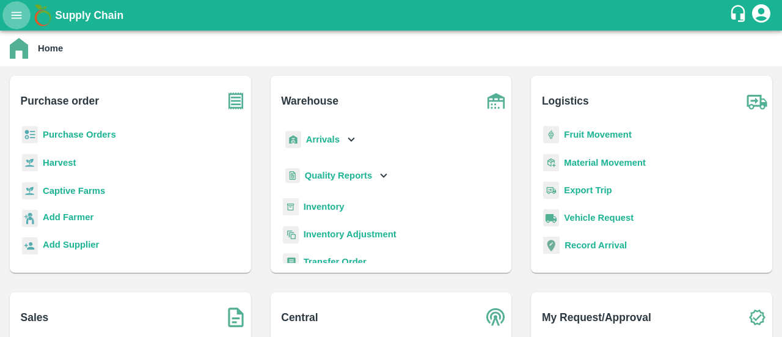
click at [22, 17] on icon "open drawer" at bounding box center [16, 15] width 13 height 13
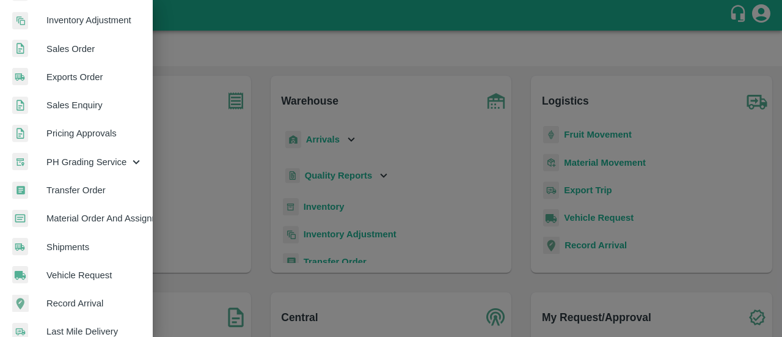
scroll to position [387, 0]
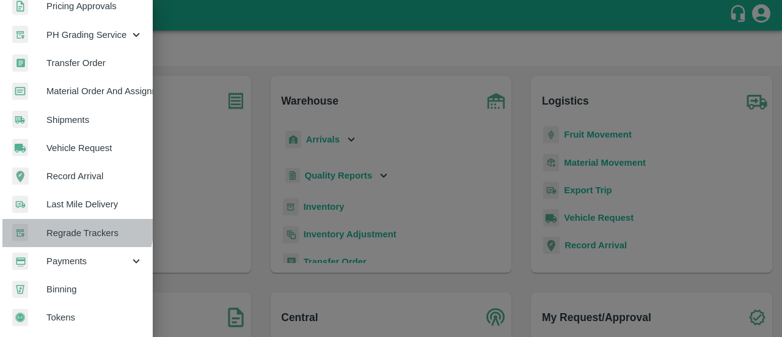
click at [61, 220] on link "Regrade Trackers" at bounding box center [76, 233] width 153 height 28
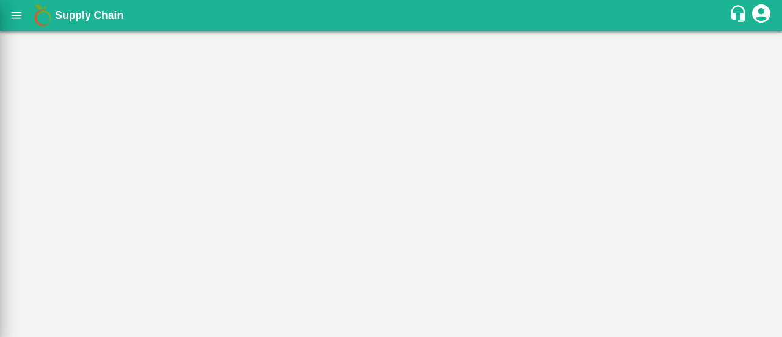
scroll to position [383, 0]
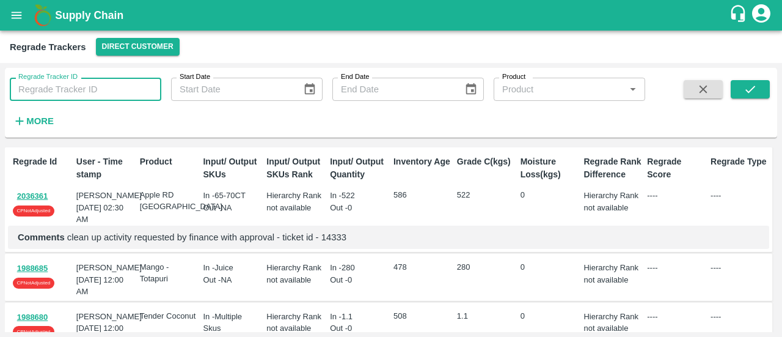
click at [61, 90] on input "Regrade Tracker ID" at bounding box center [86, 89] width 152 height 23
click at [45, 91] on input "Regrade Tracker ID" at bounding box center [86, 89] width 152 height 23
type input "1697673"
click at [757, 85] on icon "submit" at bounding box center [750, 89] width 13 height 13
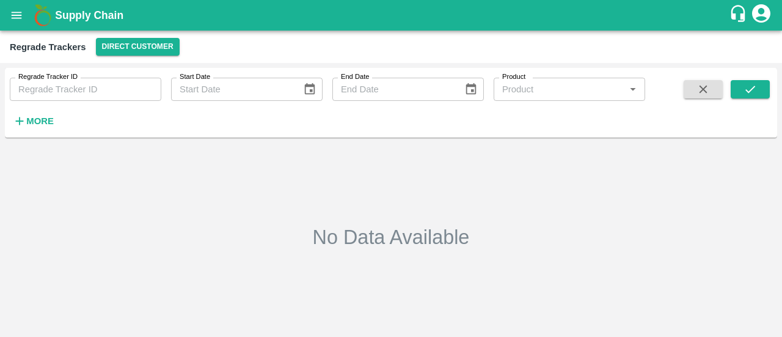
type input "1697673"
click at [313, 92] on icon "Choose date" at bounding box center [309, 89] width 13 height 13
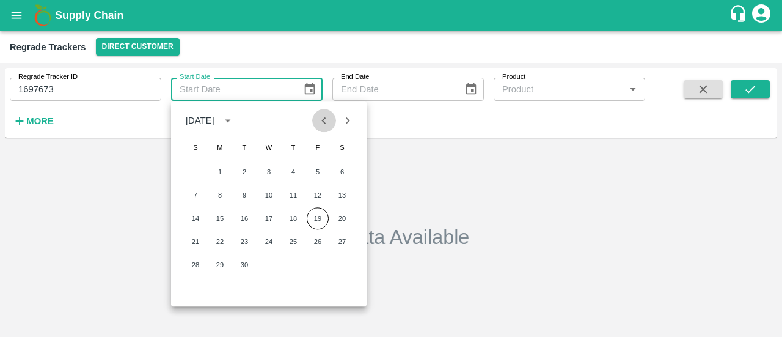
click at [318, 120] on icon "Previous month" at bounding box center [323, 120] width 13 height 13
click at [324, 123] on icon "Previous month" at bounding box center [323, 120] width 13 height 13
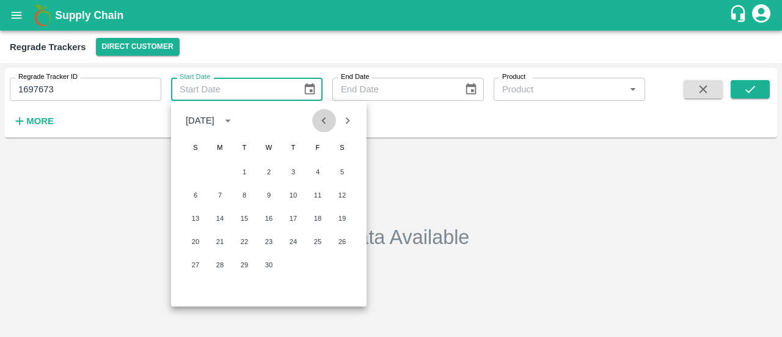
click at [324, 123] on icon "Previous month" at bounding box center [323, 120] width 13 height 13
click at [266, 197] on button "5" at bounding box center [269, 195] width 22 height 22
type input "[DATE]"
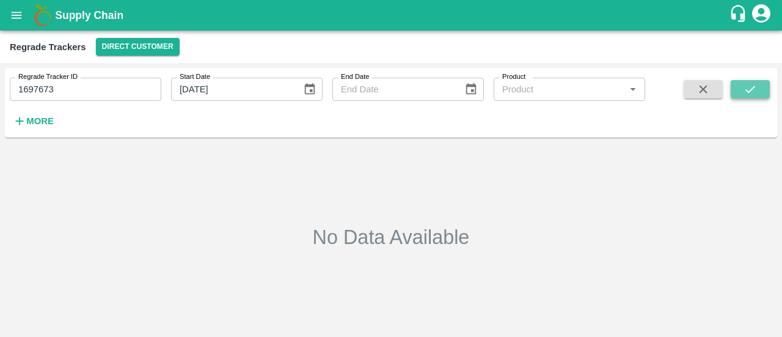
click at [735, 87] on button "submit" at bounding box center [750, 89] width 39 height 18
click at [47, 114] on h6 "More" at bounding box center [40, 121] width 28 height 16
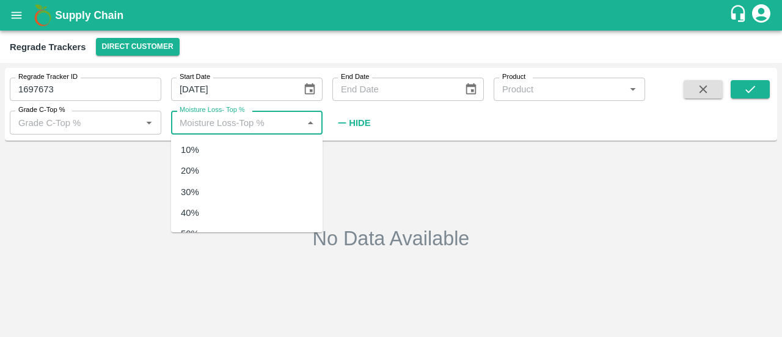
click at [248, 119] on input "Moisture Loss- Top %" at bounding box center [237, 122] width 124 height 16
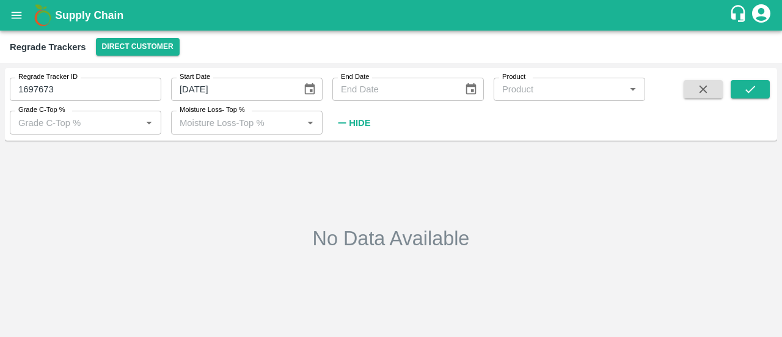
click at [433, 188] on div "No Data Available" at bounding box center [391, 238] width 763 height 177
click at [739, 91] on button "submit" at bounding box center [750, 89] width 39 height 18
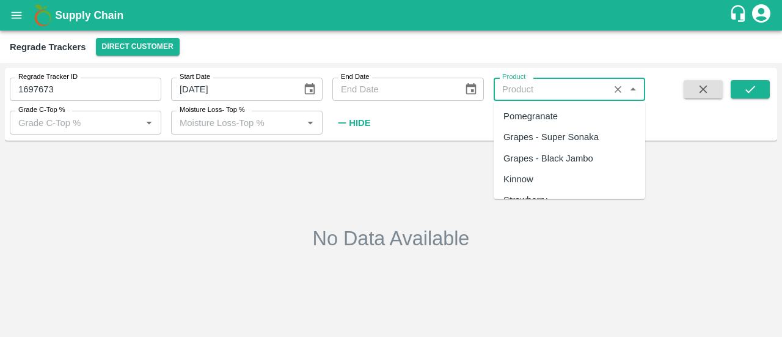
click at [566, 87] on input "Product" at bounding box center [551, 89] width 108 height 16
click at [545, 90] on input "Product" at bounding box center [551, 89] width 108 height 16
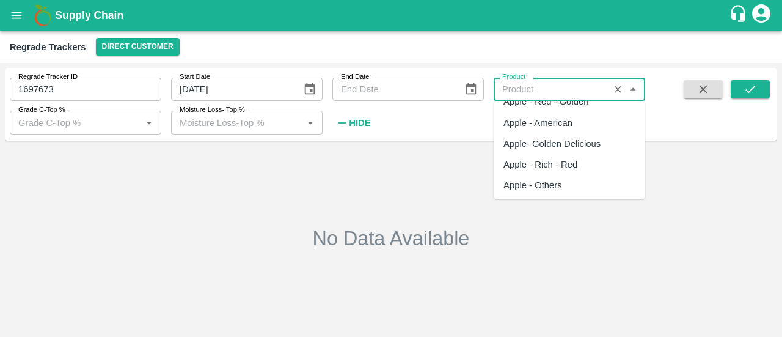
scroll to position [551, 0]
click at [543, 159] on div "Apple - Rich - Red" at bounding box center [541, 165] width 74 height 13
type input "Apple - Rich - Red"
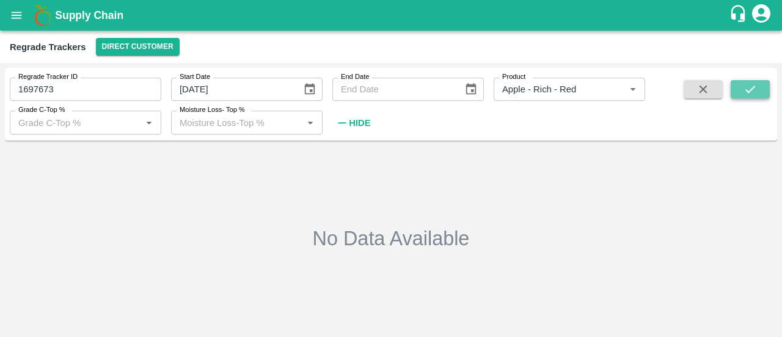
click at [742, 88] on button "submit" at bounding box center [750, 89] width 39 height 18
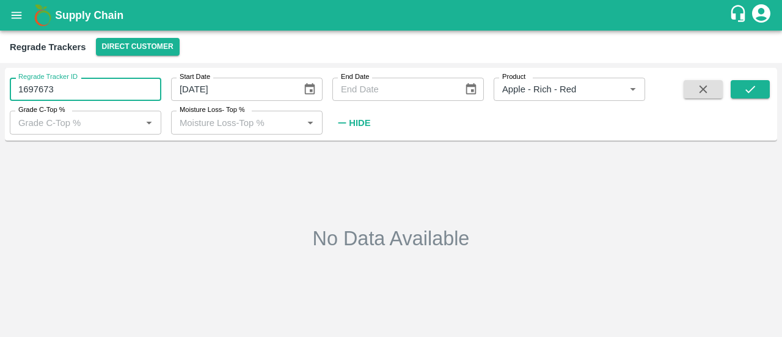
click at [130, 84] on input "1697673" at bounding box center [86, 89] width 152 height 23
type input "1"
click at [301, 210] on div "No Data Available" at bounding box center [391, 238] width 763 height 177
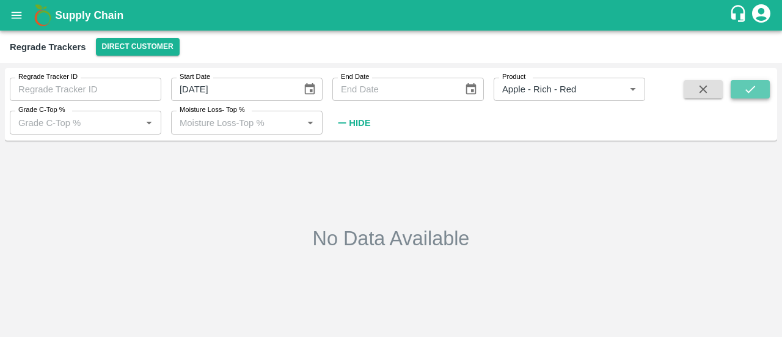
click at [749, 94] on icon "submit" at bounding box center [750, 89] width 13 height 13
click at [472, 88] on icon "Choose date" at bounding box center [470, 89] width 13 height 13
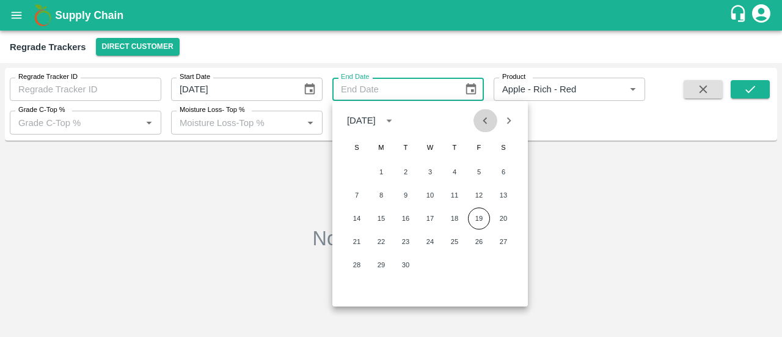
click at [483, 118] on icon "Previous month" at bounding box center [485, 120] width 13 height 13
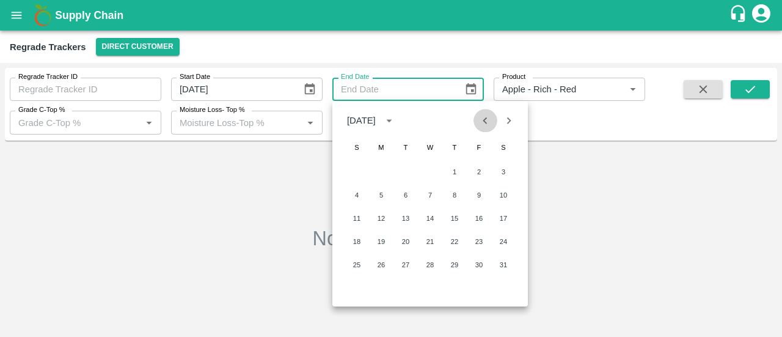
click at [483, 118] on icon "Previous month" at bounding box center [485, 120] width 13 height 13
click at [513, 122] on icon "Next month" at bounding box center [508, 120] width 13 height 13
click at [385, 217] on button "10" at bounding box center [381, 218] width 22 height 22
type input "10/03/2025"
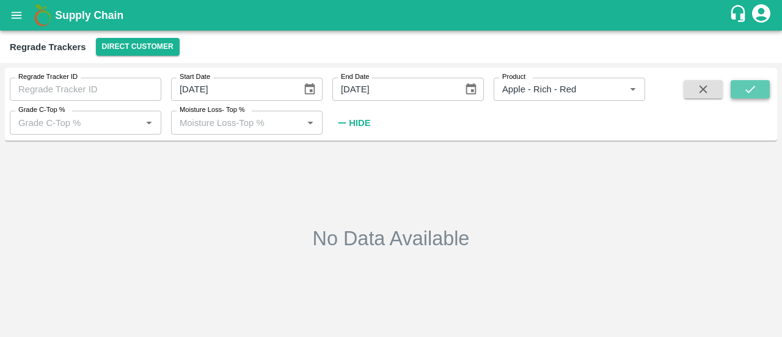
click at [744, 90] on icon "submit" at bounding box center [750, 89] width 13 height 13
click at [312, 90] on icon "Choose date, selected date is Mar 5, 2025" at bounding box center [309, 89] width 10 height 12
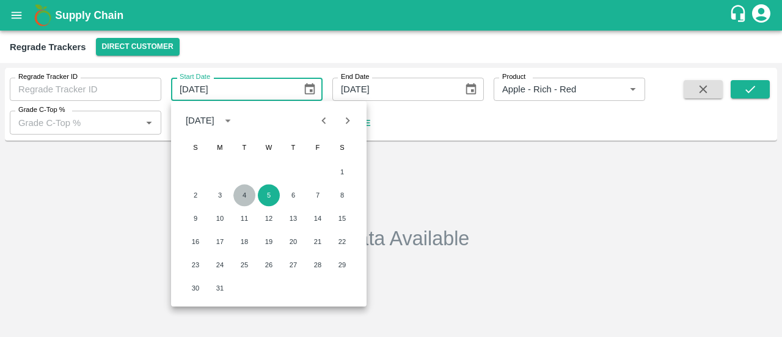
click at [247, 191] on button "4" at bounding box center [244, 195] width 22 height 22
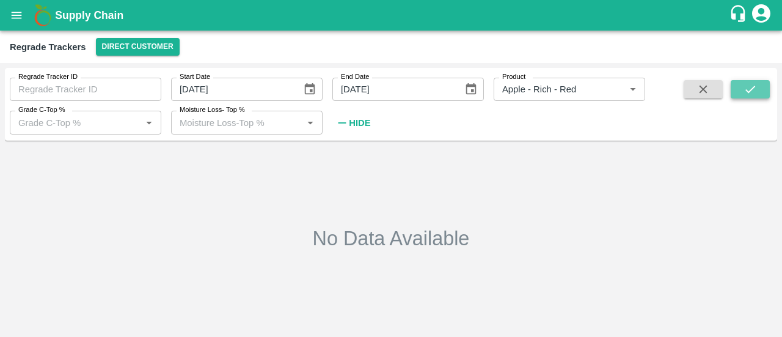
click at [735, 86] on button "submit" at bounding box center [750, 89] width 39 height 18
click at [744, 87] on icon "submit" at bounding box center [750, 89] width 13 height 13
click at [148, 40] on button "Direct Customer" at bounding box center [138, 47] width 84 height 18
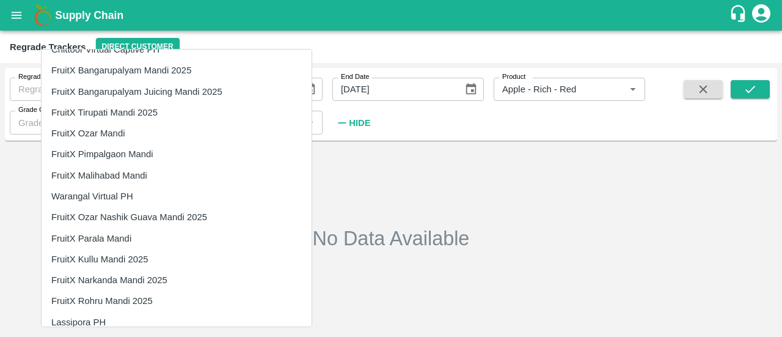
scroll to position [2162, 0]
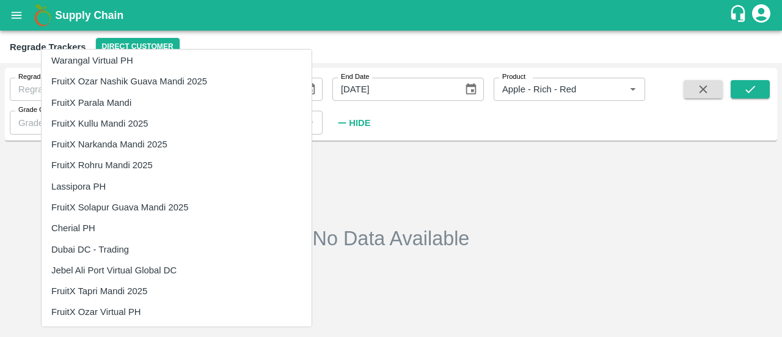
click at [290, 195] on div at bounding box center [391, 168] width 782 height 337
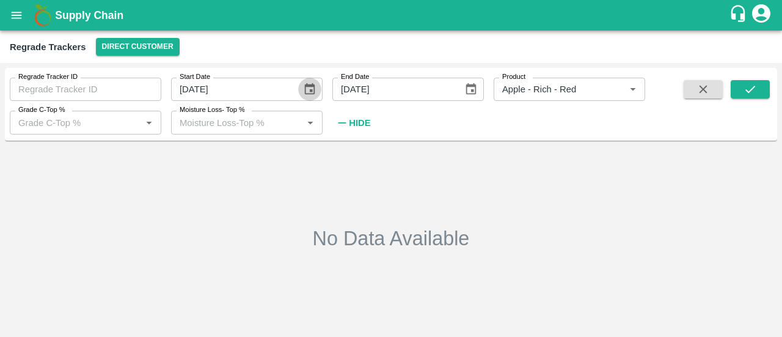
click at [310, 85] on icon "Choose date, selected date is Mar 4, 2025" at bounding box center [309, 89] width 10 height 12
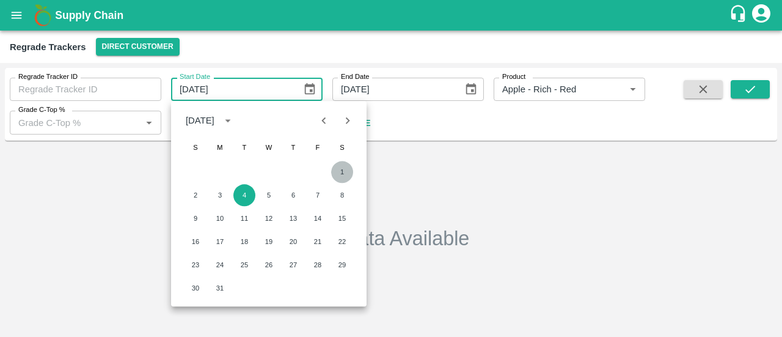
click at [340, 175] on button "1" at bounding box center [342, 172] width 22 height 22
type input "[DATE]"
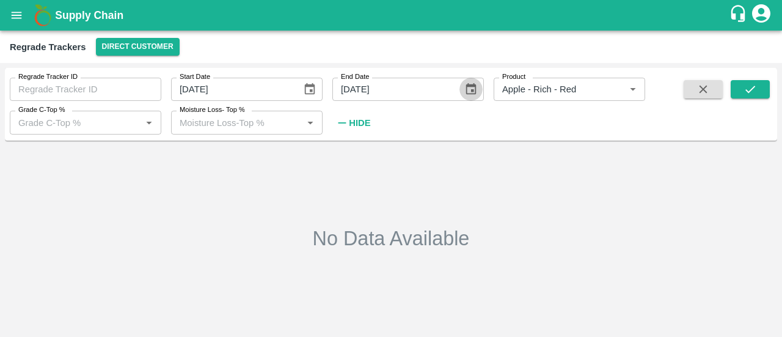
click at [469, 94] on icon "Choose date, selected date is Mar 10, 2025" at bounding box center [471, 89] width 10 height 12
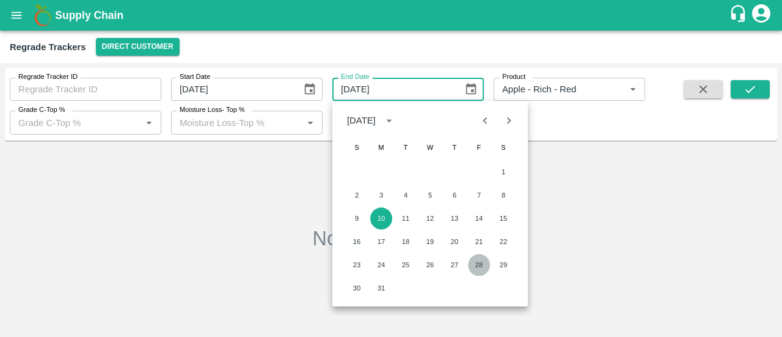
click at [474, 264] on button "28" at bounding box center [479, 265] width 22 height 22
type input "28/03/2025"
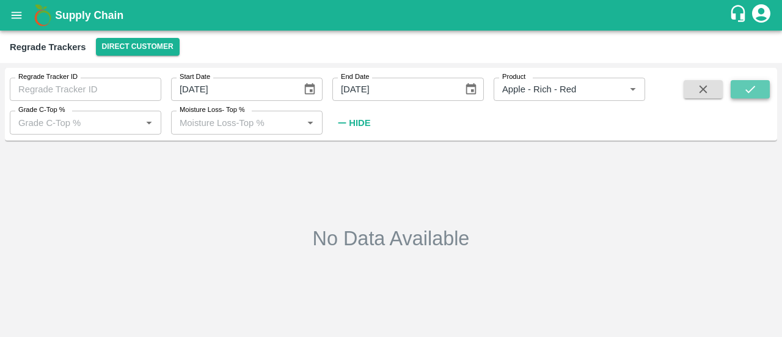
click at [746, 90] on icon "submit" at bounding box center [751, 89] width 10 height 7
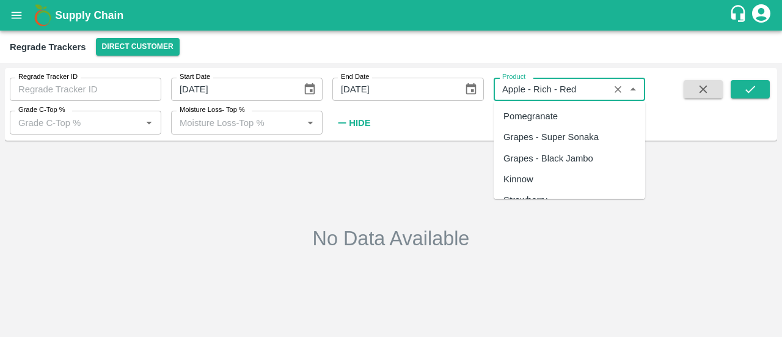
scroll to position [515, 0]
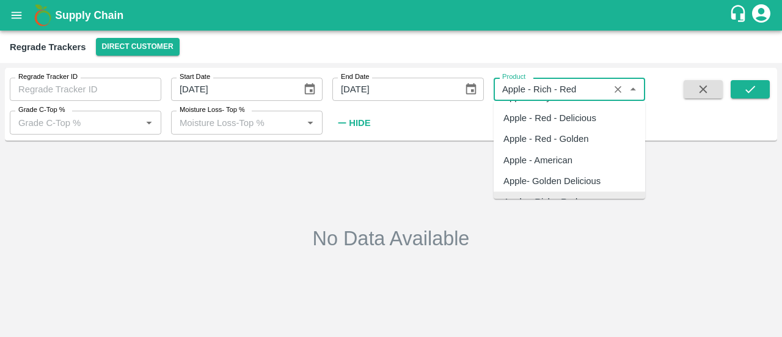
click at [588, 92] on input "Product" at bounding box center [551, 89] width 108 height 16
click at [618, 87] on icon "Clear" at bounding box center [618, 90] width 12 height 12
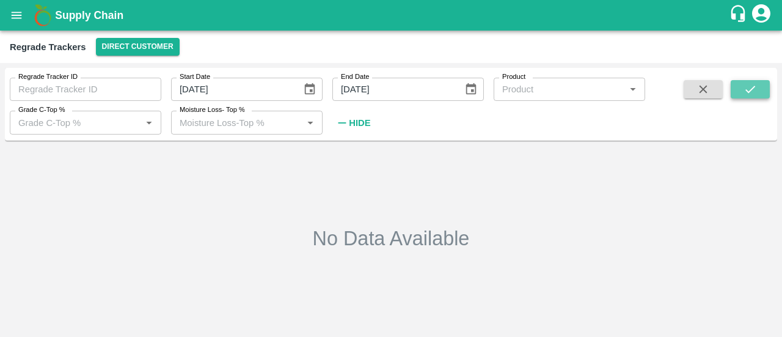
click at [747, 81] on button "submit" at bounding box center [750, 89] width 39 height 18
click at [155, 36] on div "Regrade Trackers Direct Customer" at bounding box center [391, 47] width 782 height 32
click at [125, 47] on button "Direct Customer" at bounding box center [138, 47] width 84 height 18
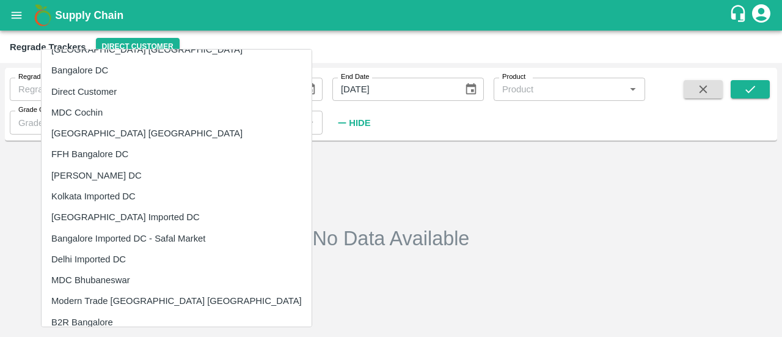
scroll to position [17, 0]
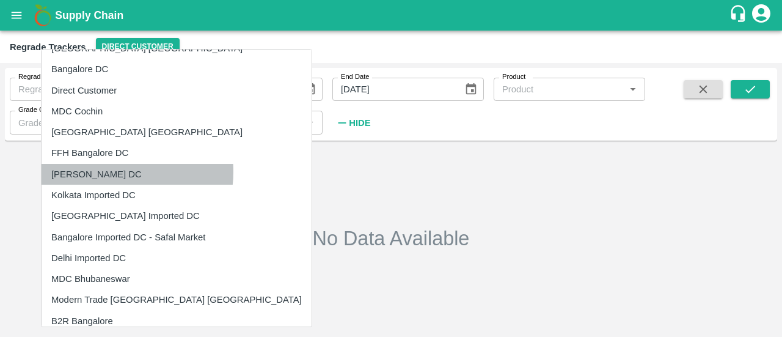
click at [112, 171] on li "[PERSON_NAME] DC" at bounding box center [177, 174] width 270 height 21
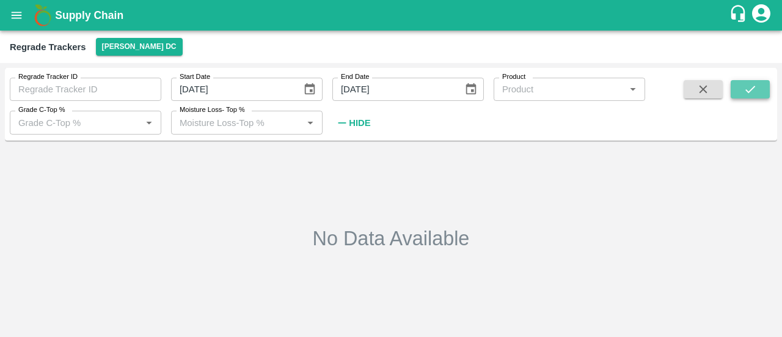
click at [746, 89] on icon "submit" at bounding box center [750, 89] width 13 height 13
click at [117, 46] on button "[PERSON_NAME] DC" at bounding box center [139, 47] width 87 height 18
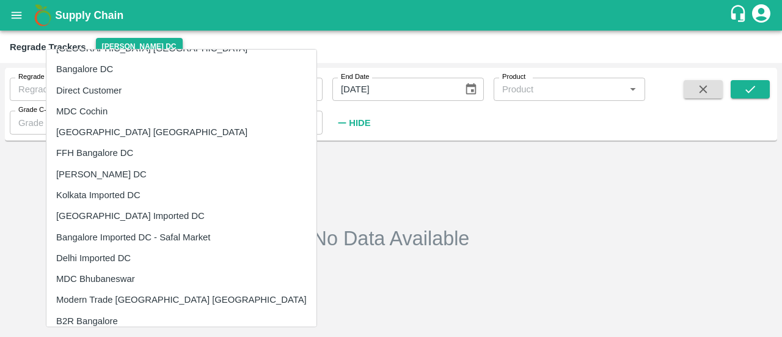
scroll to position [5, 0]
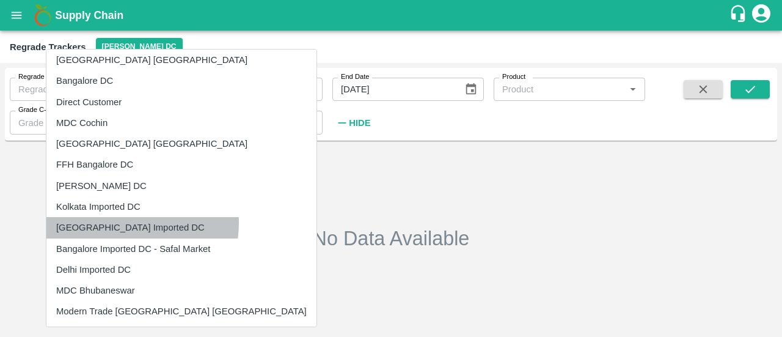
click at [117, 222] on li "[GEOGRAPHIC_DATA] Imported DC" at bounding box center [181, 227] width 270 height 21
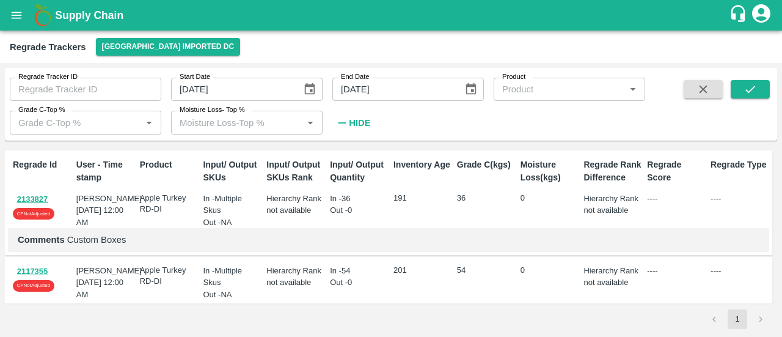
scroll to position [1, 0]
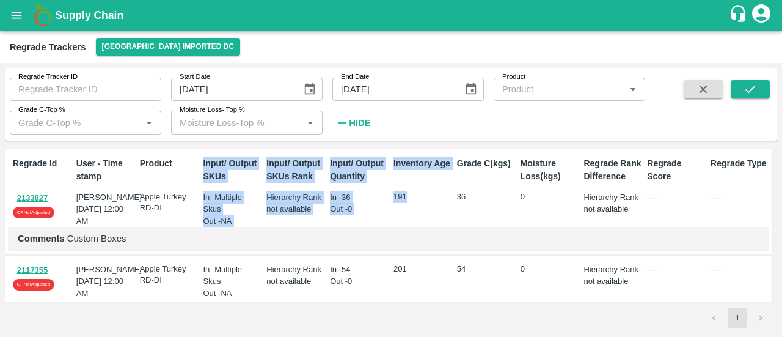
drag, startPoint x: 426, startPoint y: 211, endPoint x: 188, endPoint y: 219, distance: 238.5
click at [188, 219] on div "Regrade Id 2133827 CP Not Adjusted User - Time stamp Barun kumar 13 Mar 2025, 1…" at bounding box center [389, 201] width 768 height 105
click at [188, 219] on div "Product Apple Turkey RD-DI" at bounding box center [167, 189] width 64 height 75
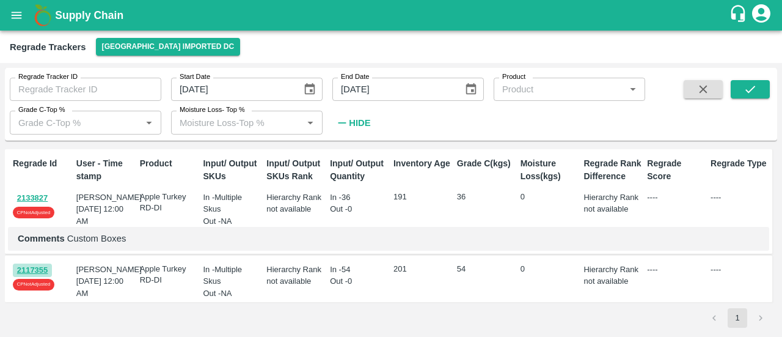
click at [34, 268] on button "2117355" at bounding box center [32, 270] width 39 height 14
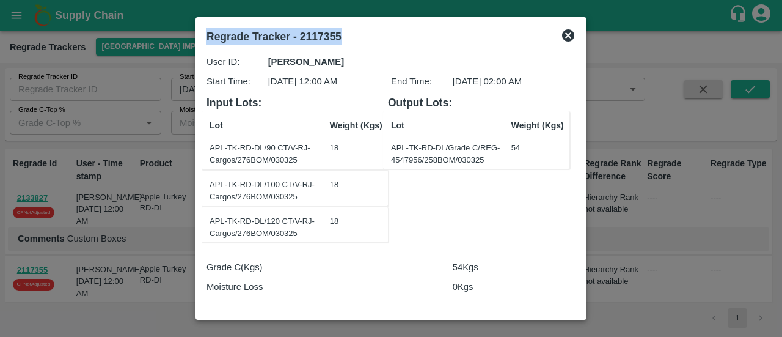
drag, startPoint x: 365, startPoint y: 37, endPoint x: 200, endPoint y: 46, distance: 165.2
click at [200, 46] on div "Regrade Tracker - 2117355" at bounding box center [376, 34] width 359 height 32
copy b "Regrade Tracker - 2117355"
click at [570, 29] on icon at bounding box center [568, 35] width 15 height 15
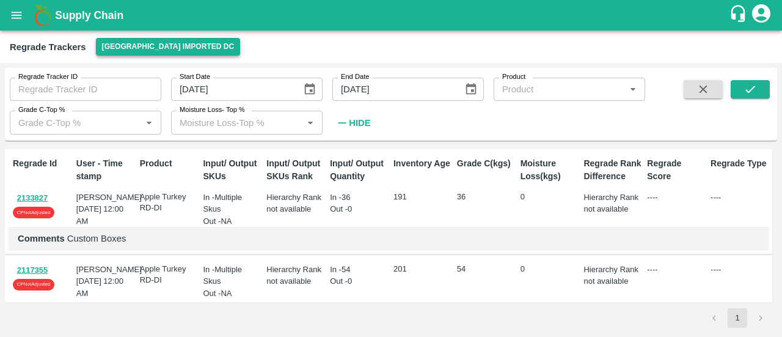
click at [122, 51] on button "[GEOGRAPHIC_DATA] Imported DC" at bounding box center [168, 47] width 145 height 18
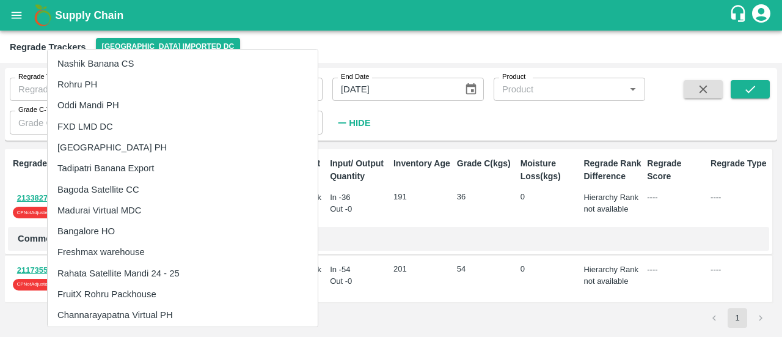
scroll to position [1259, 0]
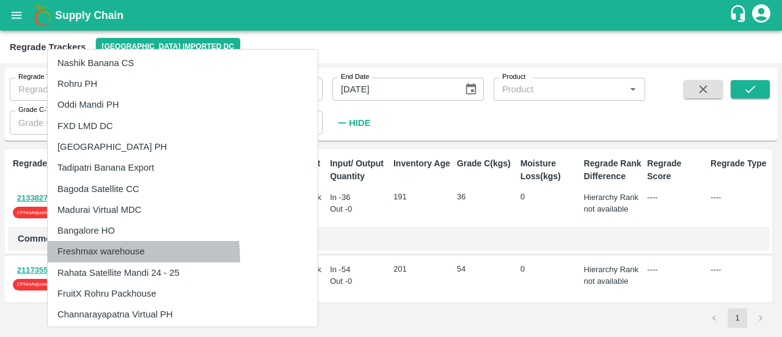
click at [98, 259] on li "Freshmax warehouse" at bounding box center [183, 251] width 270 height 21
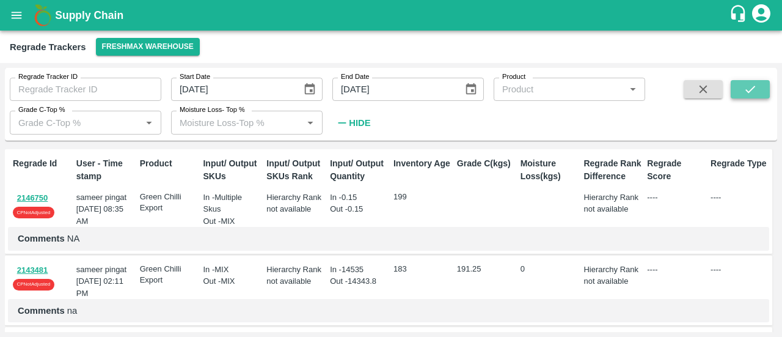
click at [744, 85] on icon "submit" at bounding box center [750, 89] width 13 height 13
click at [743, 83] on button "submit" at bounding box center [750, 89] width 39 height 18
click at [10, 17] on icon "open drawer" at bounding box center [16, 15] width 13 height 13
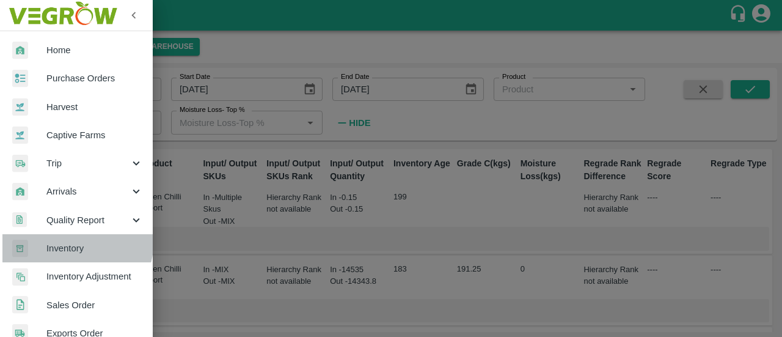
click at [68, 240] on link "Inventory" at bounding box center [76, 248] width 153 height 28
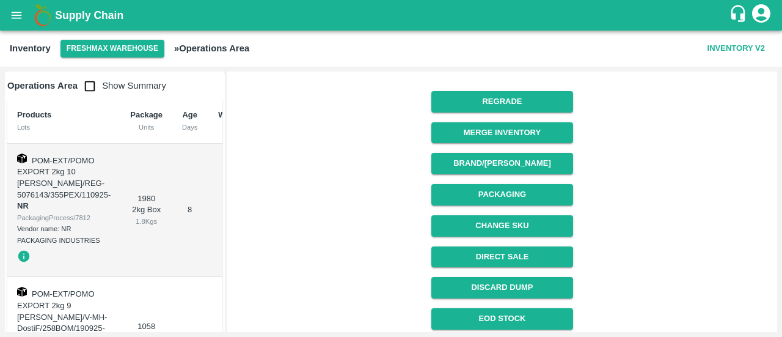
scroll to position [155, 0]
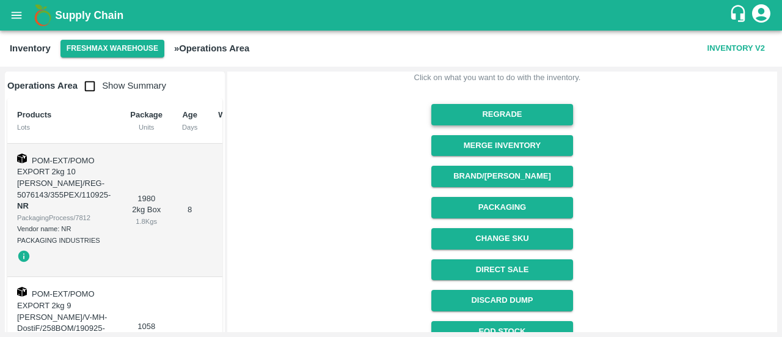
click at [452, 119] on button "Regrade" at bounding box center [501, 114] width 141 height 21
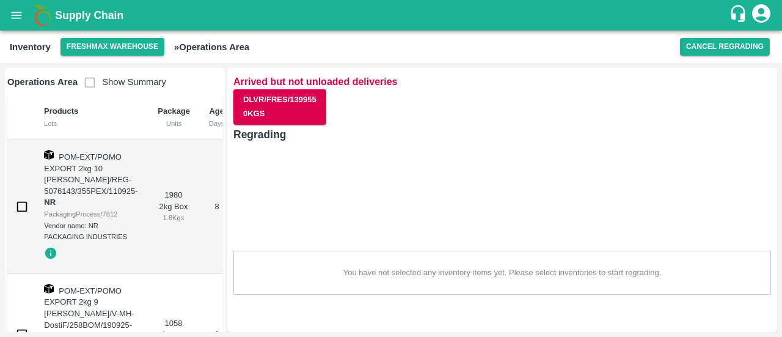
scroll to position [0, 0]
click at [20, 204] on input "checkbox" at bounding box center [22, 206] width 24 height 24
checkbox input "true"
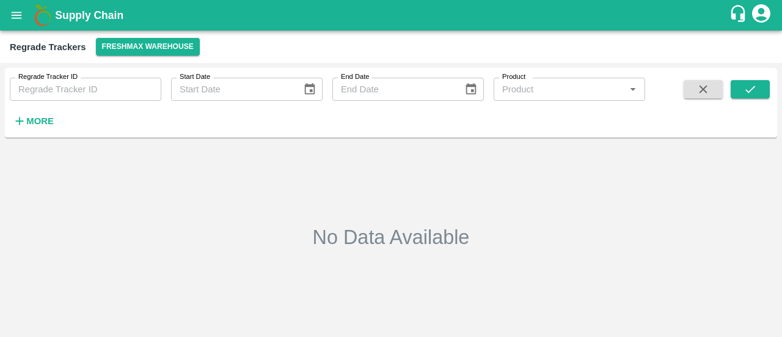
type input "[DATE]"
type input "28/03/2025"
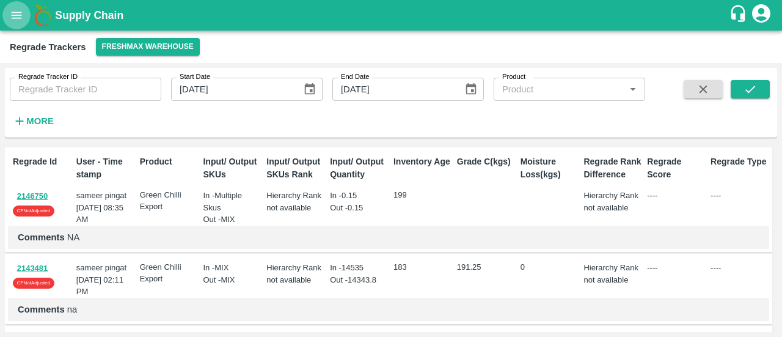
click at [12, 19] on icon "open drawer" at bounding box center [16, 15] width 13 height 13
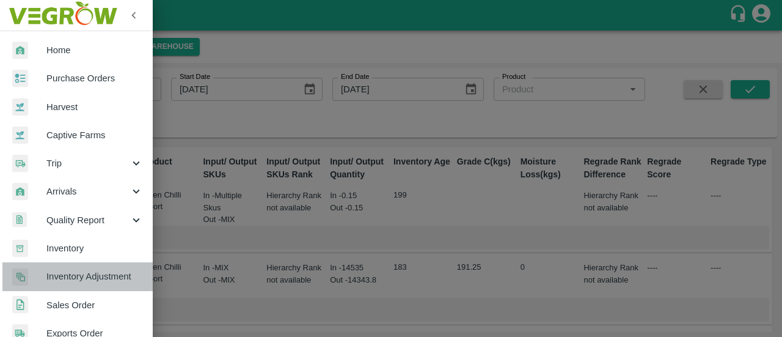
click at [80, 279] on span "Inventory Adjustment" at bounding box center [94, 276] width 97 height 13
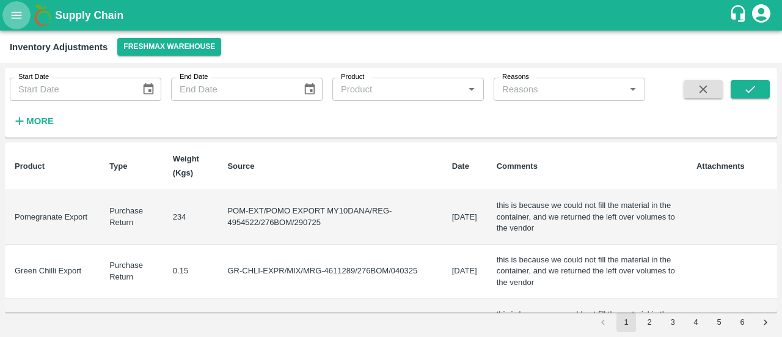
click at [16, 9] on icon "open drawer" at bounding box center [16, 15] width 13 height 13
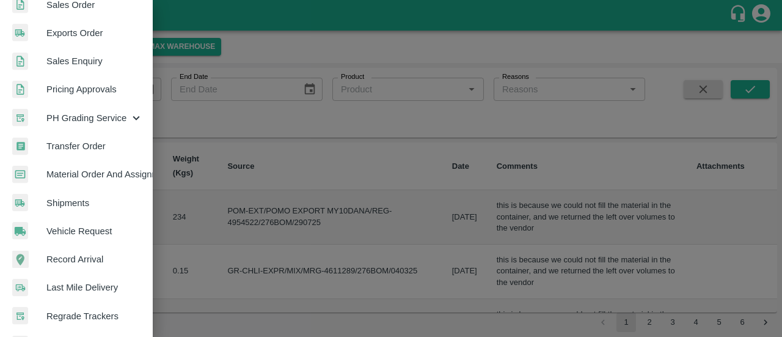
scroll to position [306, 0]
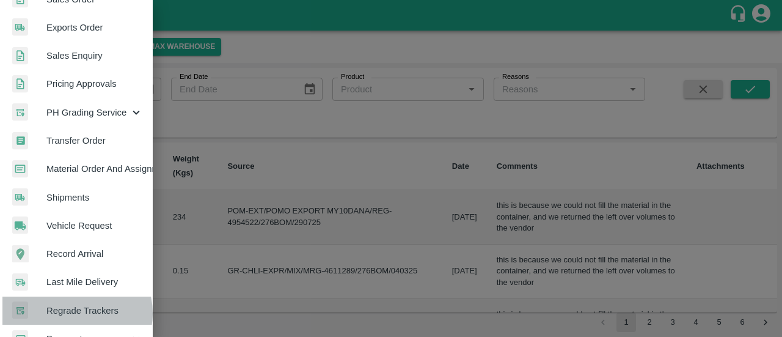
click at [75, 312] on span "Regrade Trackers" at bounding box center [94, 310] width 97 height 13
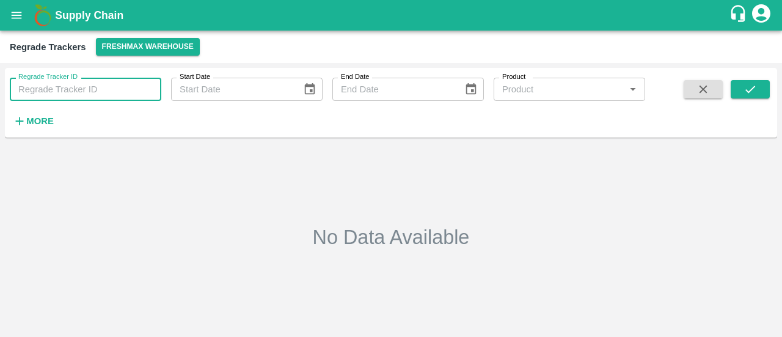
click at [56, 94] on input "Regrade Tracker ID" at bounding box center [86, 89] width 152 height 23
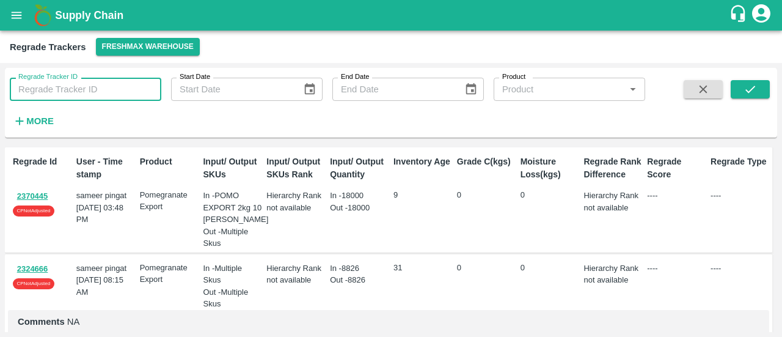
paste input "2125589"
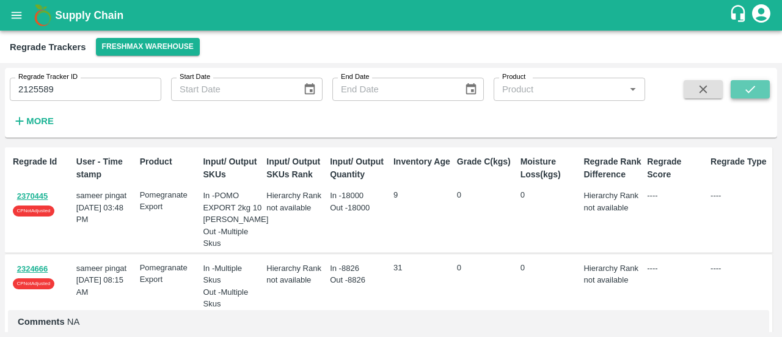
click at [750, 90] on icon "submit" at bounding box center [751, 89] width 10 height 7
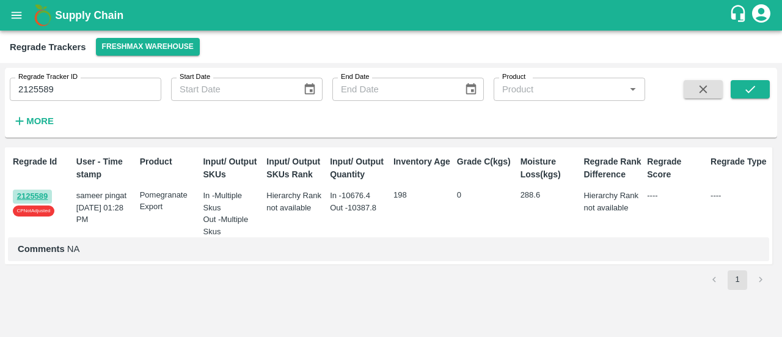
click at [40, 195] on button "2125589" at bounding box center [32, 196] width 39 height 14
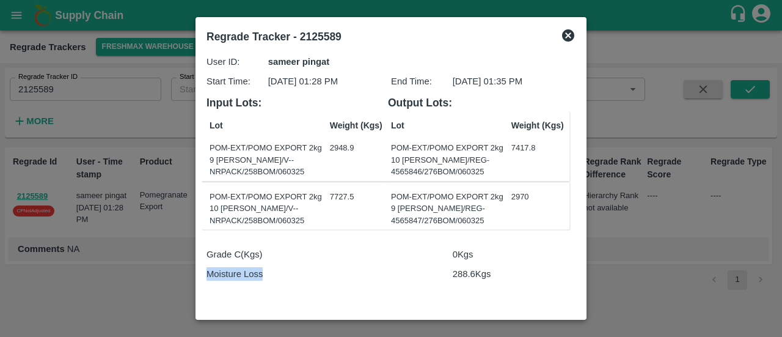
drag, startPoint x: 263, startPoint y: 274, endPoint x: 197, endPoint y: 281, distance: 66.3
click at [197, 281] on div "Regrade Tracker - 2125589 User ID: sameer pingat Start Time: 11 Mar 2025, 01:28…" at bounding box center [391, 168] width 391 height 303
copy p "Moisture Loss"
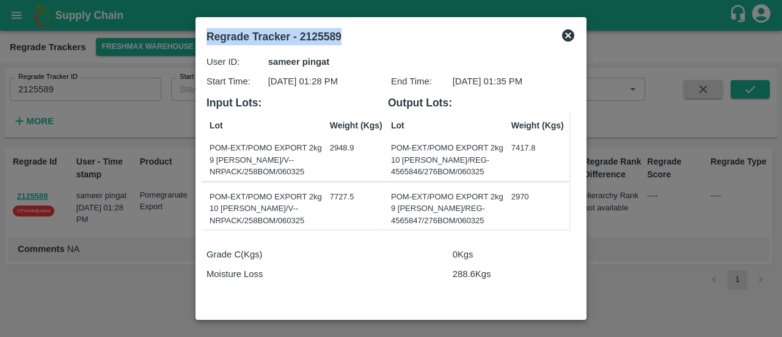
drag, startPoint x: 362, startPoint y: 34, endPoint x: 206, endPoint y: 43, distance: 156.1
click at [206, 43] on div "Regrade Tracker - 2125589" at bounding box center [376, 34] width 359 height 32
copy b "Regrade Tracker - 2125589"
click at [185, 63] on div at bounding box center [391, 168] width 782 height 337
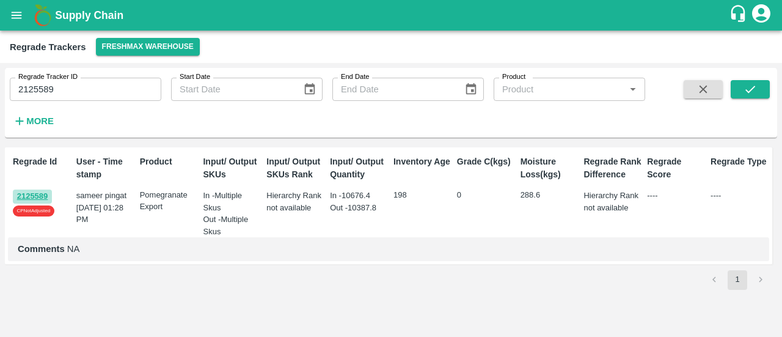
click at [28, 197] on button "2125589" at bounding box center [32, 196] width 39 height 14
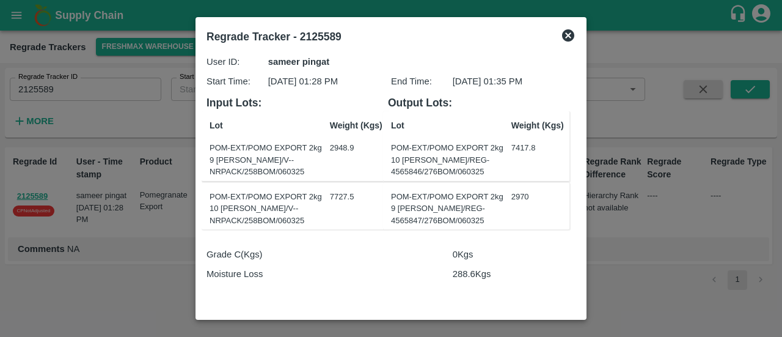
click at [567, 37] on icon at bounding box center [568, 35] width 15 height 15
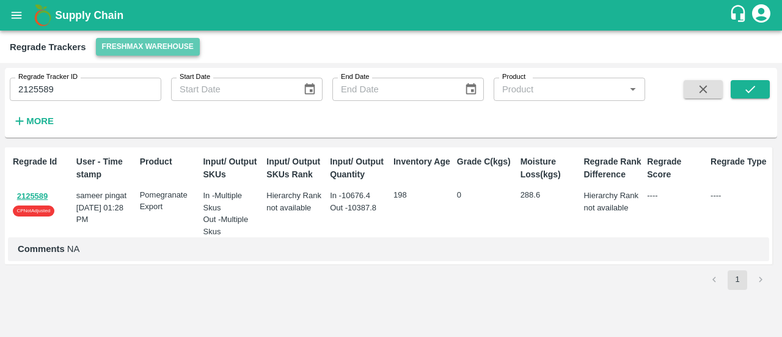
click at [137, 42] on button "Freshmax warehouse" at bounding box center [148, 47] width 104 height 18
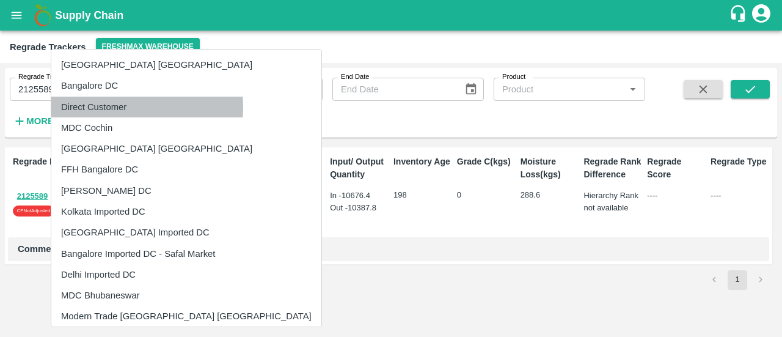
click at [98, 107] on li "Direct Customer" at bounding box center [186, 107] width 270 height 21
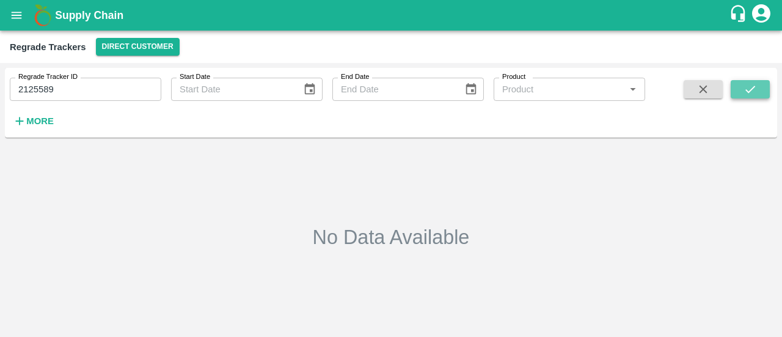
click at [736, 91] on button "submit" at bounding box center [750, 89] width 39 height 18
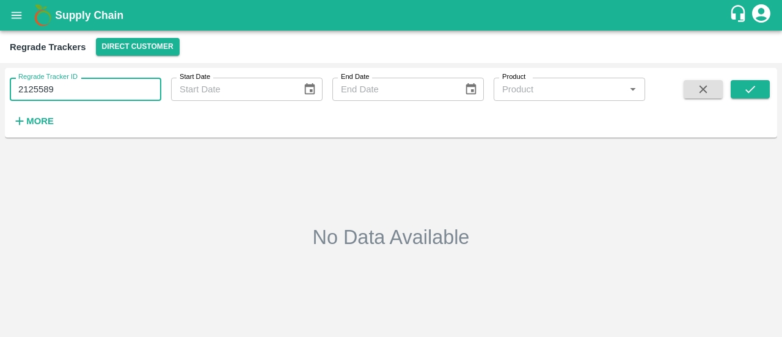
click at [76, 86] on input "2125589" at bounding box center [86, 89] width 152 height 23
type input "2"
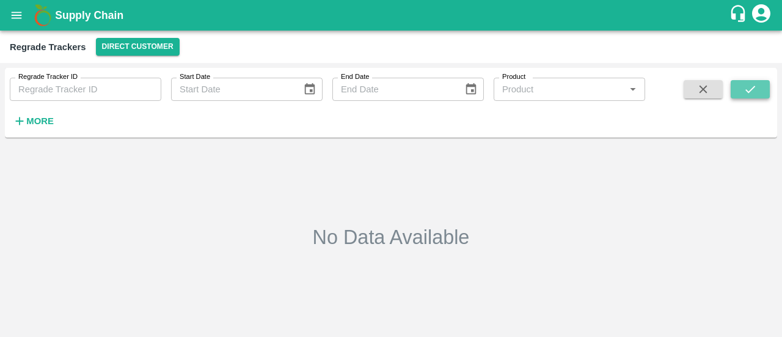
click at [735, 92] on button "submit" at bounding box center [750, 89] width 39 height 18
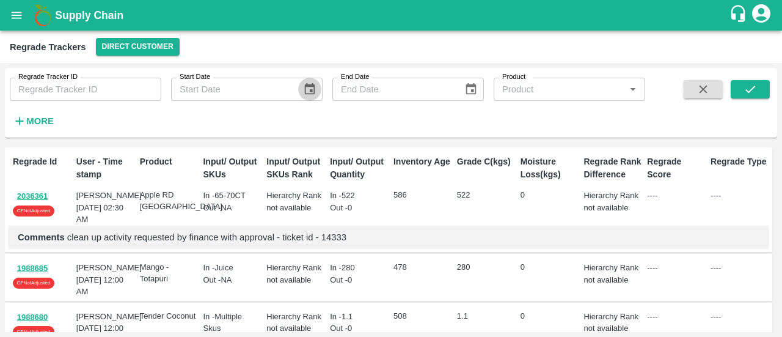
click at [308, 92] on icon "Choose date" at bounding box center [309, 89] width 13 height 13
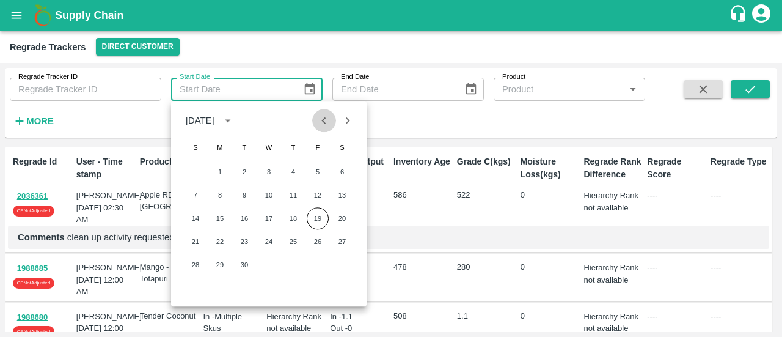
click at [326, 121] on icon "Previous month" at bounding box center [323, 120] width 13 height 13
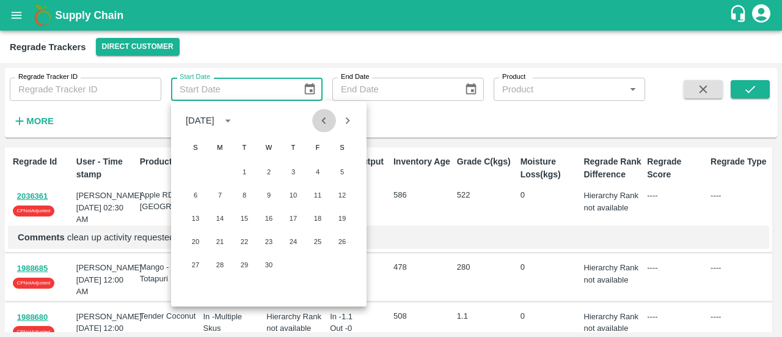
click at [326, 121] on icon "Previous month" at bounding box center [323, 120] width 13 height 13
click at [348, 169] on button "1" at bounding box center [342, 172] width 22 height 22
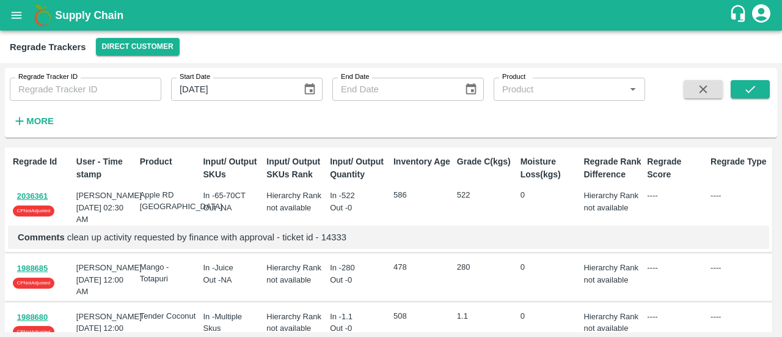
type input "[DATE]"
click at [479, 84] on button "Choose date" at bounding box center [471, 89] width 23 height 23
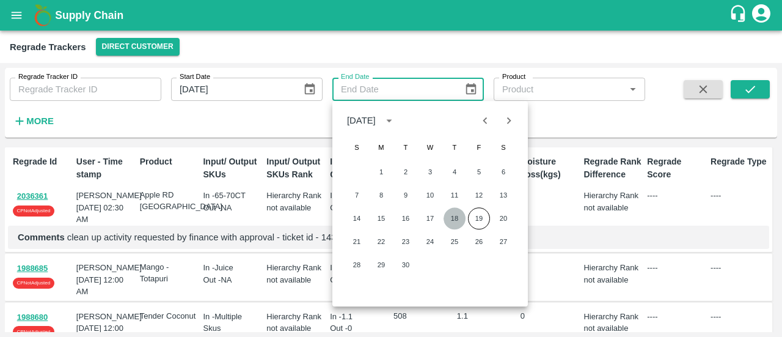
click at [455, 215] on button "18" at bounding box center [455, 218] width 22 height 22
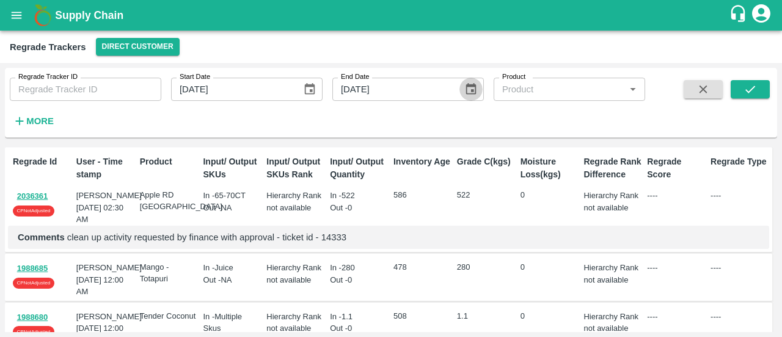
click at [466, 91] on icon "Choose date, selected date is Sep 18, 2025" at bounding box center [471, 89] width 10 height 12
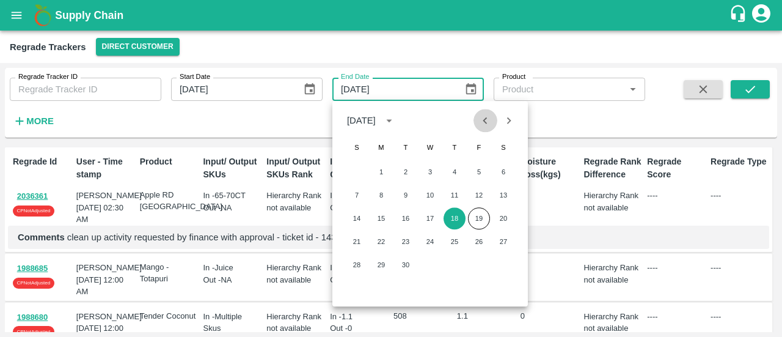
click at [479, 125] on icon "Previous month" at bounding box center [485, 120] width 13 height 13
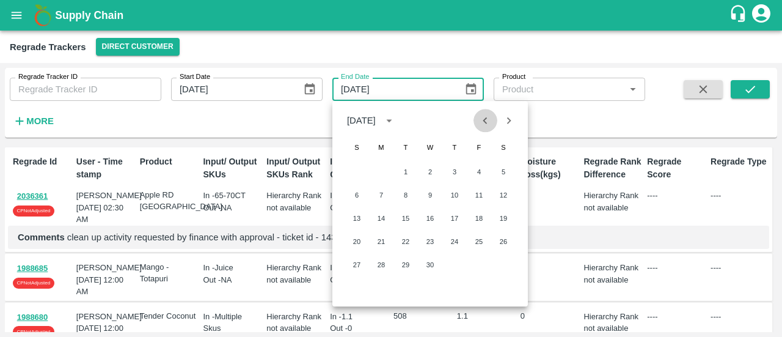
click at [479, 125] on icon "Previous month" at bounding box center [485, 120] width 13 height 13
click at [452, 241] on button "20" at bounding box center [455, 241] width 22 height 22
type input "[DATE]"
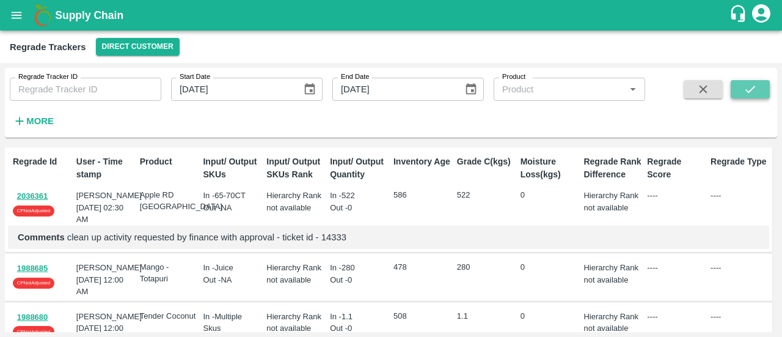
click at [755, 90] on icon "submit" at bounding box center [750, 89] width 13 height 13
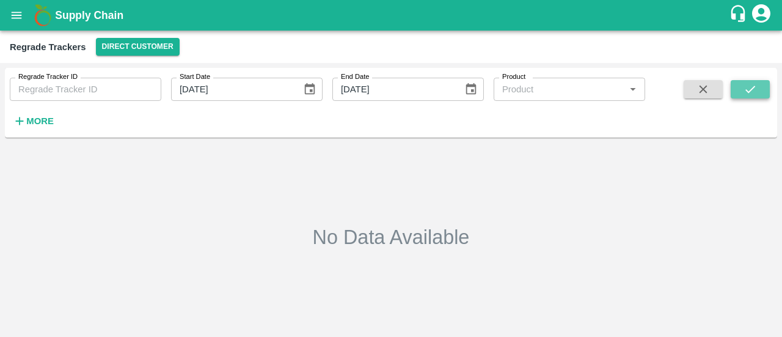
click at [745, 89] on icon "submit" at bounding box center [750, 89] width 13 height 13
click at [7, 15] on button "open drawer" at bounding box center [16, 15] width 28 height 28
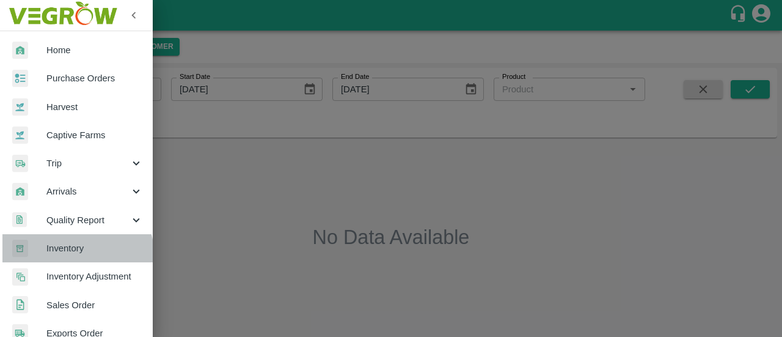
click at [69, 257] on link "Inventory" at bounding box center [76, 248] width 153 height 28
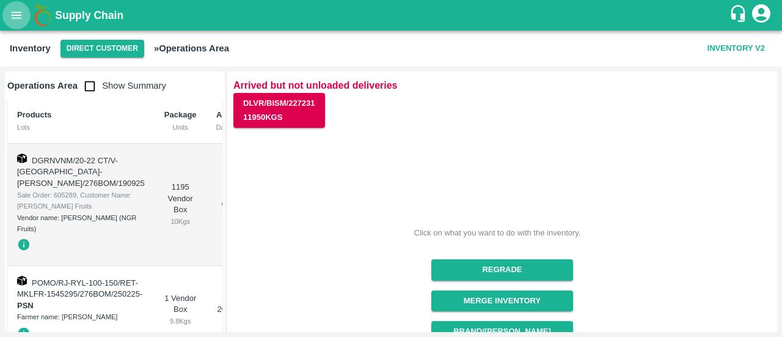
click at [23, 13] on icon "open drawer" at bounding box center [16, 15] width 13 height 13
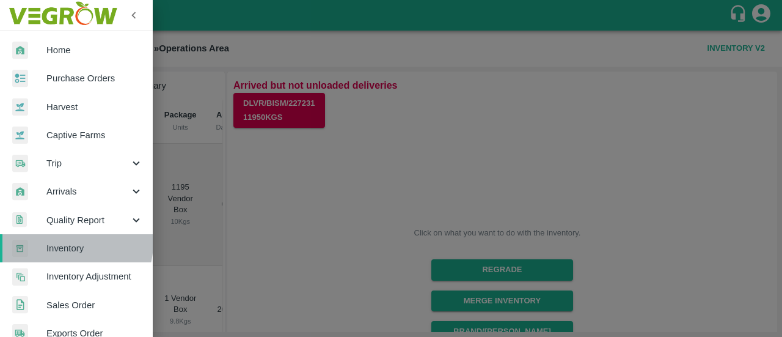
click at [68, 243] on span "Inventory" at bounding box center [94, 247] width 97 height 13
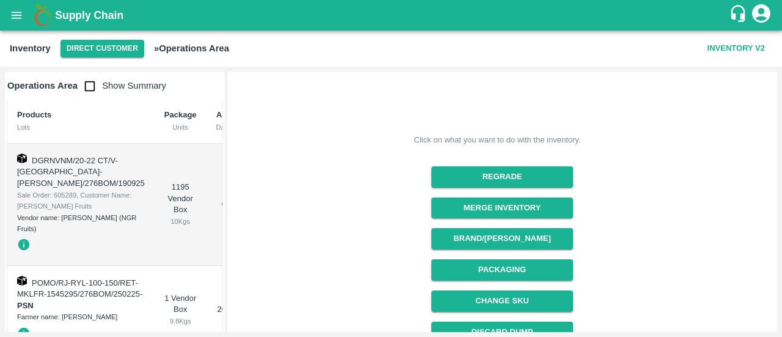
scroll to position [156, 0]
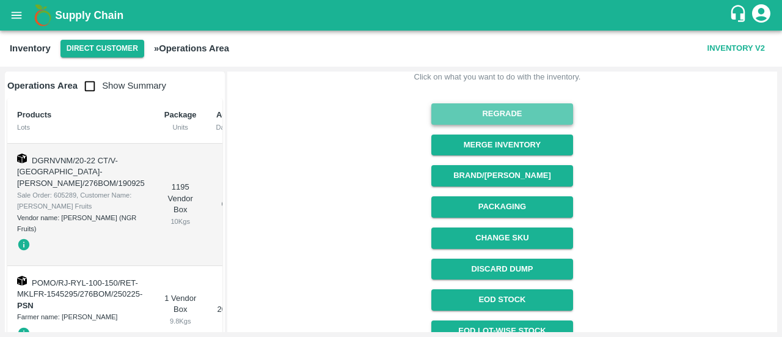
click at [497, 108] on button "Regrade" at bounding box center [501, 113] width 141 height 21
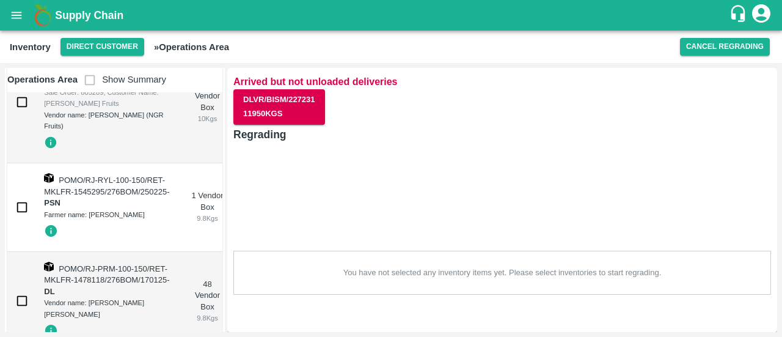
scroll to position [100, 0]
click at [22, 219] on input "checkbox" at bounding box center [22, 206] width 24 height 24
checkbox input "true"
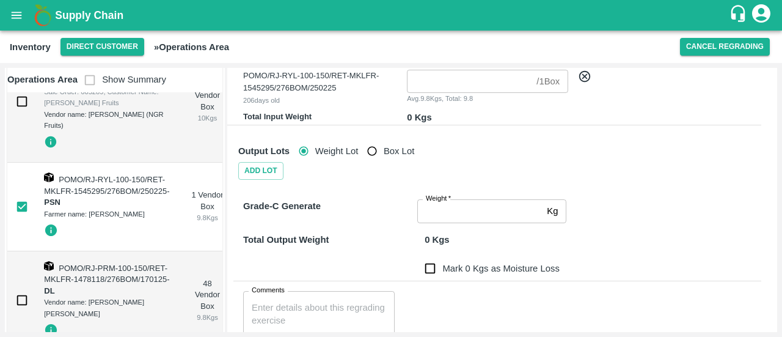
scroll to position [174, 0]
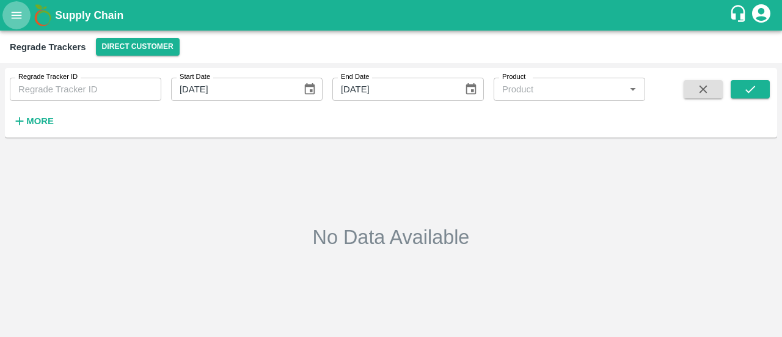
click at [16, 14] on icon "open drawer" at bounding box center [16, 15] width 13 height 13
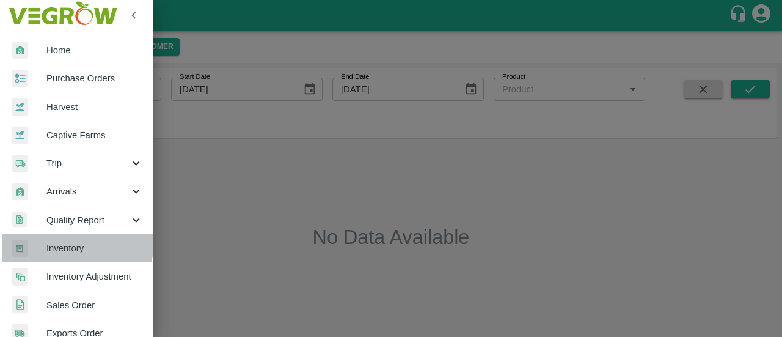
click at [55, 240] on link "Inventory" at bounding box center [76, 248] width 153 height 28
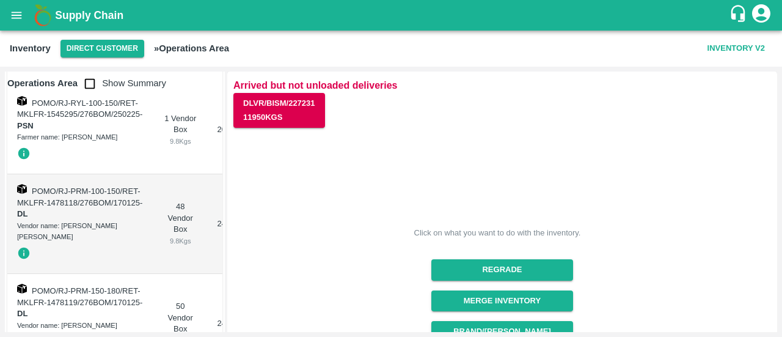
scroll to position [181, 0]
click at [17, 10] on icon "open drawer" at bounding box center [16, 15] width 13 height 13
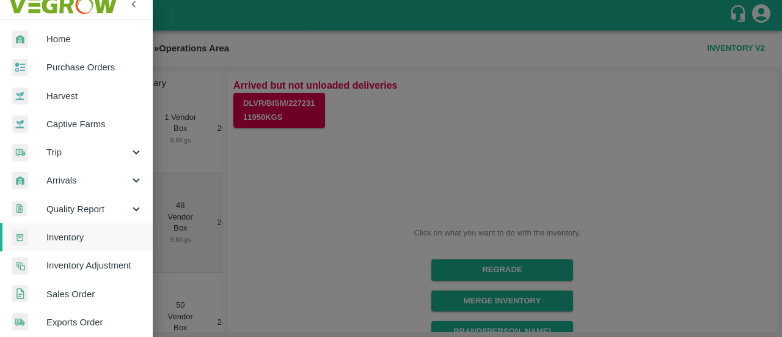
scroll to position [12, 0]
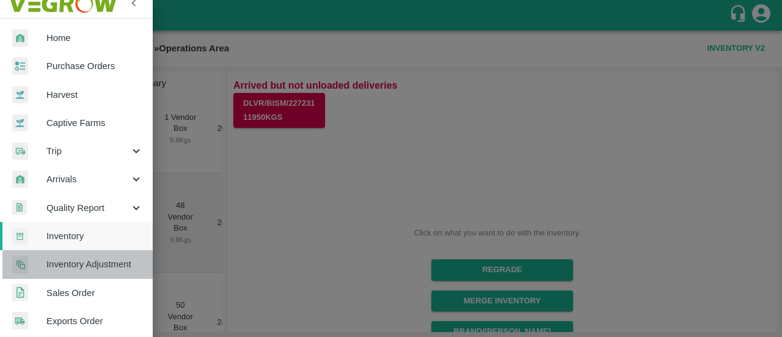
click at [79, 270] on span "Inventory Adjustment" at bounding box center [94, 263] width 97 height 13
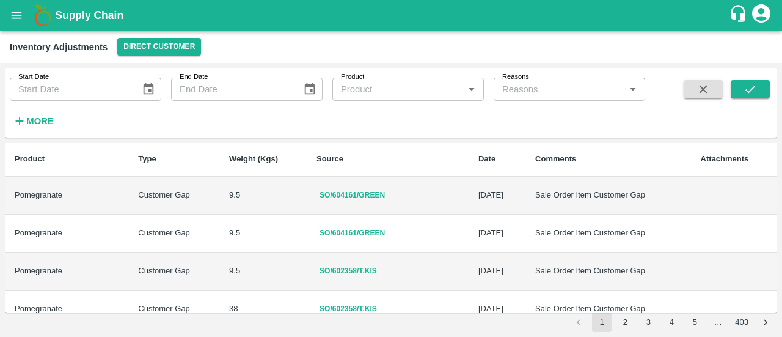
type input "DD/MM/YYYY"
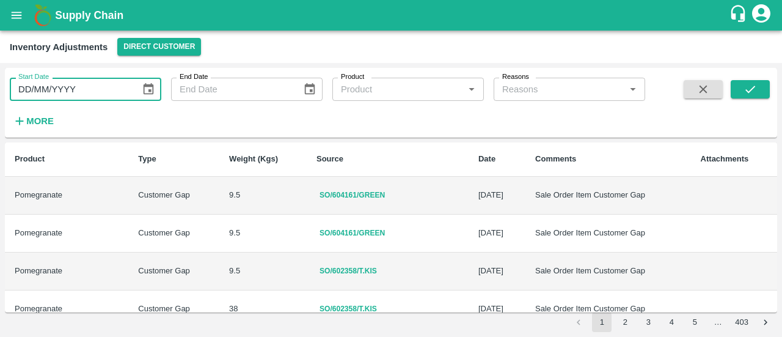
click at [79, 95] on input "DD/MM/YYYY" at bounding box center [71, 89] width 122 height 23
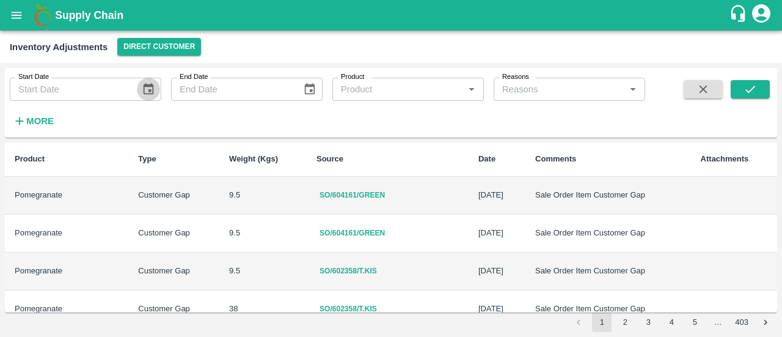
click at [153, 90] on icon "Choose date" at bounding box center [148, 89] width 10 height 12
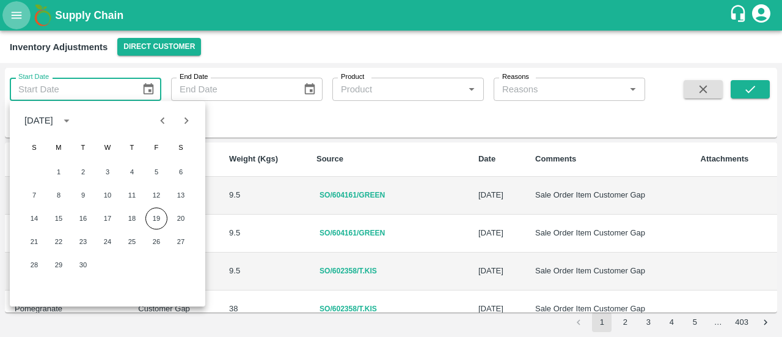
click at [18, 18] on icon "open drawer" at bounding box center [17, 15] width 10 height 7
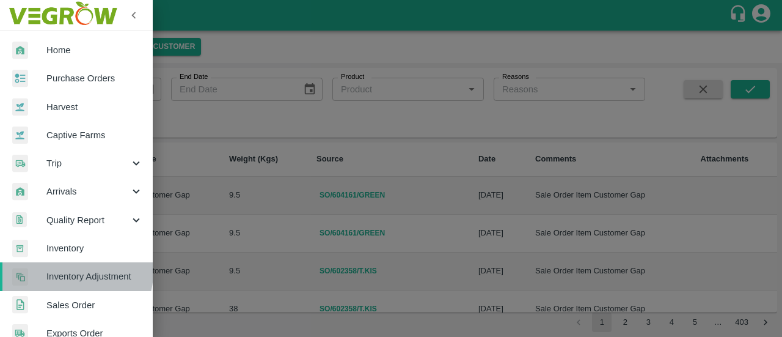
click at [74, 272] on span "Inventory Adjustment" at bounding box center [94, 276] width 97 height 13
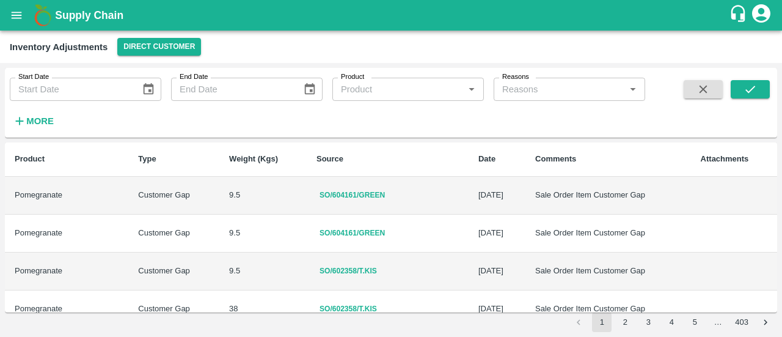
type input "DD/MM/YYYY"
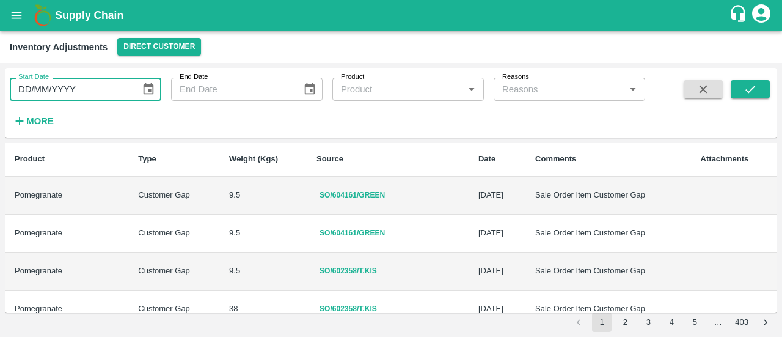
click at [112, 85] on input "DD/MM/YYYY" at bounding box center [71, 89] width 122 height 23
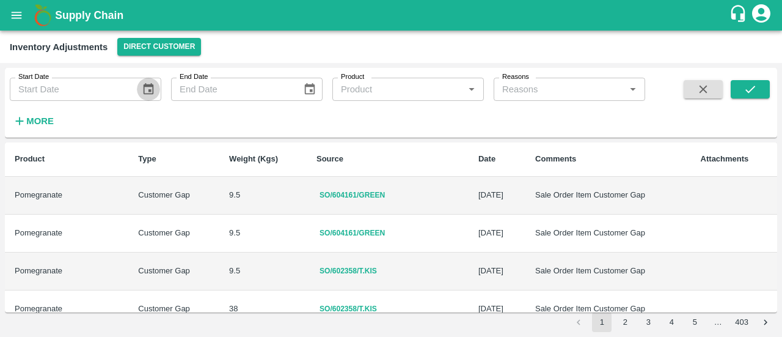
click at [142, 84] on icon "Choose date" at bounding box center [148, 89] width 13 height 13
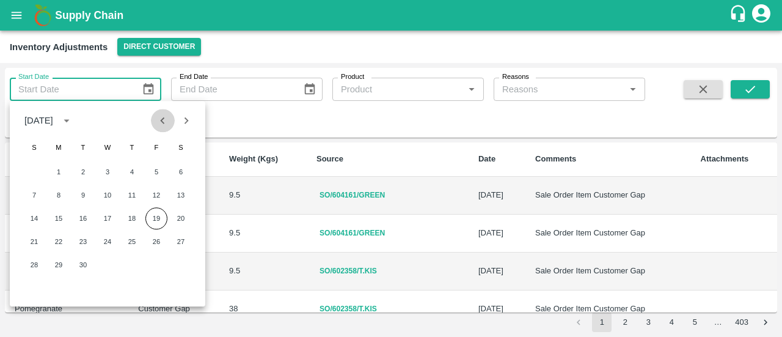
click at [155, 123] on button "Previous month" at bounding box center [162, 120] width 23 height 23
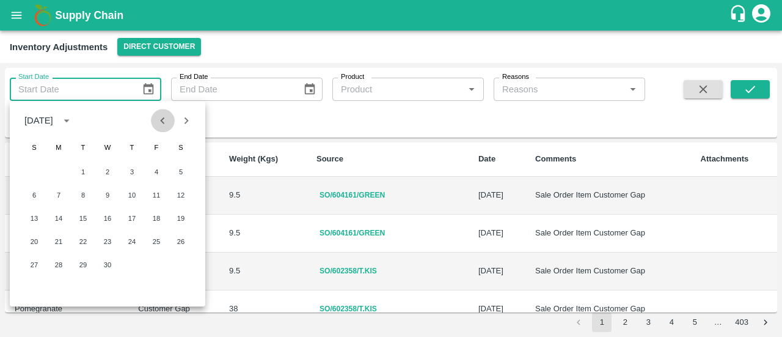
click at [155, 123] on button "Previous month" at bounding box center [162, 120] width 23 height 23
click at [180, 175] on button "1" at bounding box center [181, 172] width 22 height 22
type input "[DATE]"
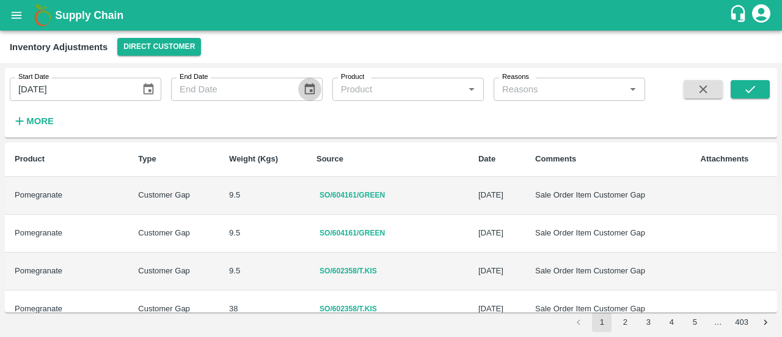
click at [311, 91] on icon "Choose date" at bounding box center [309, 89] width 10 height 12
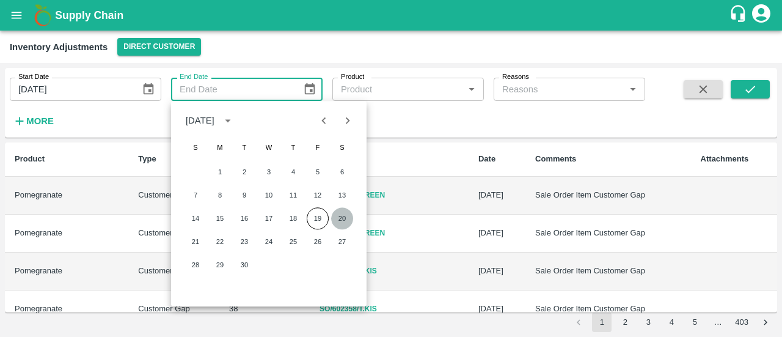
click at [340, 216] on button "20" at bounding box center [342, 218] width 22 height 22
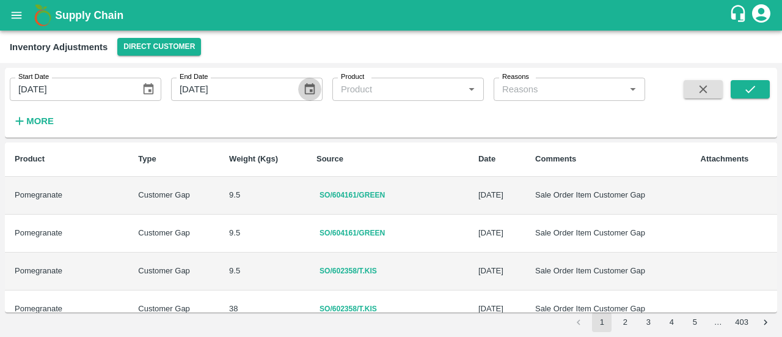
click at [313, 92] on icon "Choose date, selected date is Sep 20, 2025" at bounding box center [309, 89] width 13 height 13
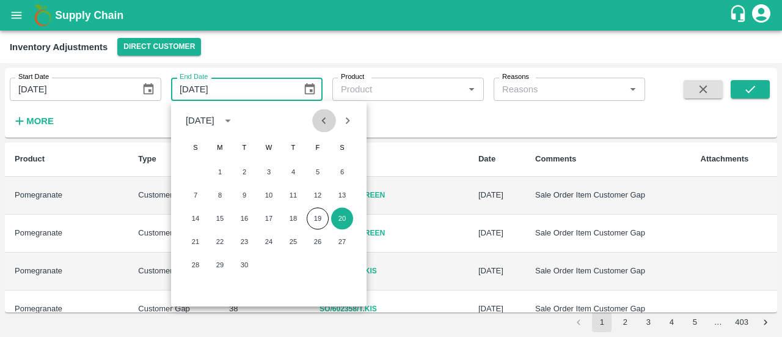
click at [321, 116] on icon "Previous month" at bounding box center [323, 120] width 13 height 13
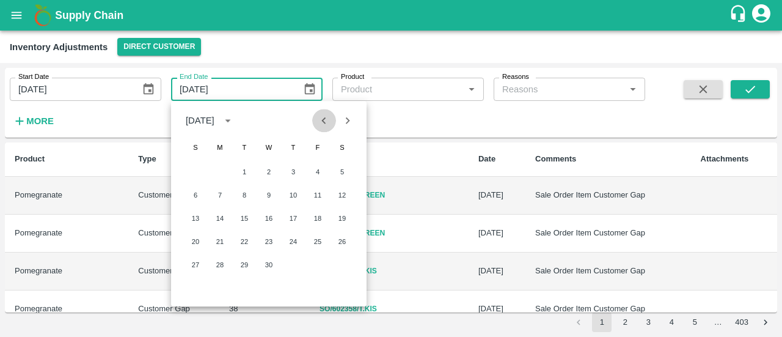
click at [321, 116] on icon "Previous month" at bounding box center [323, 120] width 13 height 13
click at [320, 265] on button "28" at bounding box center [318, 265] width 22 height 22
type input "28/03/2025"
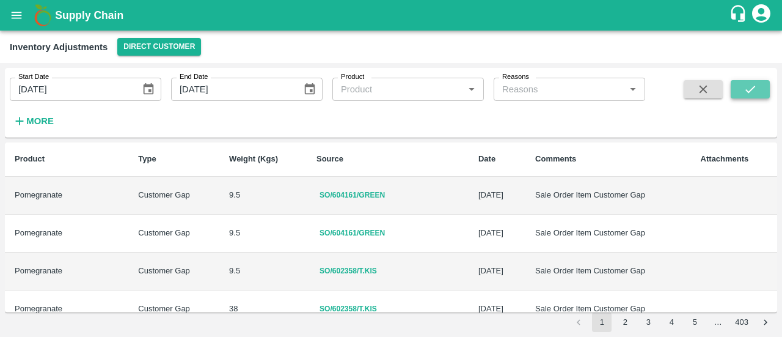
click at [744, 90] on icon "submit" at bounding box center [750, 89] width 13 height 13
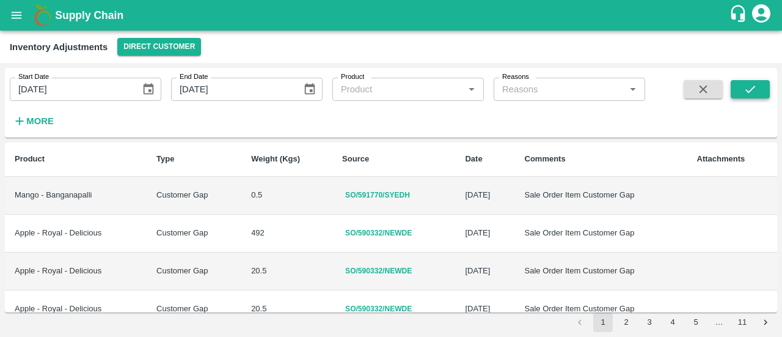
click at [747, 87] on icon "submit" at bounding box center [750, 89] width 13 height 13
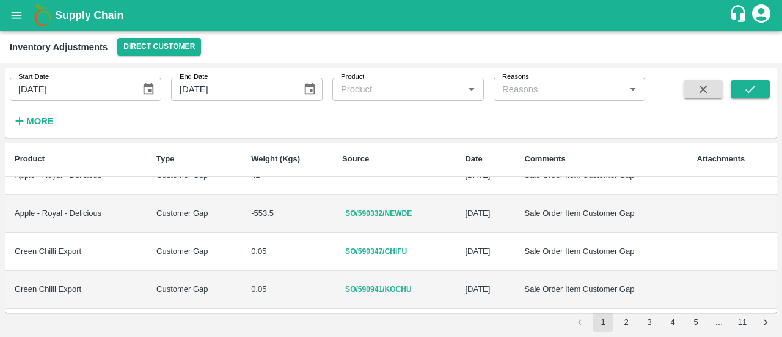
scroll to position [210, 0]
click at [738, 88] on button "submit" at bounding box center [750, 89] width 39 height 18
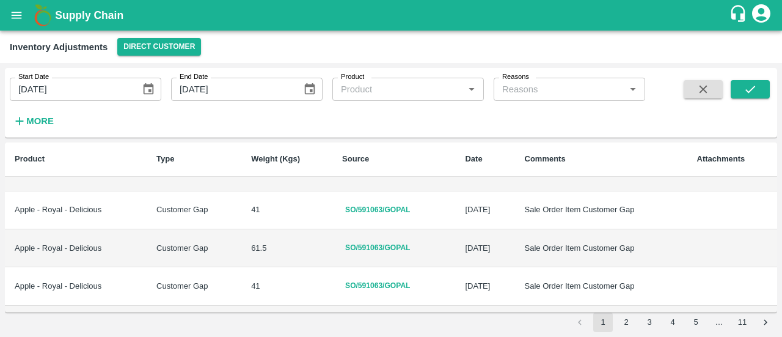
scroll to position [808, 0]
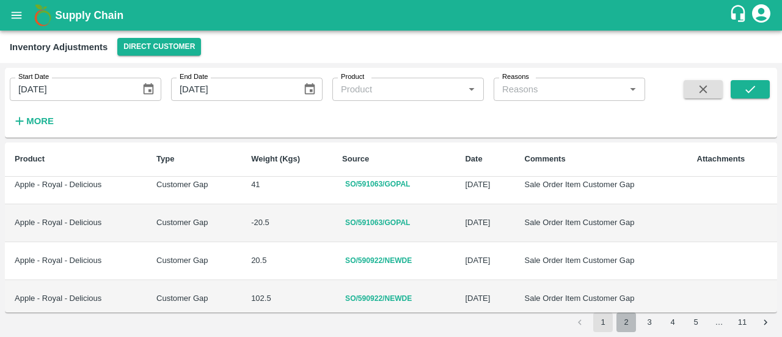
click at [620, 321] on button "2" at bounding box center [627, 322] width 20 height 20
click at [624, 326] on button "2" at bounding box center [627, 322] width 20 height 20
click at [649, 328] on button "3" at bounding box center [650, 322] width 20 height 20
click at [665, 321] on button "4" at bounding box center [673, 322] width 20 height 20
click at [697, 328] on button "5" at bounding box center [696, 322] width 20 height 20
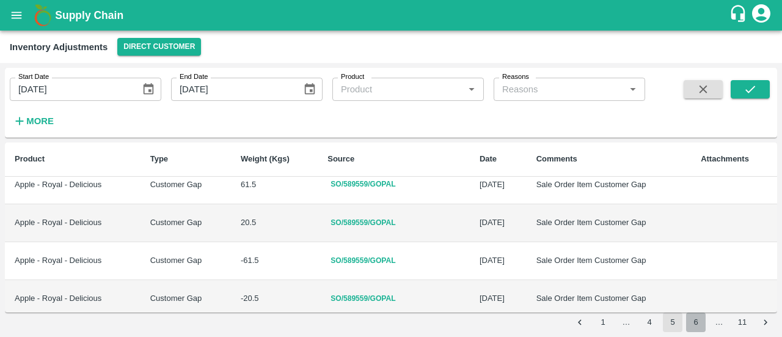
click at [692, 320] on button "6" at bounding box center [696, 322] width 20 height 20
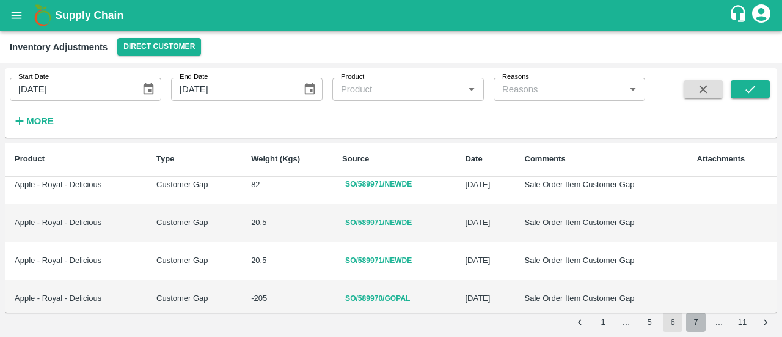
click at [694, 317] on button "7" at bounding box center [696, 322] width 20 height 20
click at [694, 319] on button "8" at bounding box center [696, 322] width 20 height 20
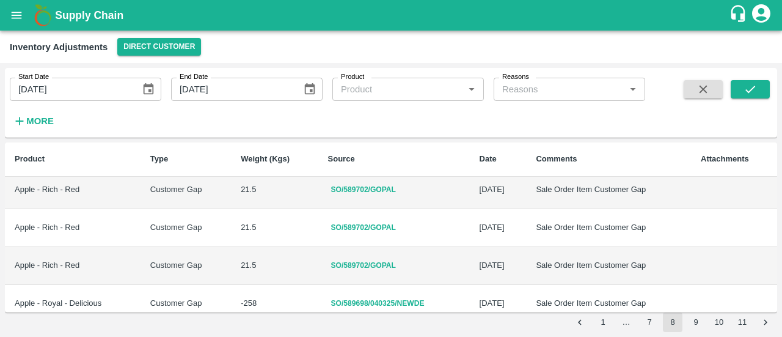
scroll to position [538, 0]
click at [241, 261] on td "21.5" at bounding box center [274, 265] width 87 height 38
click at [334, 259] on button "SO/589702/GOPAL" at bounding box center [363, 265] width 71 height 18
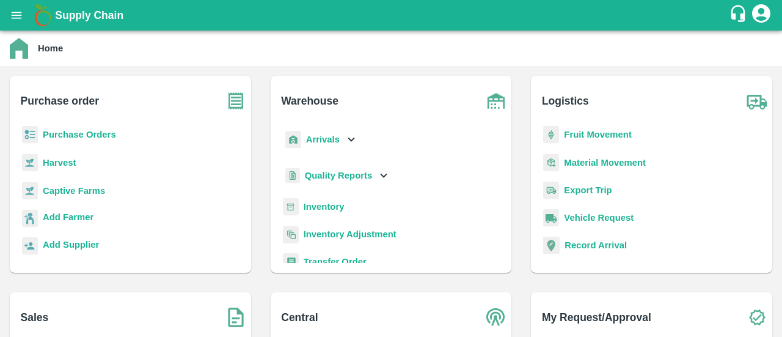
click at [59, 134] on b "Purchase Orders" at bounding box center [79, 135] width 73 height 10
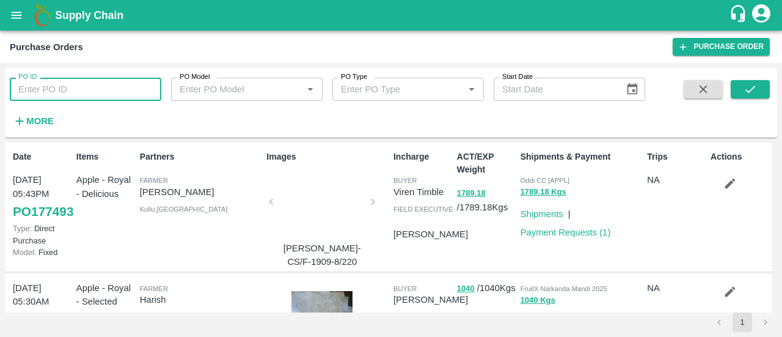
click at [59, 96] on input "PO ID" at bounding box center [86, 89] width 152 height 23
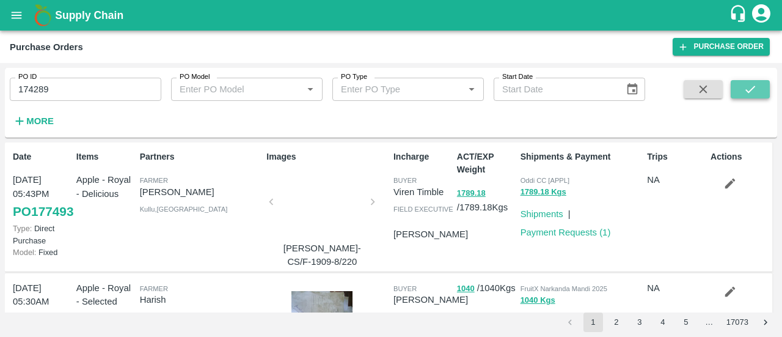
click at [752, 92] on icon "submit" at bounding box center [750, 89] width 13 height 13
click at [752, 90] on icon "submit" at bounding box center [750, 89] width 13 height 13
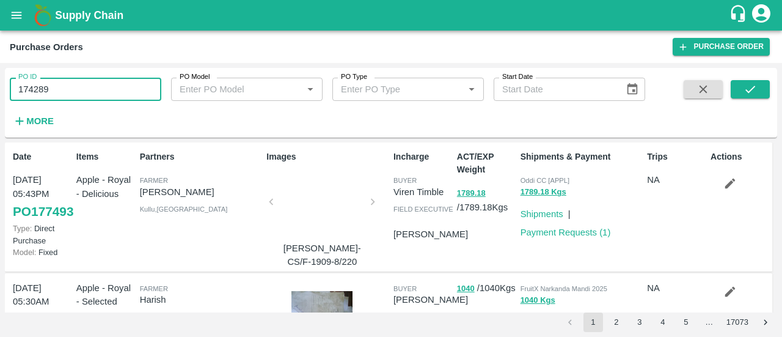
click at [122, 91] on input "174289" at bounding box center [86, 89] width 152 height 23
type input "174289"
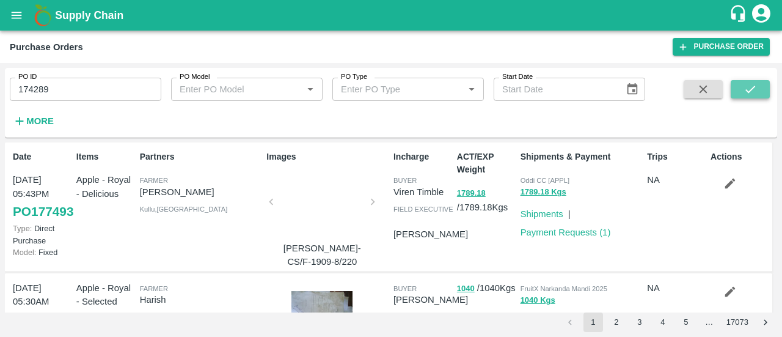
click at [740, 88] on button "submit" at bounding box center [750, 89] width 39 height 18
